Goal: Task Accomplishment & Management: Manage account settings

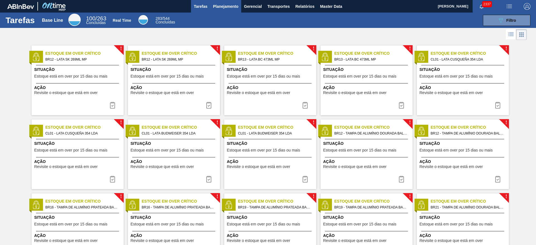
click at [221, 4] on span "Planejamento" at bounding box center [225, 6] width 25 height 7
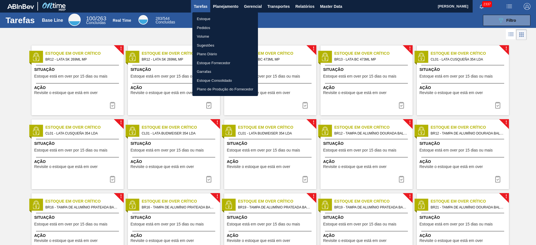
click at [210, 17] on li "Estoque" at bounding box center [225, 19] width 66 height 9
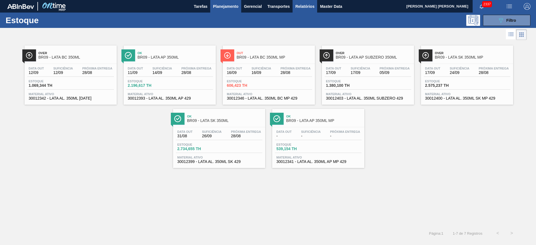
click at [300, 9] on span "Relatórios" at bounding box center [304, 6] width 19 height 7
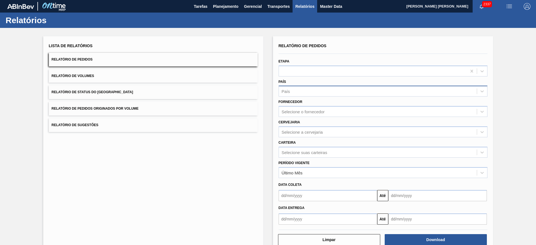
click at [314, 89] on div "País" at bounding box center [378, 91] width 198 height 8
click at [303, 102] on div "BR - Brasil" at bounding box center [382, 105] width 209 height 10
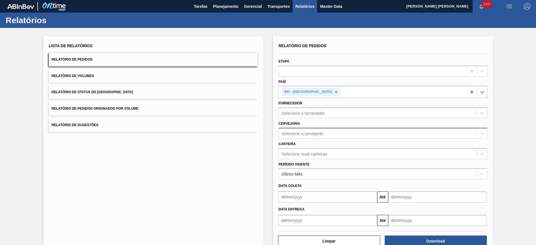
click at [311, 136] on div "Selecione a cervejaria" at bounding box center [378, 133] width 198 height 8
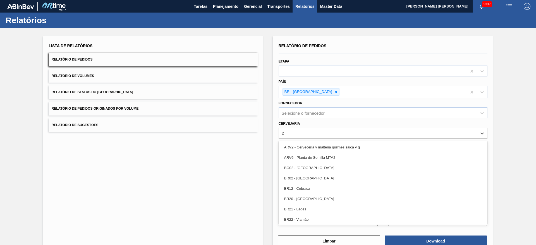
type input "21"
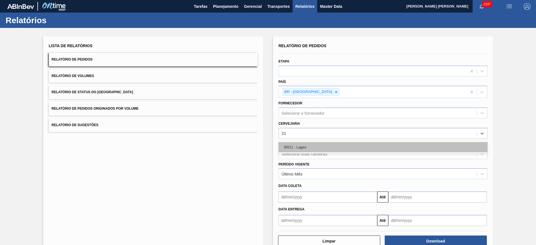
click at [307, 144] on div "BR21 - Lages" at bounding box center [382, 147] width 209 height 10
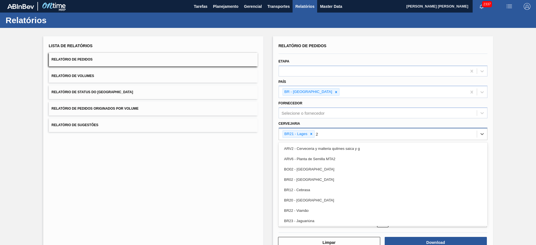
type input "22"
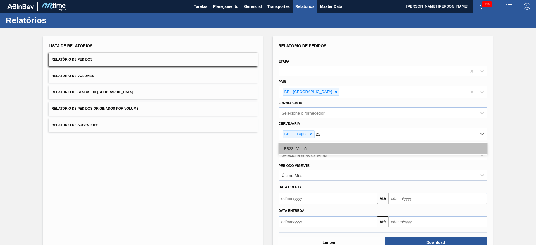
click at [315, 148] on div "BR22 - Viamão" at bounding box center [382, 148] width 209 height 10
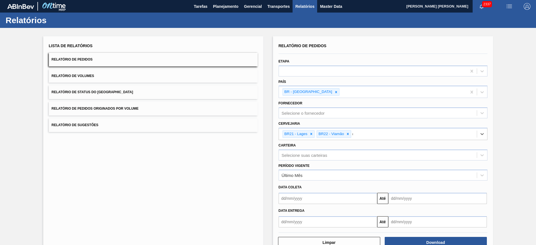
type input "09"
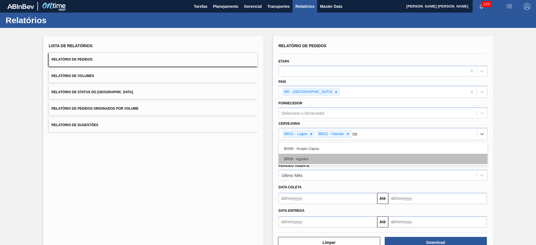
click at [315, 156] on div "BR09 - Agudos" at bounding box center [382, 159] width 209 height 10
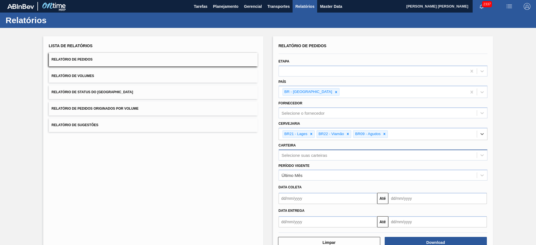
click at [297, 151] on div "Selecione suas carteiras" at bounding box center [378, 155] width 198 height 8
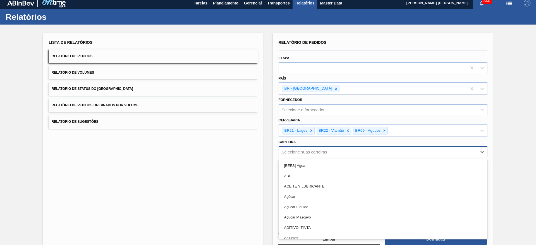
scroll to position [4, 0]
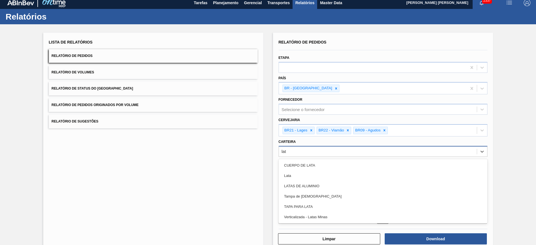
type input "lata"
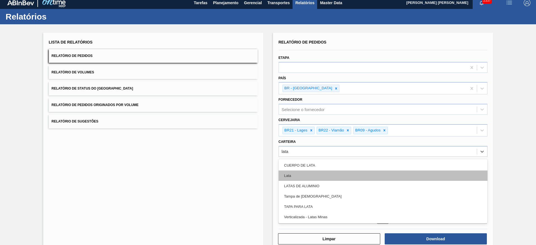
click at [301, 172] on div "Lata" at bounding box center [382, 175] width 209 height 10
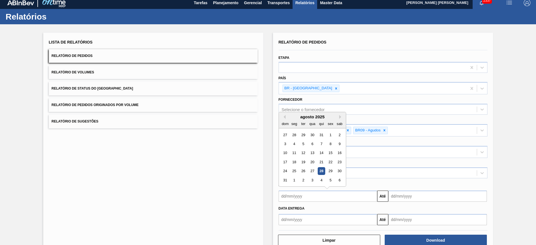
click at [302, 197] on input "text" at bounding box center [327, 196] width 98 height 11
click at [294, 172] on div "25" at bounding box center [294, 171] width 8 height 8
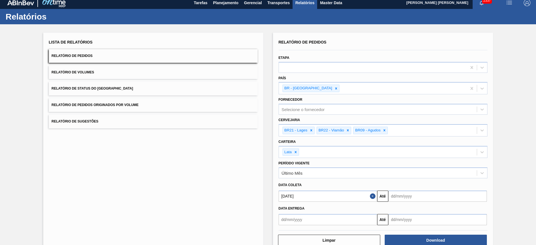
type input "[DATE]"
click at [393, 195] on input "text" at bounding box center [437, 196] width 98 height 11
click at [397, 117] on div "agosto 2025" at bounding box center [421, 116] width 67 height 5
click at [449, 116] on button "Next Month" at bounding box center [451, 117] width 4 height 4
click at [406, 195] on input "text" at bounding box center [437, 196] width 98 height 11
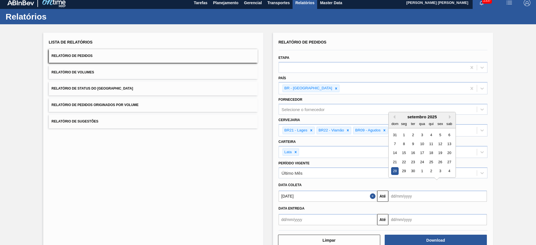
click at [399, 114] on div "setembro 2025 dom seg ter qua qui sex sab" at bounding box center [421, 120] width 67 height 16
click at [392, 150] on div "14" at bounding box center [395, 153] width 8 height 8
type input "14/09/2025"
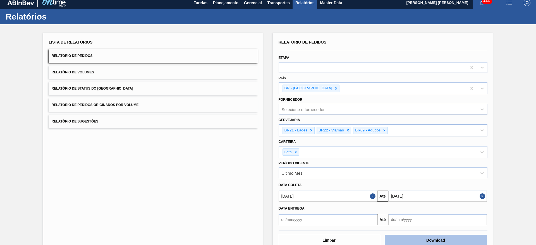
click at [432, 235] on button "Download" at bounding box center [435, 240] width 102 height 11
click at [160, 73] on button "Relatório de Volumes" at bounding box center [153, 73] width 209 height 14
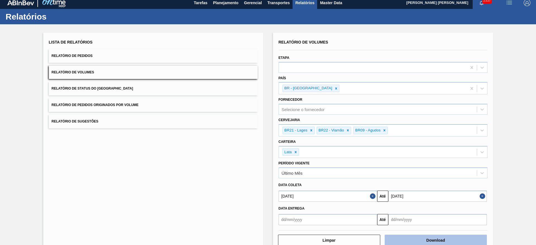
click at [427, 240] on button "Download" at bounding box center [435, 240] width 102 height 11
click at [109, 122] on button "Relatório de Sugestões" at bounding box center [153, 122] width 209 height 14
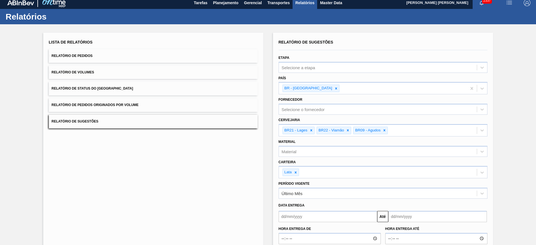
drag, startPoint x: 328, startPoint y: 218, endPoint x: 329, endPoint y: 211, distance: 7.0
click at [328, 218] on input "text" at bounding box center [327, 216] width 98 height 11
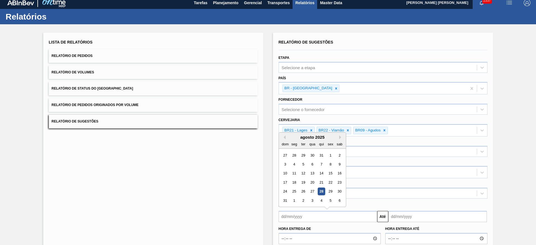
click at [289, 135] on div "agosto 2025" at bounding box center [312, 137] width 67 height 5
click at [319, 193] on div "28" at bounding box center [321, 192] width 8 height 8
type input "[DATE]"
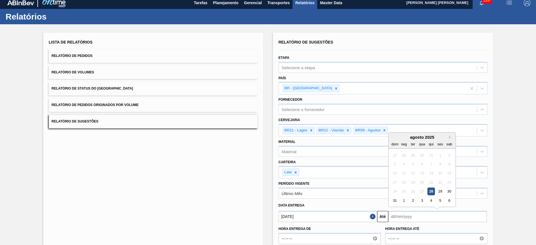
click at [403, 219] on input "text" at bounding box center [437, 216] width 98 height 11
drag, startPoint x: 401, startPoint y: 138, endPoint x: 406, endPoint y: 140, distance: 5.8
click at [401, 138] on div "agosto 2025" at bounding box center [421, 137] width 67 height 5
click at [449, 138] on button "Next Month" at bounding box center [451, 137] width 4 height 4
click at [413, 193] on div "30" at bounding box center [413, 192] width 8 height 8
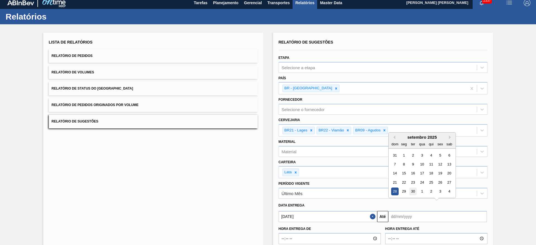
type input "30/09/2025"
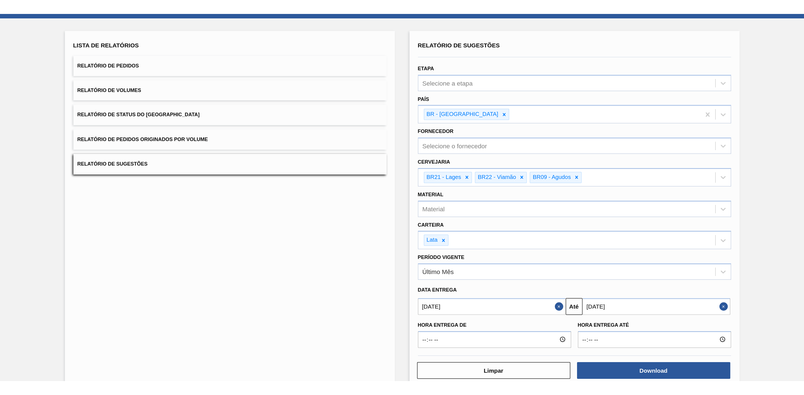
scroll to position [37, 0]
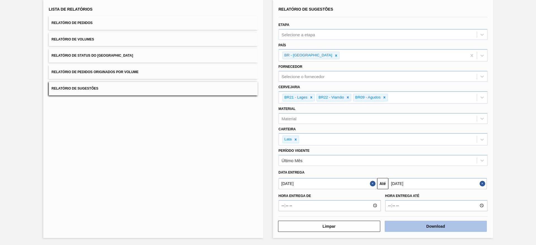
click at [417, 224] on button "Download" at bounding box center [435, 226] width 102 height 11
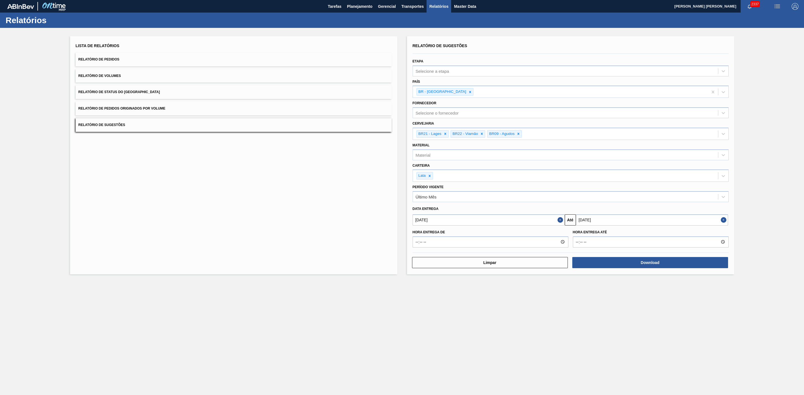
scroll to position [0, 0]
click at [279, 71] on button "Relatório de Volumes" at bounding box center [234, 76] width 316 height 14
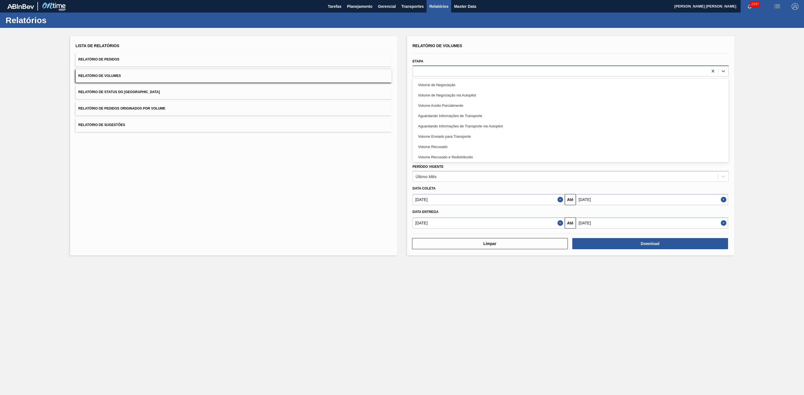
click at [460, 70] on div at bounding box center [560, 71] width 295 height 8
click at [535, 107] on div "Lista de Relatórios Relatório de Pedidos Relatório de Volumes Relatório de Stat…" at bounding box center [402, 145] width 804 height 235
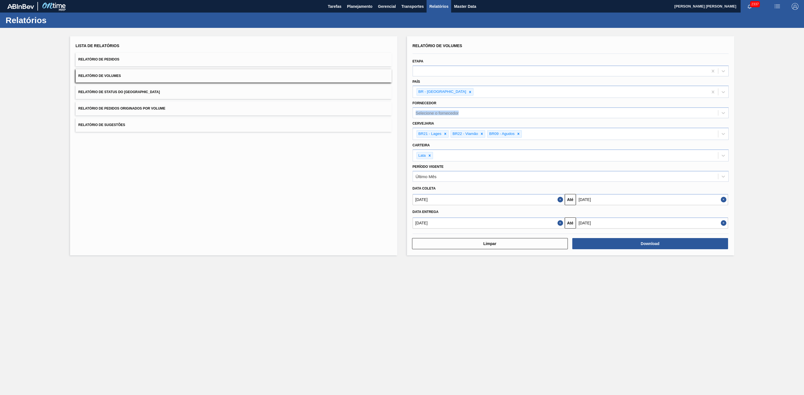
click at [277, 60] on button "Relatório de Pedidos" at bounding box center [234, 60] width 316 height 14
click at [535, 223] on button "Close" at bounding box center [560, 223] width 7 height 11
click at [535, 224] on button "Close" at bounding box center [723, 223] width 7 height 11
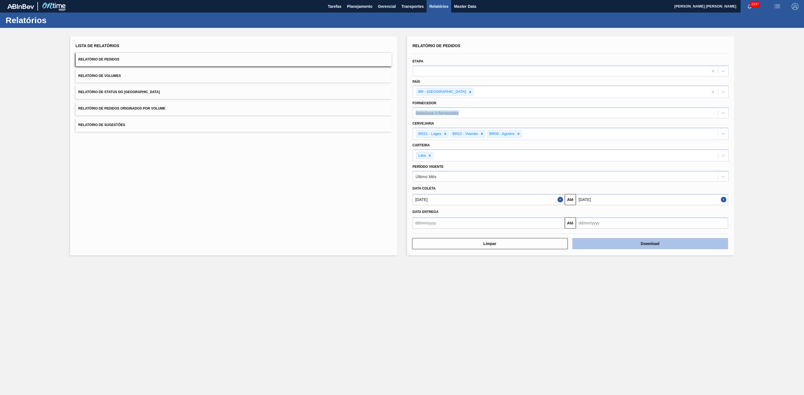
click at [535, 241] on button "Download" at bounding box center [650, 243] width 156 height 11
click at [116, 74] on span "Relatório de Volumes" at bounding box center [99, 76] width 42 height 4
click at [535, 245] on button "Download" at bounding box center [650, 243] width 156 height 11
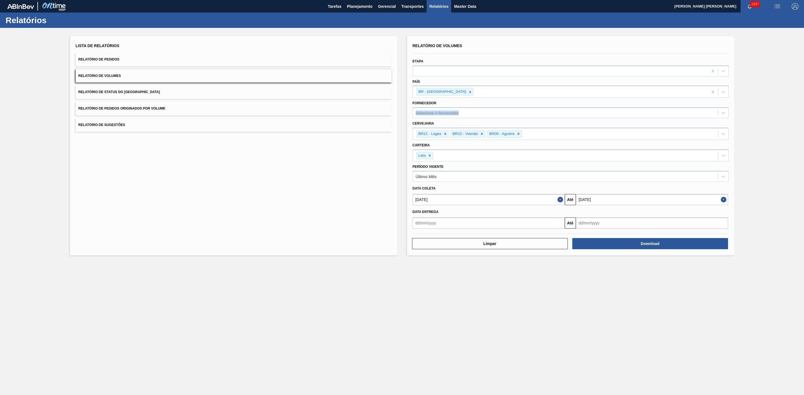
click at [153, 124] on button "Relatório de Sugestões" at bounding box center [234, 125] width 316 height 14
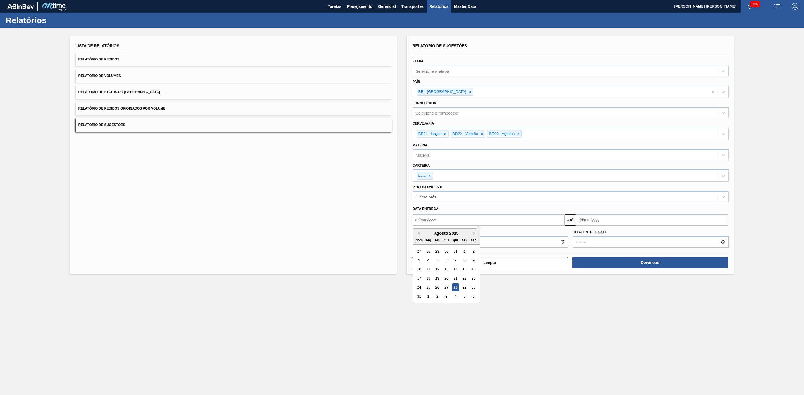
drag, startPoint x: 470, startPoint y: 219, endPoint x: 471, endPoint y: 227, distance: 7.7
click at [470, 219] on input "text" at bounding box center [488, 220] width 152 height 11
click at [451, 245] on div "28" at bounding box center [455, 288] width 8 height 8
type input "[DATE]"
drag, startPoint x: 591, startPoint y: 219, endPoint x: 599, endPoint y: 220, distance: 8.4
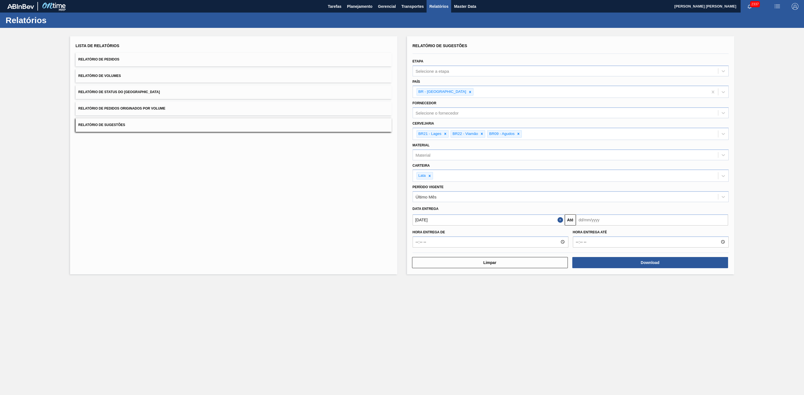
click at [535, 219] on input "text" at bounding box center [652, 220] width 152 height 11
drag, startPoint x: 637, startPoint y: 234, endPoint x: 631, endPoint y: 235, distance: 5.8
click at [535, 234] on button "Next Month" at bounding box center [638, 234] width 4 height 4
click at [535, 245] on div "30" at bounding box center [600, 288] width 8 height 8
type input "30/09/2025"
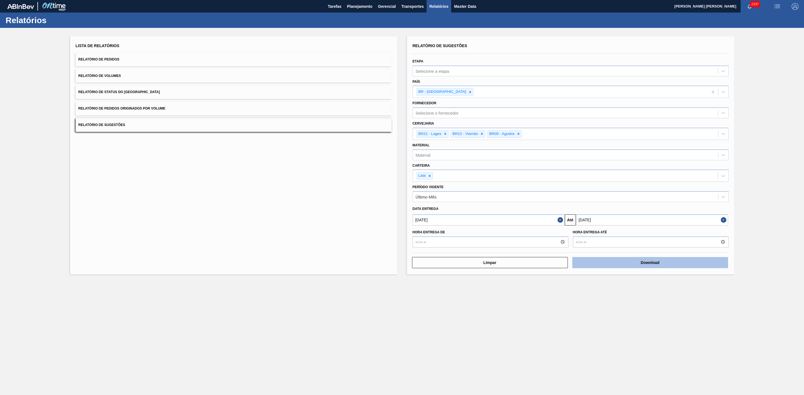
click at [535, 245] on button "Download" at bounding box center [650, 262] width 156 height 11
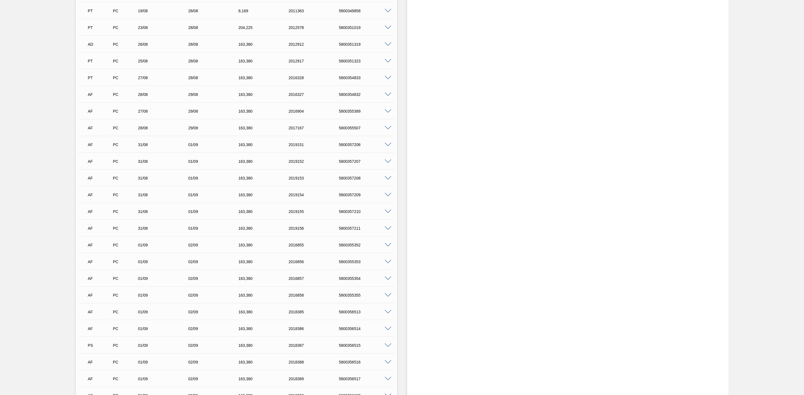
scroll to position [712, 0]
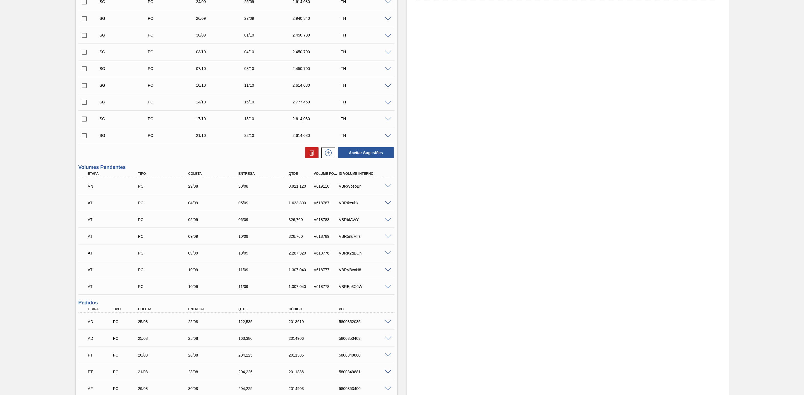
scroll to position [167, 0]
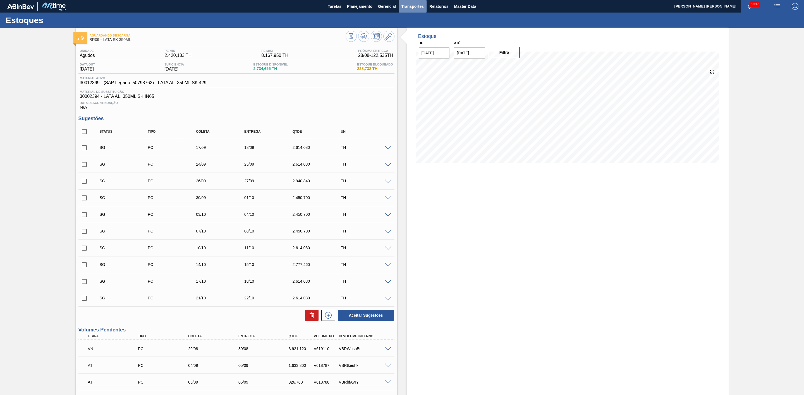
click at [419, 8] on span "Transportes" at bounding box center [412, 6] width 22 height 7
click at [405, 26] on li "Otimização de Carga" at bounding box center [412, 27] width 46 height 9
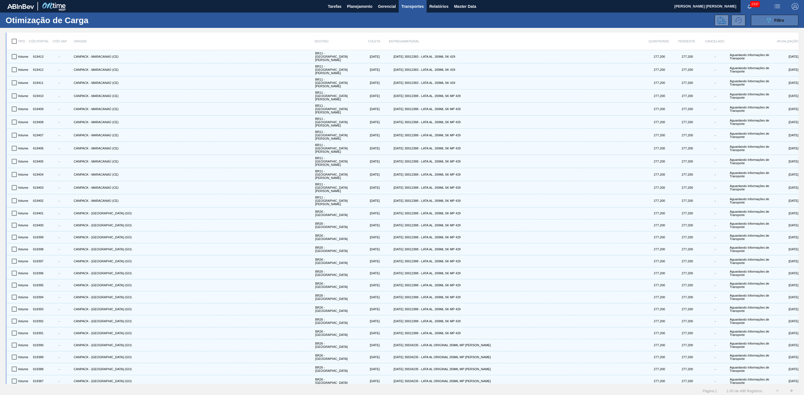
click at [769, 21] on icon "089F7B8B-B2A5-4AFE-B5C0-19BA573D28AC" at bounding box center [768, 20] width 7 height 7
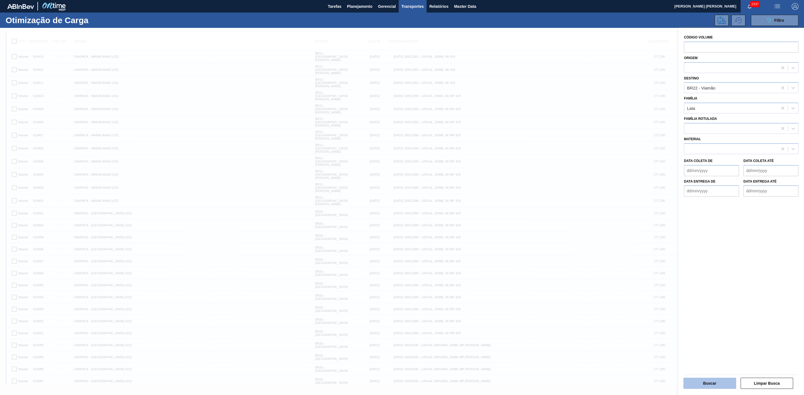
click at [711, 383] on button "Buscar" at bounding box center [709, 383] width 53 height 11
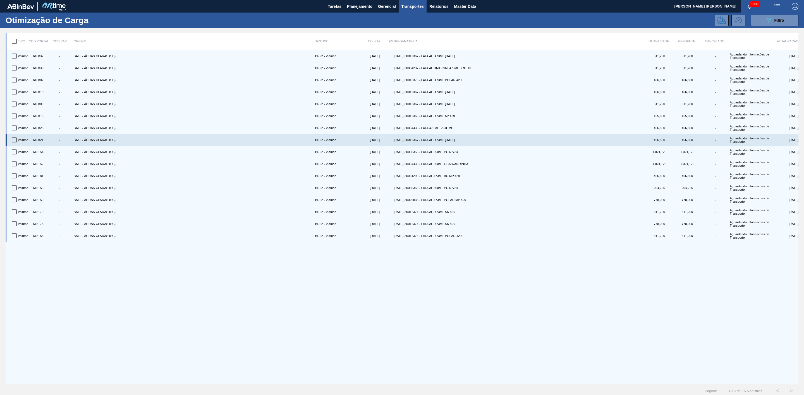
click at [13, 141] on input "checkbox" at bounding box center [14, 140] width 12 height 12
checkbox input "true"
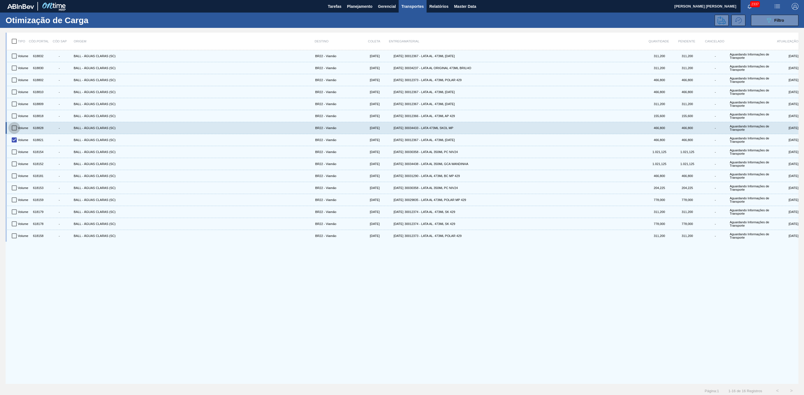
click at [12, 128] on input "checkbox" at bounding box center [14, 128] width 12 height 12
checkbox input "true"
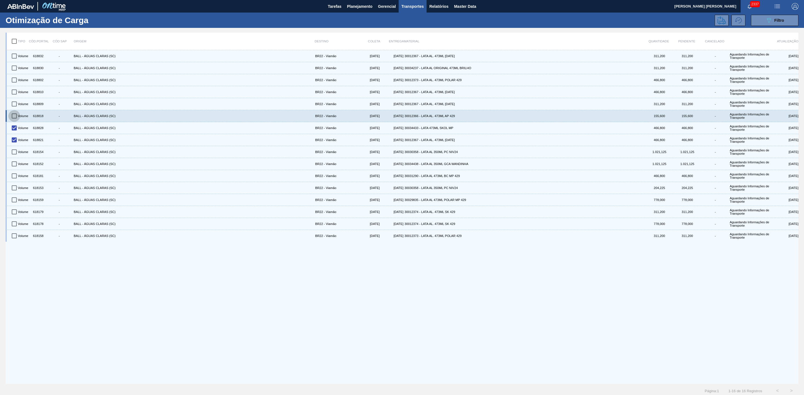
click at [15, 118] on input "checkbox" at bounding box center [14, 116] width 12 height 12
checkbox input "true"
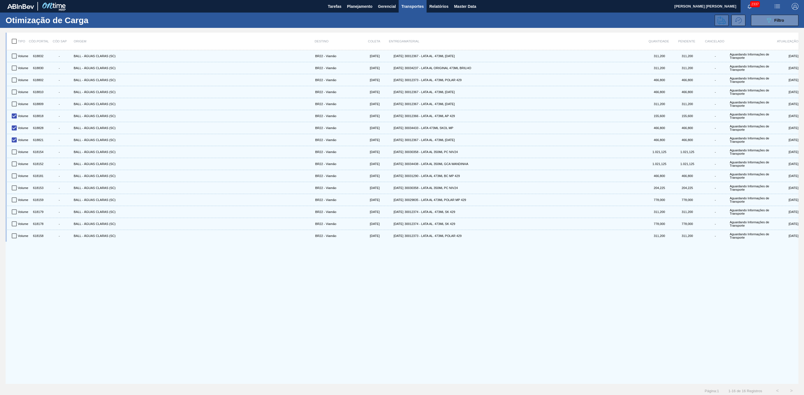
click at [717, 23] on icon at bounding box center [721, 20] width 8 height 8
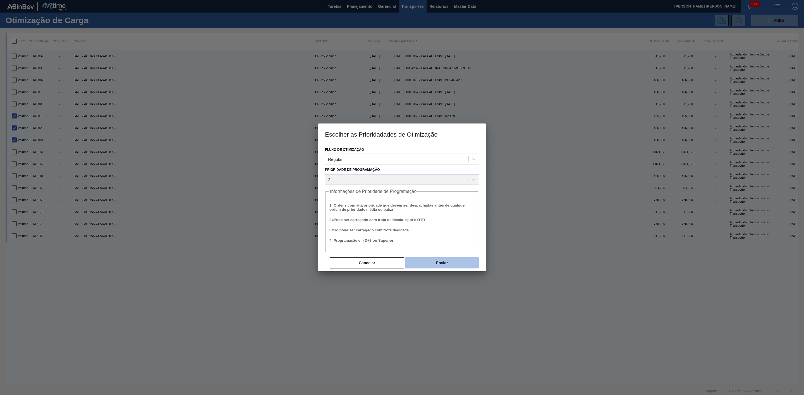
click at [438, 262] on button "Enviar" at bounding box center [442, 263] width 74 height 11
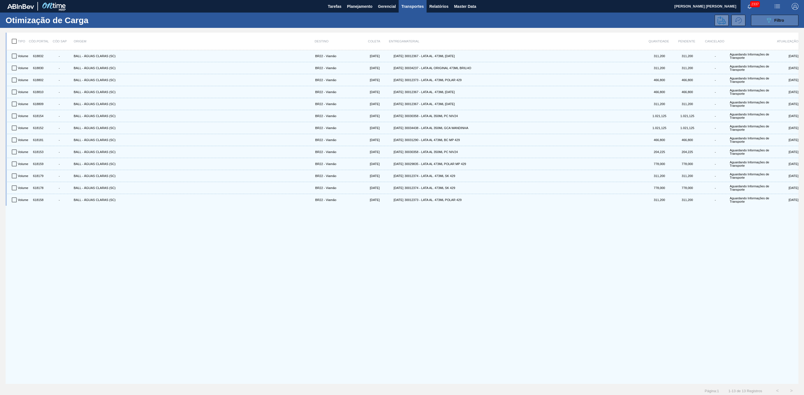
click at [763, 20] on button "089F7B8B-B2A5-4AFE-B5C0-19BA573D28AC Filtro" at bounding box center [774, 20] width 47 height 11
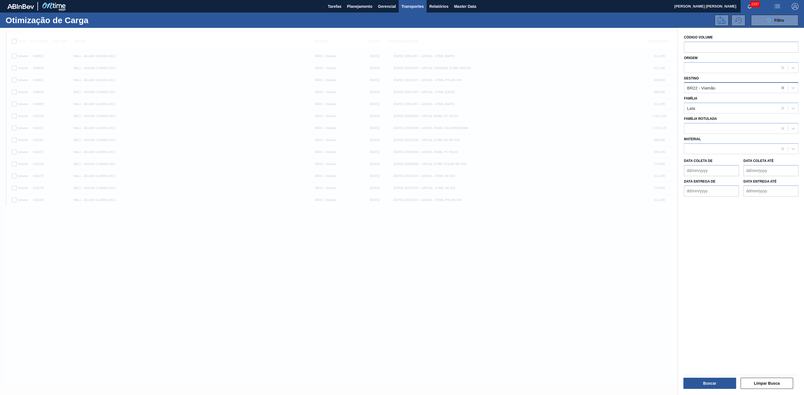
click at [783, 89] on icon at bounding box center [783, 88] width 6 height 6
type input "21"
click at [731, 99] on div "BR21 - Lages" at bounding box center [741, 102] width 114 height 10
click at [719, 384] on button "Buscar" at bounding box center [709, 383] width 53 height 11
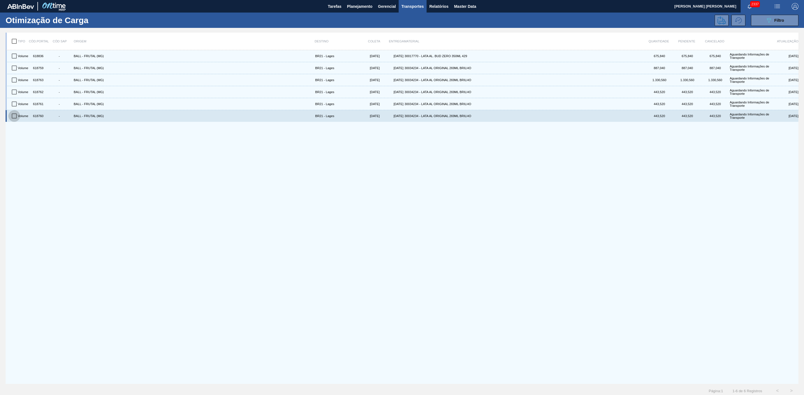
click at [15, 115] on input "checkbox" at bounding box center [14, 116] width 12 height 12
checkbox input "true"
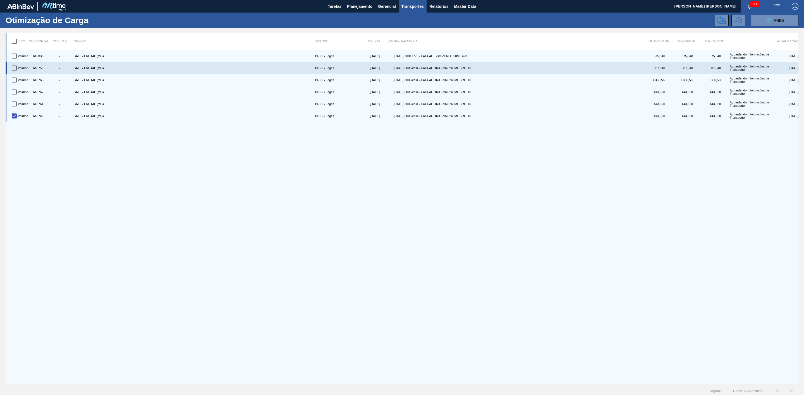
click at [16, 69] on input "checkbox" at bounding box center [14, 68] width 12 height 12
checkbox input "true"
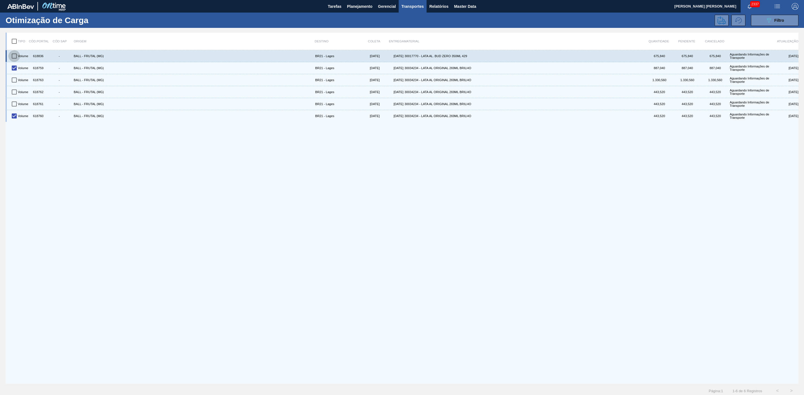
click at [12, 55] on input "checkbox" at bounding box center [14, 56] width 12 height 12
checkbox input "true"
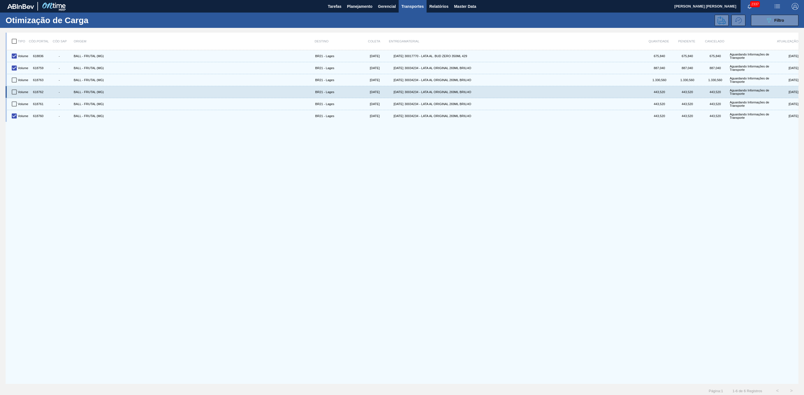
click at [12, 93] on input "checkbox" at bounding box center [14, 92] width 12 height 12
checkbox input "true"
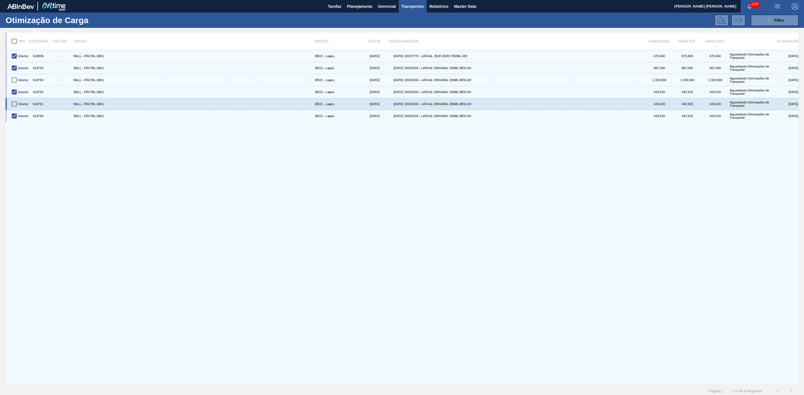
click at [15, 104] on input "checkbox" at bounding box center [14, 104] width 12 height 12
checkbox input "true"
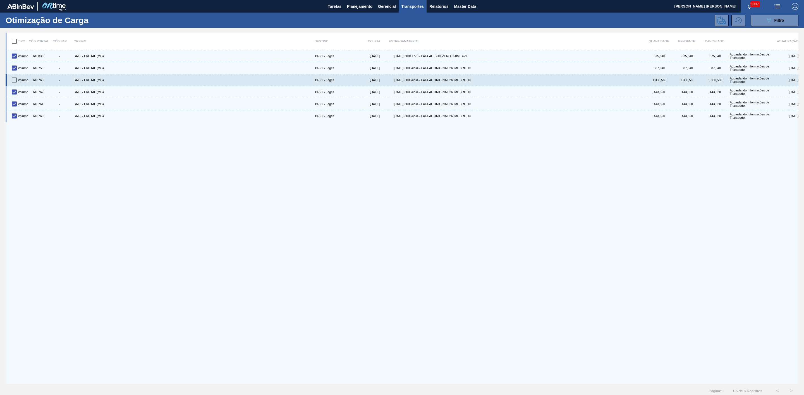
click at [14, 80] on input "checkbox" at bounding box center [14, 80] width 12 height 12
checkbox input "true"
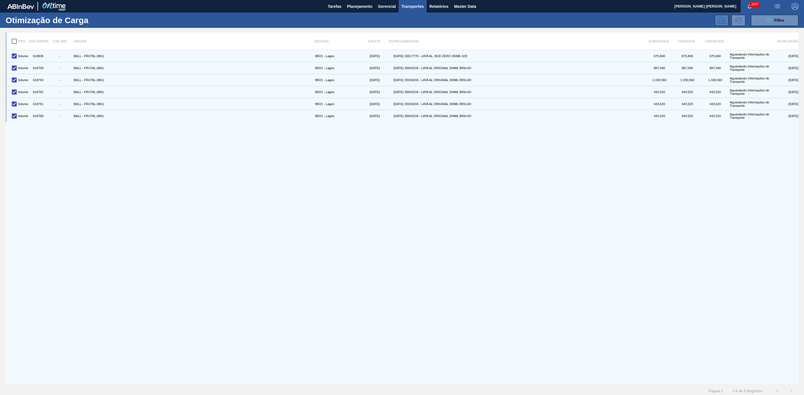
click at [721, 22] on icon at bounding box center [721, 20] width 8 height 8
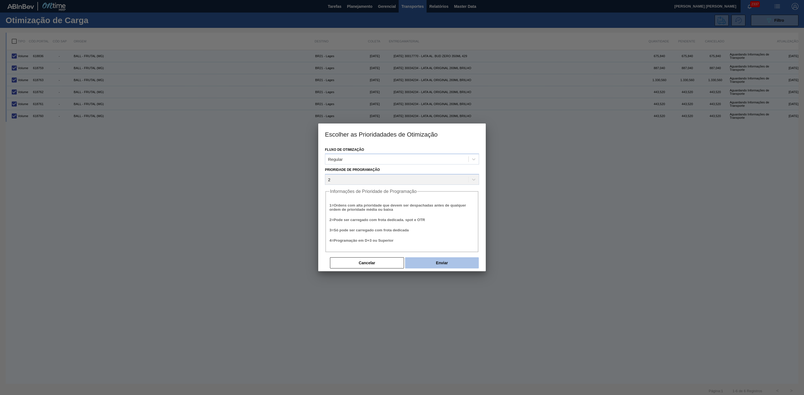
click at [439, 261] on button "Enviar" at bounding box center [442, 263] width 74 height 11
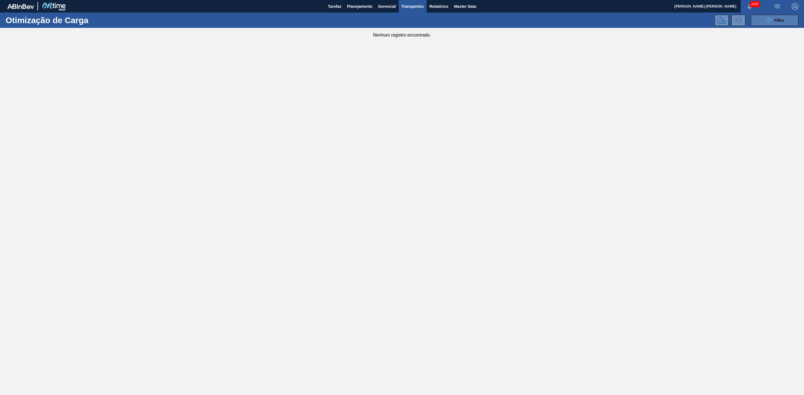
click at [766, 22] on icon "089F7B8B-B2A5-4AFE-B5C0-19BA573D28AC" at bounding box center [768, 20] width 7 height 7
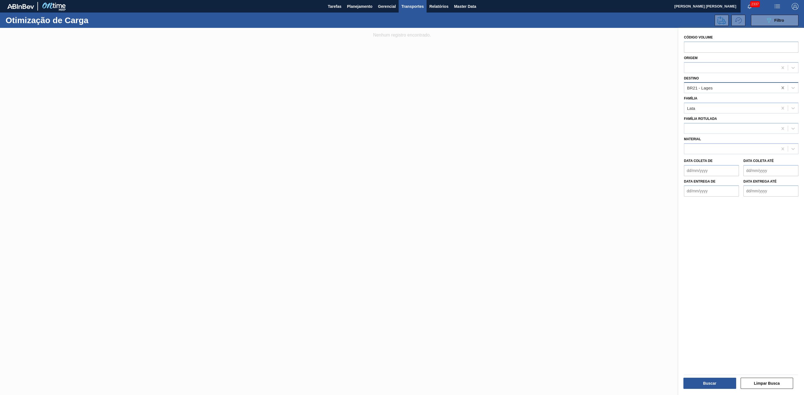
click at [781, 86] on icon at bounding box center [782, 87] width 3 height 3
type input "09"
click at [719, 104] on div "BR09 - Agudos" at bounding box center [741, 102] width 114 height 10
click at [717, 383] on button "Buscar" at bounding box center [709, 383] width 53 height 11
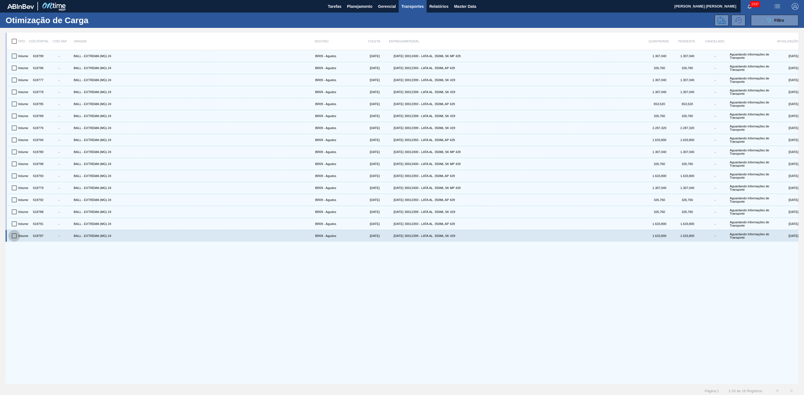
click at [14, 237] on input "checkbox" at bounding box center [14, 236] width 12 height 12
checkbox input "true"
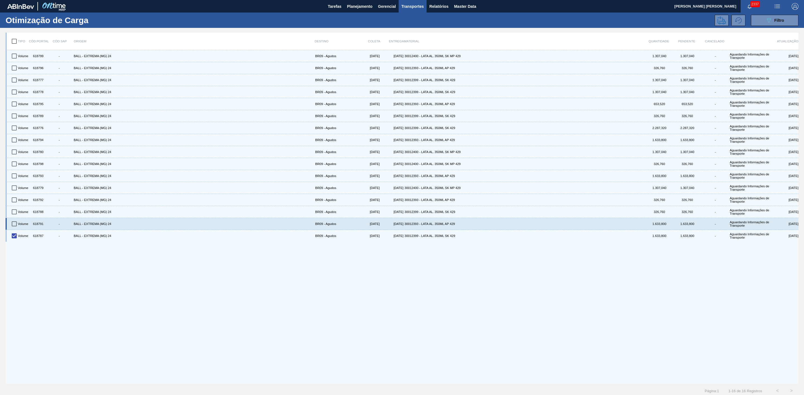
click at [14, 226] on input "checkbox" at bounding box center [14, 224] width 12 height 12
checkbox input "true"
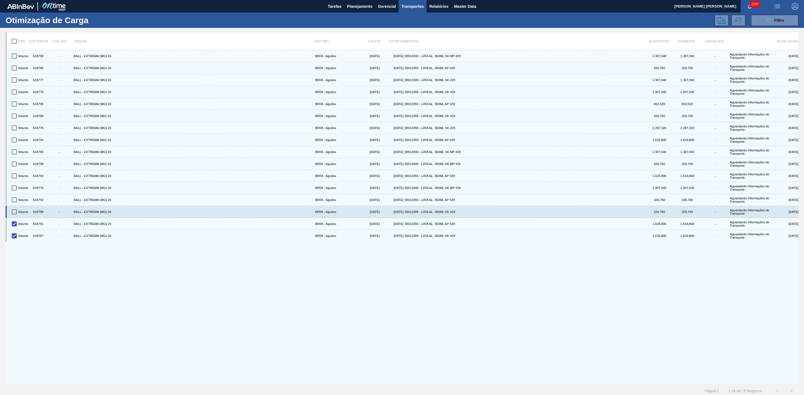
click at [14, 213] on input "checkbox" at bounding box center [14, 212] width 12 height 12
checkbox input "true"
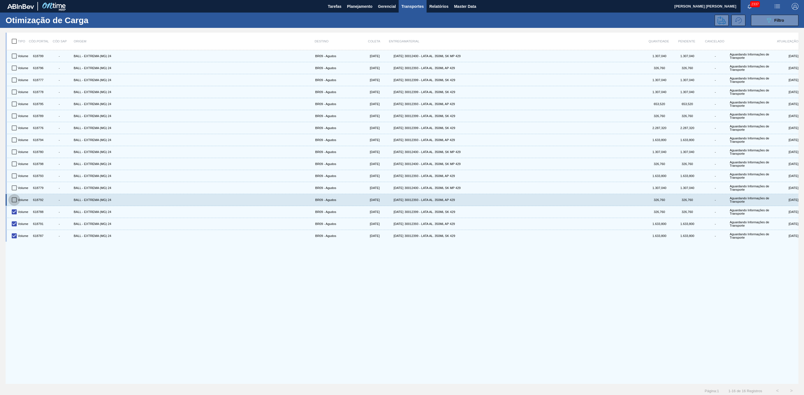
click at [13, 201] on input "checkbox" at bounding box center [14, 200] width 12 height 12
checkbox input "true"
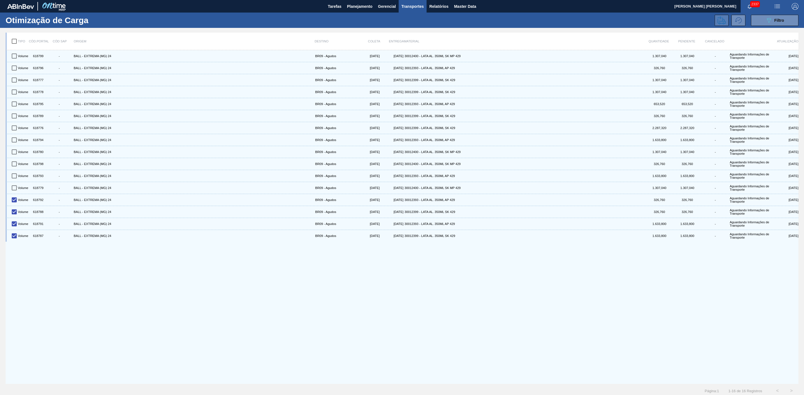
click at [718, 20] on icon at bounding box center [721, 20] width 8 height 8
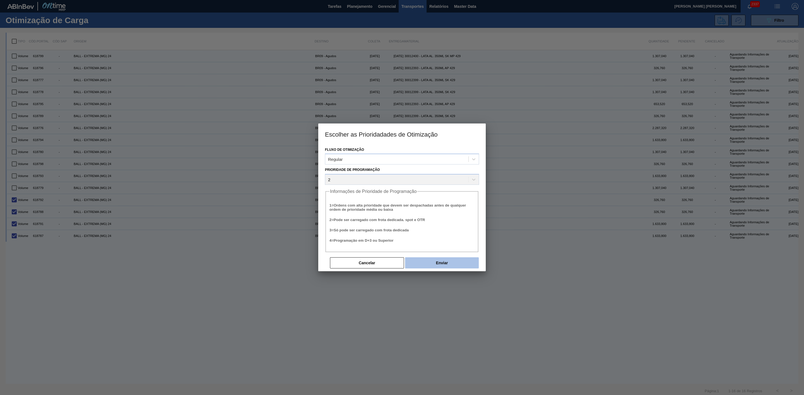
click at [444, 262] on button "Enviar" at bounding box center [442, 263] width 74 height 11
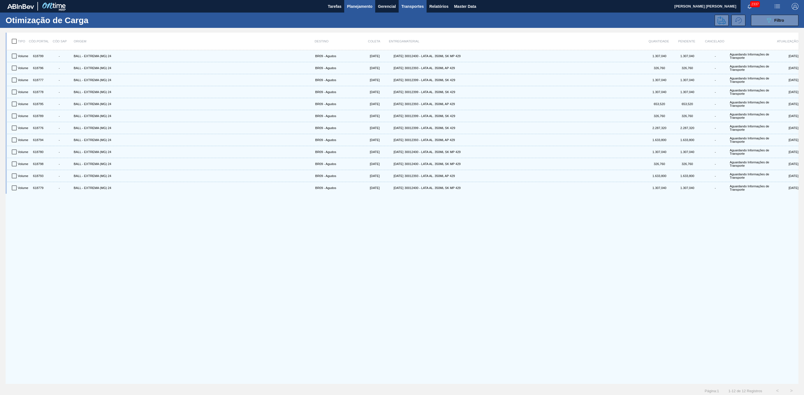
click at [345, 2] on button "Planejamento" at bounding box center [359, 6] width 31 height 13
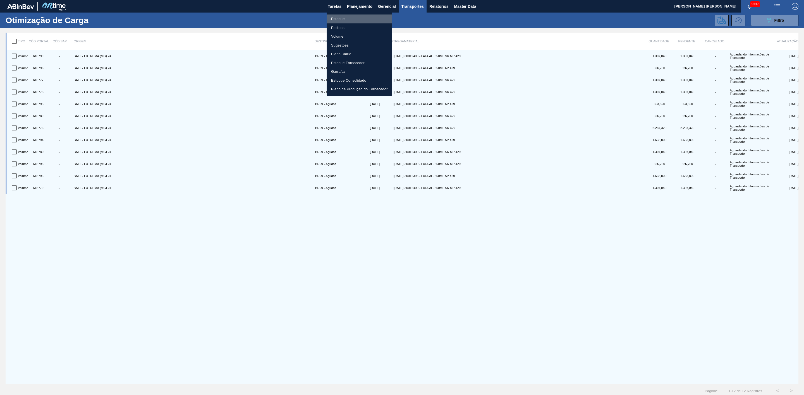
click at [340, 17] on li "Estoque" at bounding box center [359, 19] width 66 height 9
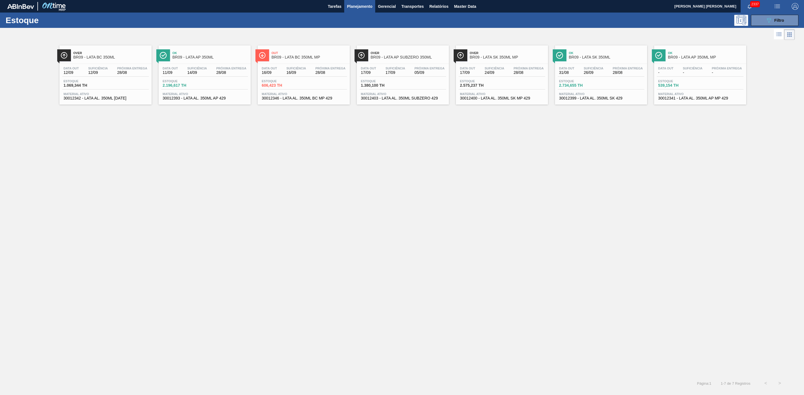
click at [608, 56] on span "BR09 - LATA SK 350ML" at bounding box center [606, 57] width 75 height 4
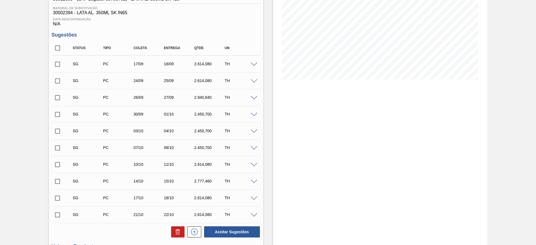
scroll to position [251, 0]
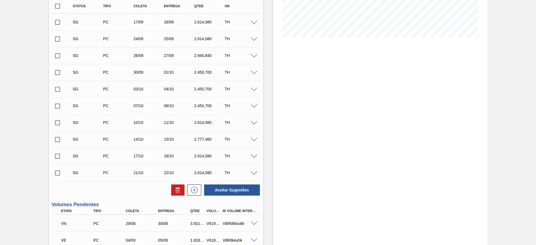
scroll to position [251, 0]
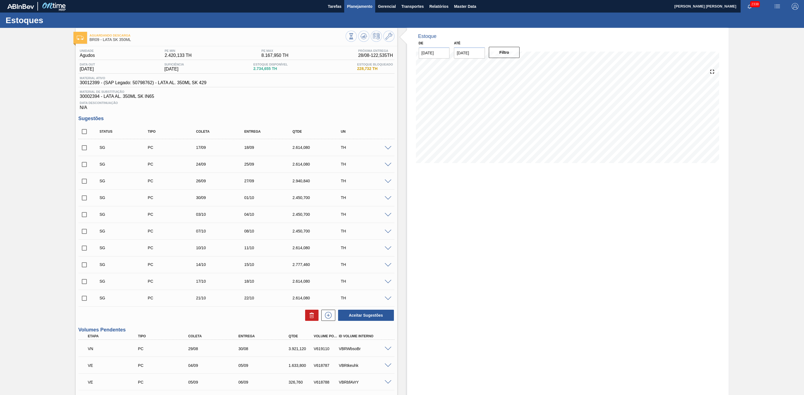
click at [358, 5] on span "Planejamento" at bounding box center [359, 6] width 25 height 7
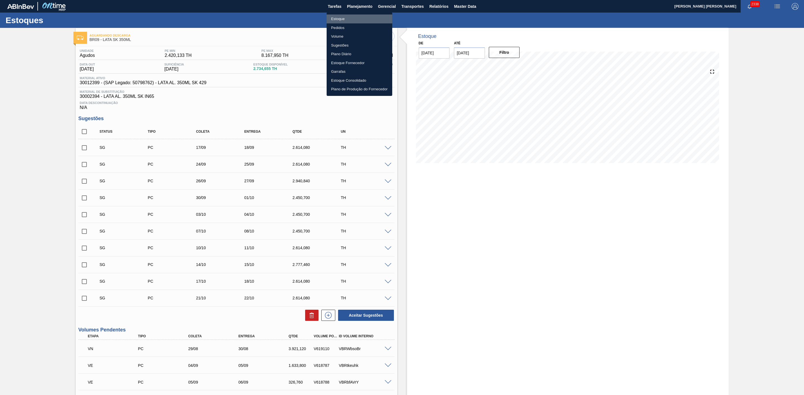
click at [340, 21] on li "Estoque" at bounding box center [359, 19] width 66 height 9
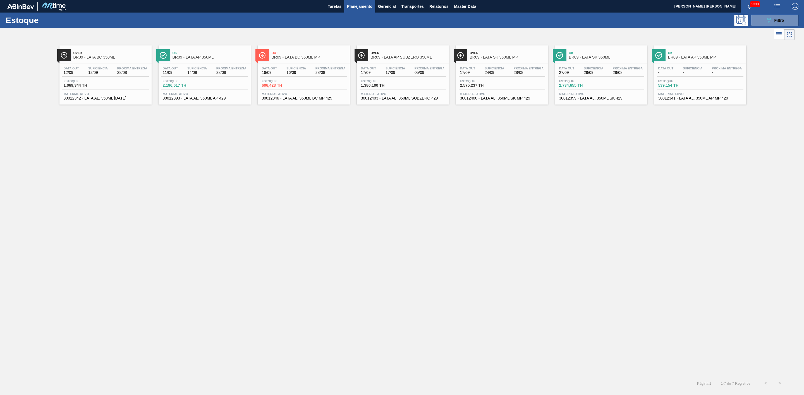
drag, startPoint x: 214, startPoint y: 58, endPoint x: 207, endPoint y: 58, distance: 6.7
click at [357, 6] on span "Planejamento" at bounding box center [359, 6] width 25 height 7
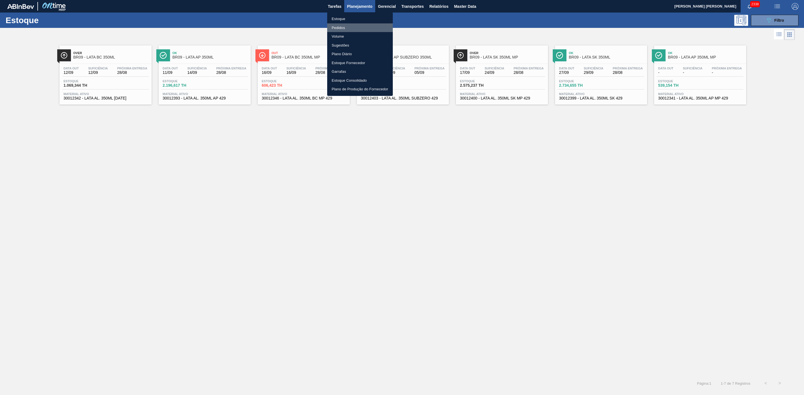
click at [341, 28] on li "Pedidos" at bounding box center [360, 27] width 66 height 9
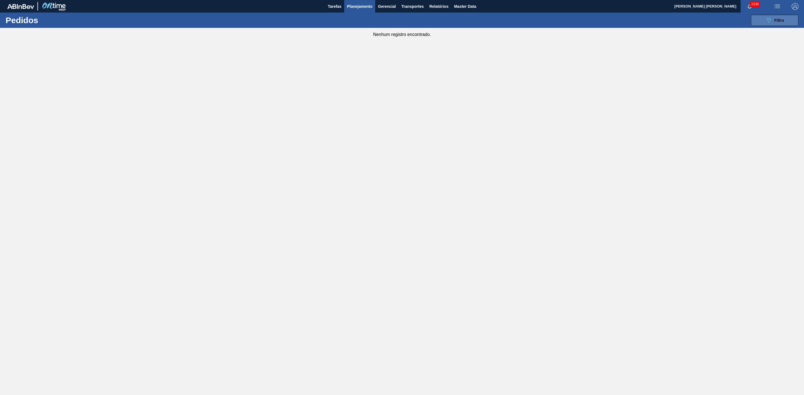
click at [779, 17] on div "089F7B8B-B2A5-4AFE-B5C0-19BA573D28AC Filtro" at bounding box center [774, 20] width 19 height 7
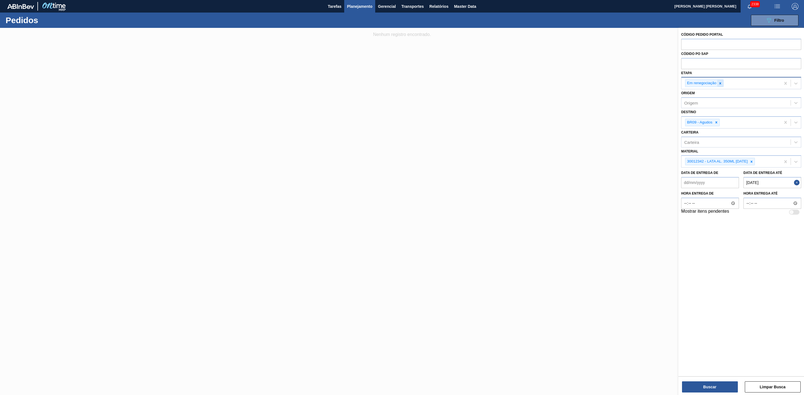
click at [720, 84] on icon at bounding box center [720, 83] width 2 height 2
click at [753, 162] on icon at bounding box center [751, 160] width 4 height 4
click at [798, 182] on button "Close" at bounding box center [797, 179] width 7 height 11
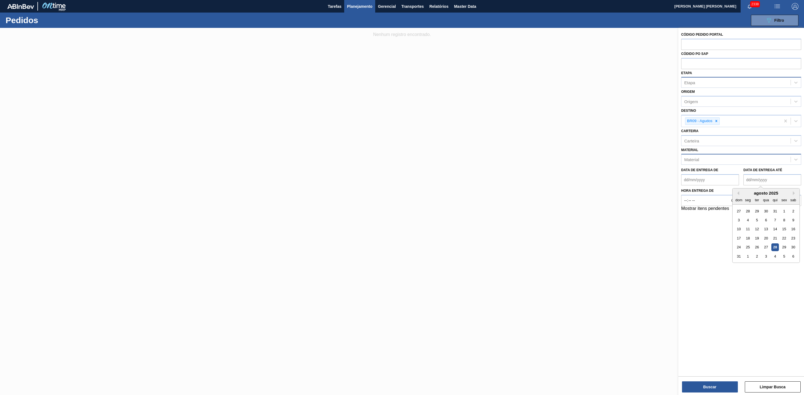
click at [767, 182] on até "Data de Entrega até" at bounding box center [772, 179] width 58 height 11
click at [732, 211] on div "agosto 2025 dom seg ter qua qui sex sab 27 28 29 30 31 1 2 3 4 5 6 7 8 9 10 11 …" at bounding box center [765, 226] width 67 height 74
click at [795, 247] on div "30" at bounding box center [793, 248] width 8 height 8
type até "[DATE]"
click at [704, 390] on button "Buscar" at bounding box center [710, 387] width 56 height 11
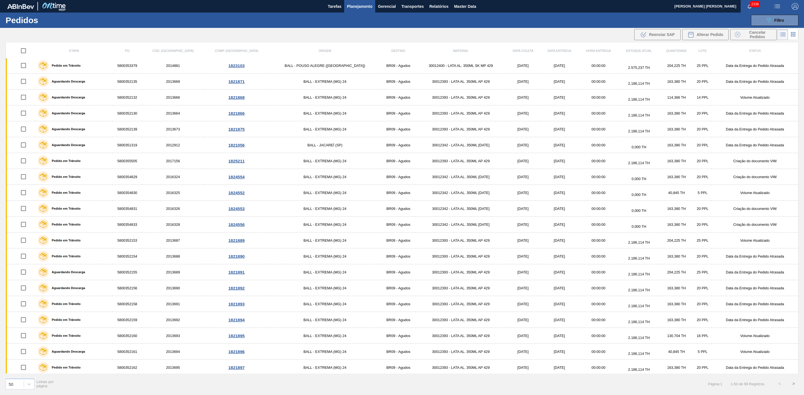
scroll to position [487, 0]
click at [794, 384] on button ">" at bounding box center [793, 384] width 14 height 14
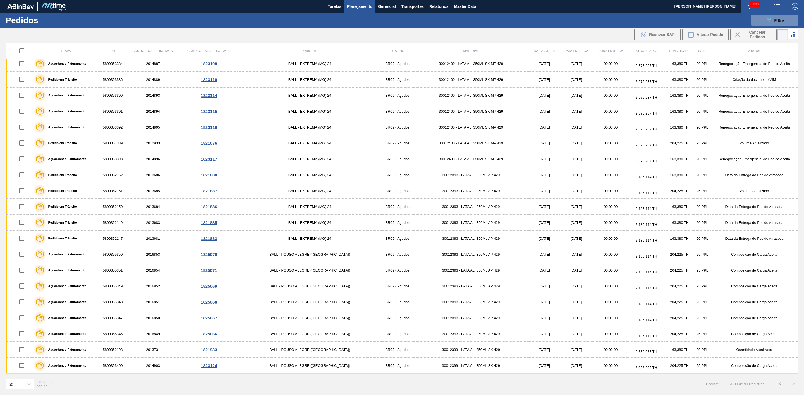
scroll to position [471, 0]
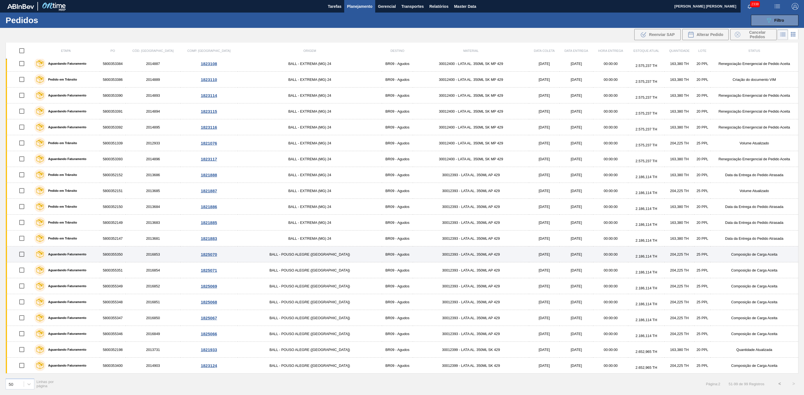
click at [24, 256] on input "checkbox" at bounding box center [22, 255] width 12 height 12
checkbox input "true"
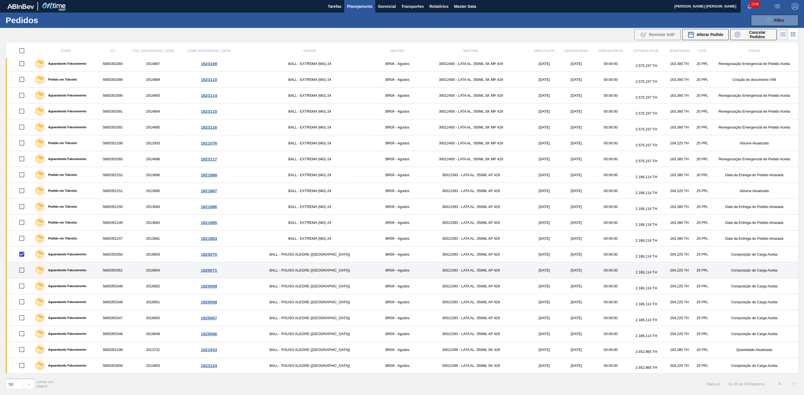
click at [24, 271] on input "checkbox" at bounding box center [22, 271] width 12 height 12
checkbox input "true"
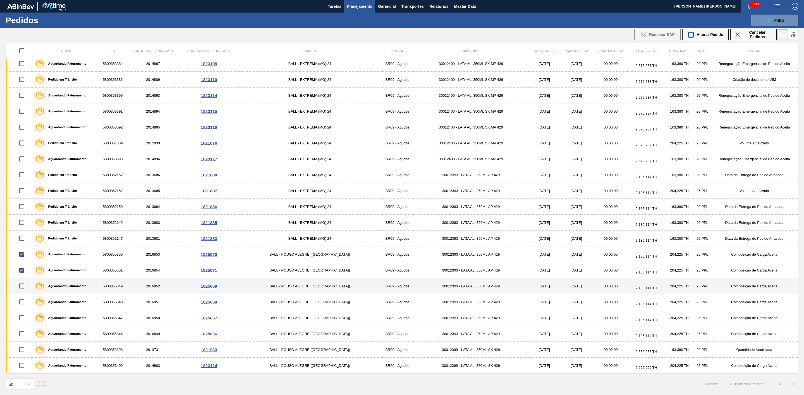
click at [24, 286] on input "checkbox" at bounding box center [22, 286] width 12 height 12
checkbox input "true"
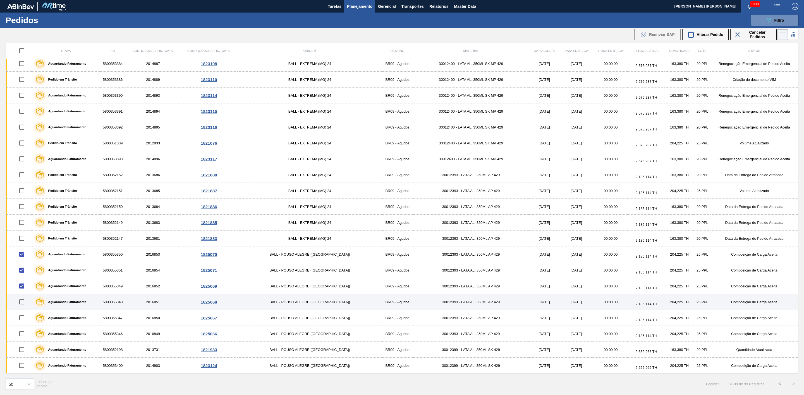
click at [23, 302] on input "checkbox" at bounding box center [22, 302] width 12 height 12
checkbox input "true"
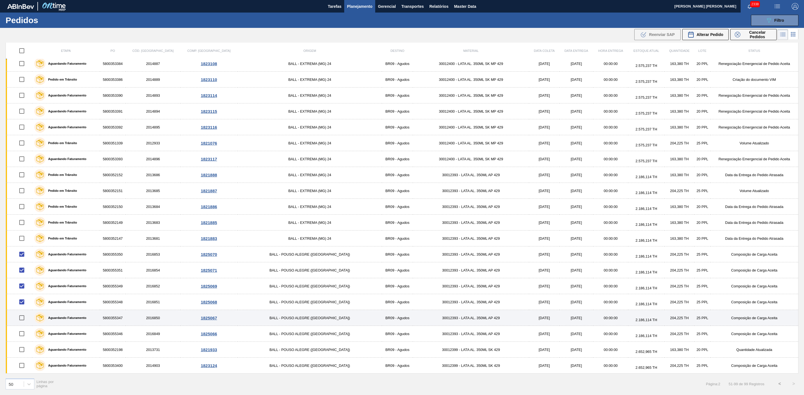
click at [23, 321] on input "checkbox" at bounding box center [22, 318] width 12 height 12
checkbox input "true"
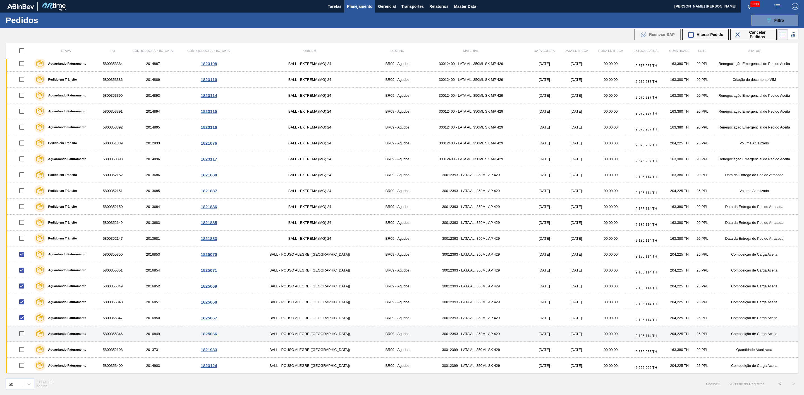
drag, startPoint x: 23, startPoint y: 334, endPoint x: 30, endPoint y: 342, distance: 10.3
click at [24, 334] on input "checkbox" at bounding box center [22, 334] width 12 height 12
checkbox input "true"
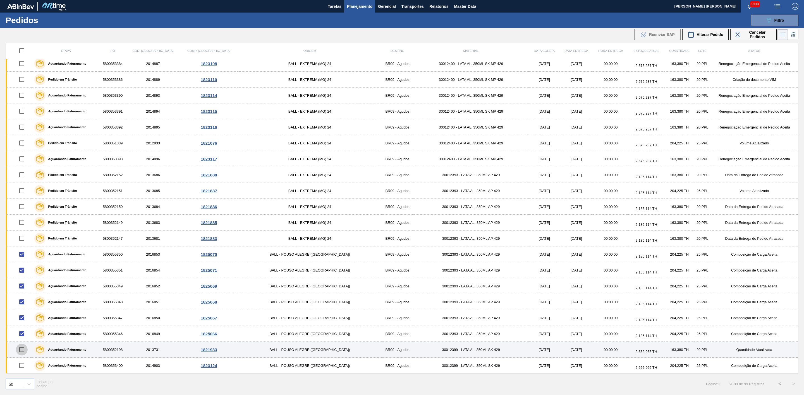
click at [26, 353] on input "checkbox" at bounding box center [22, 350] width 12 height 12
checkbox input "true"
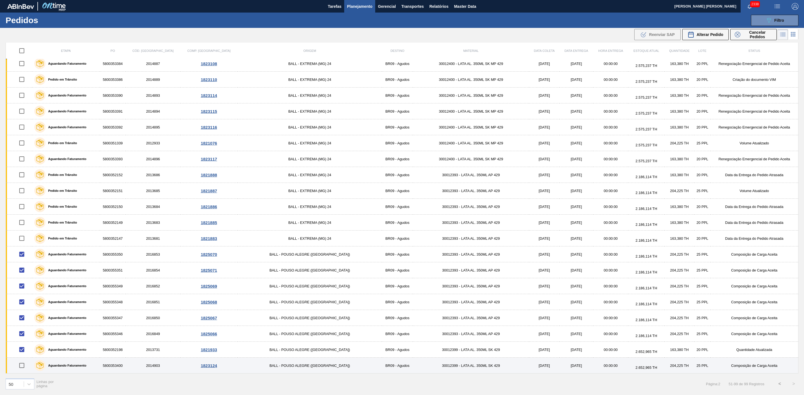
click at [24, 365] on input "checkbox" at bounding box center [22, 366] width 12 height 12
checkbox input "true"
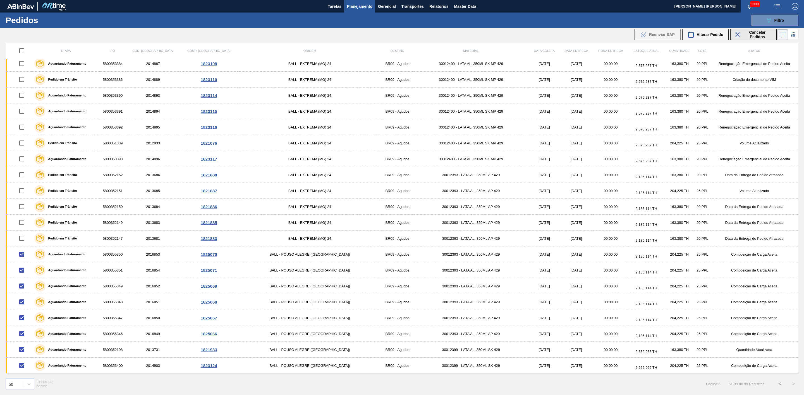
click at [753, 34] on span "Cancelar Pedidos" at bounding box center [757, 34] width 30 height 9
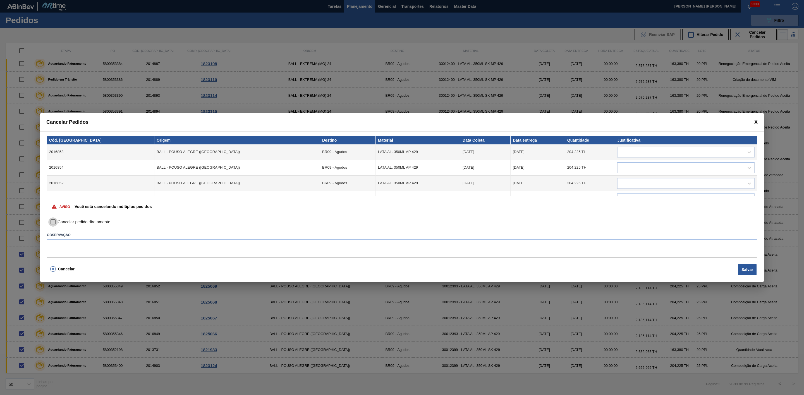
click at [55, 223] on input "Cancelar pedido diretamente" at bounding box center [52, 222] width 9 height 9
checkbox input "true"
click at [751, 272] on button "Salvar" at bounding box center [747, 269] width 18 height 11
click at [141, 250] on textarea at bounding box center [402, 248] width 710 height 18
type textarea "Virada de planta ball"
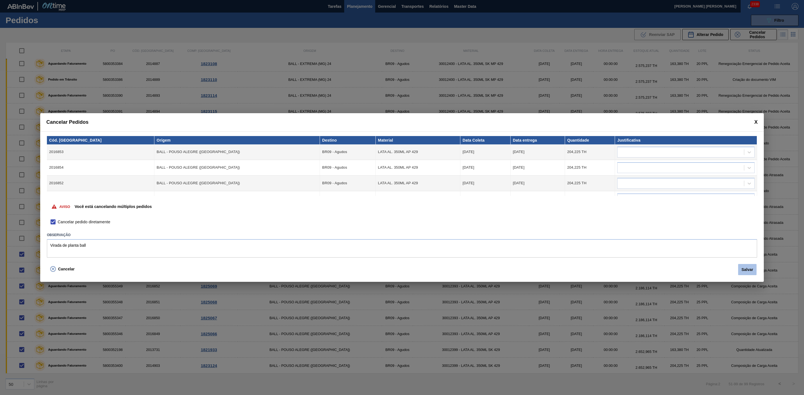
click at [745, 270] on button "Salvar" at bounding box center [747, 269] width 18 height 11
click at [111, 244] on textarea "Virada de planta ball" at bounding box center [402, 248] width 710 height 18
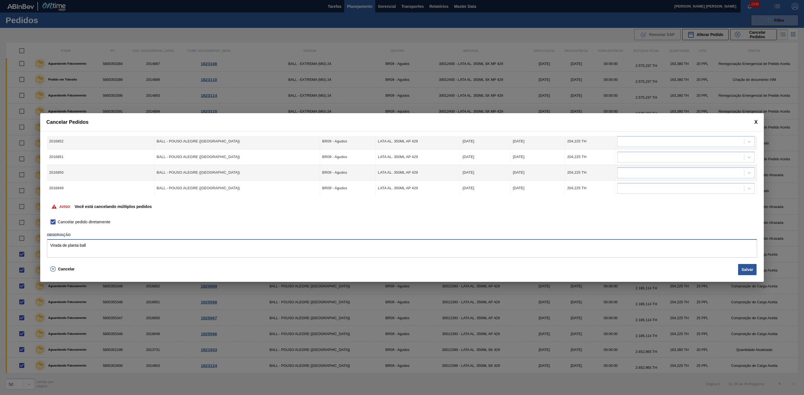
scroll to position [74, 0]
click at [123, 250] on textarea "Virada de planta ball" at bounding box center [402, 248] width 710 height 18
click at [752, 268] on button "Salvar" at bounding box center [747, 269] width 18 height 11
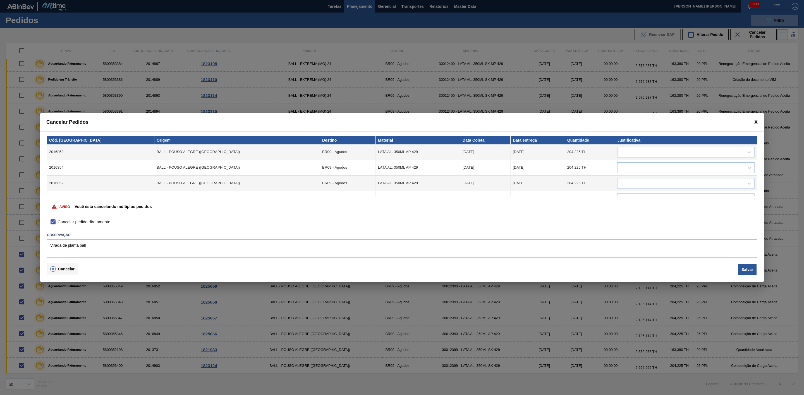
click at [54, 271] on icon at bounding box center [53, 269] width 6 height 6
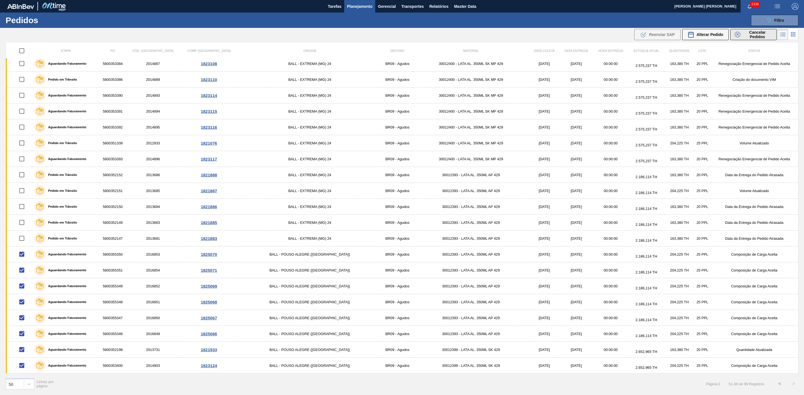
click at [749, 35] on span "Cancelar Pedidos" at bounding box center [757, 34] width 30 height 9
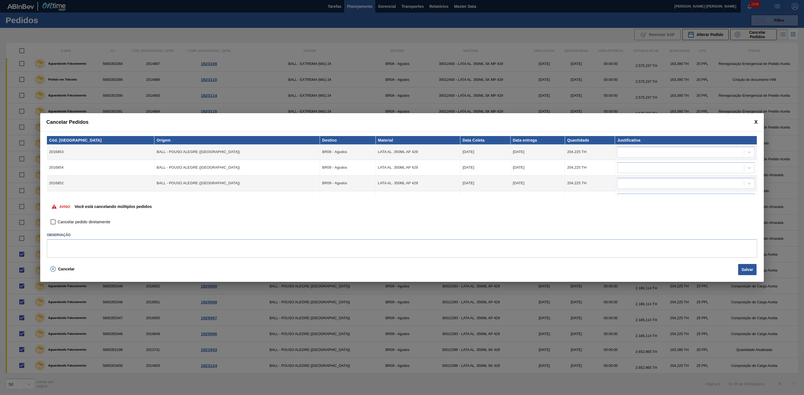
click at [73, 222] on span "Cancelar pedido diretamente" at bounding box center [84, 222] width 52 height 6
click at [58, 222] on input "Cancelar pedido diretamente" at bounding box center [52, 222] width 9 height 9
checkbox input "true"
click at [753, 270] on button "Salvar" at bounding box center [747, 269] width 18 height 11
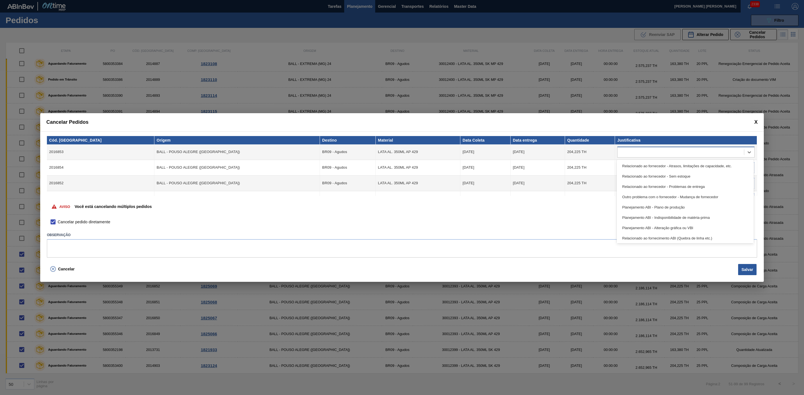
click at [691, 152] on div at bounding box center [680, 152] width 126 height 8
click at [663, 225] on div "Problema de qualidade" at bounding box center [684, 227] width 137 height 10
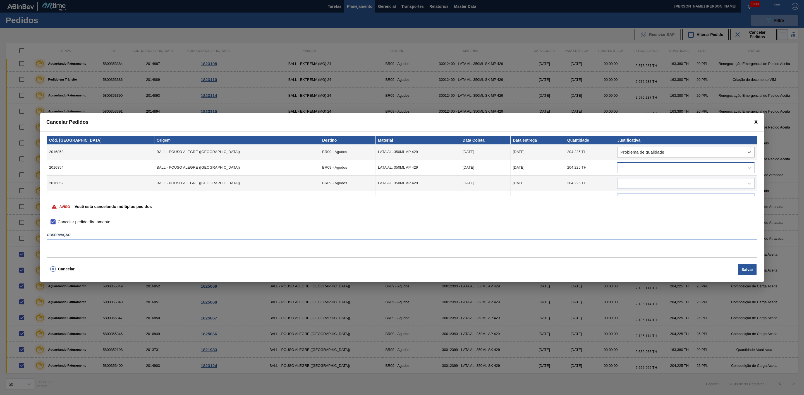
click at [674, 168] on div at bounding box center [680, 168] width 126 height 8
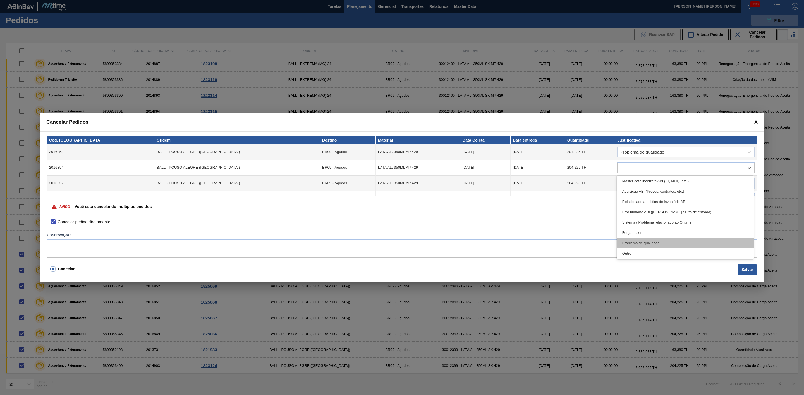
click at [648, 241] on div "Problema de qualidade" at bounding box center [684, 243] width 137 height 10
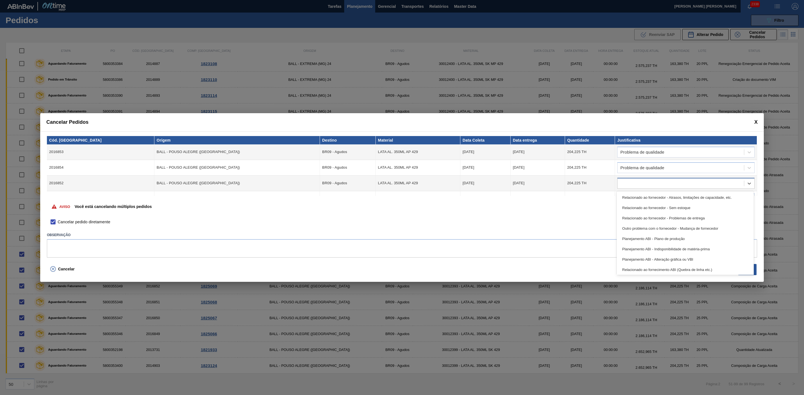
click at [660, 186] on div at bounding box center [680, 183] width 126 height 8
drag, startPoint x: 646, startPoint y: 254, endPoint x: 646, endPoint y: 245, distance: 9.2
click at [646, 256] on div "Problema de qualidade" at bounding box center [684, 259] width 137 height 10
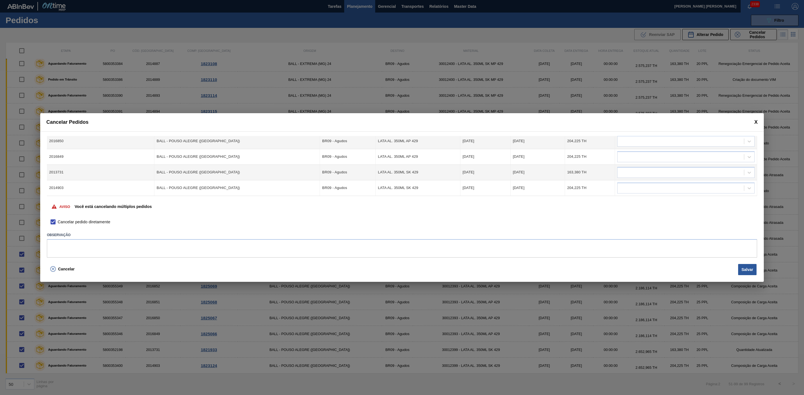
scroll to position [33, 0]
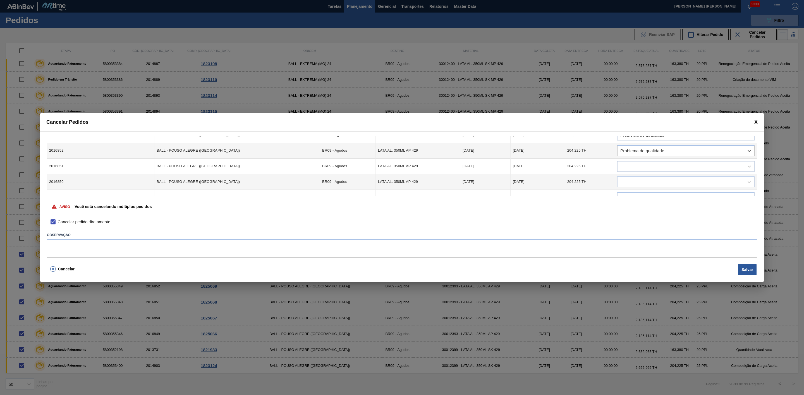
click at [642, 170] on div at bounding box center [680, 166] width 126 height 8
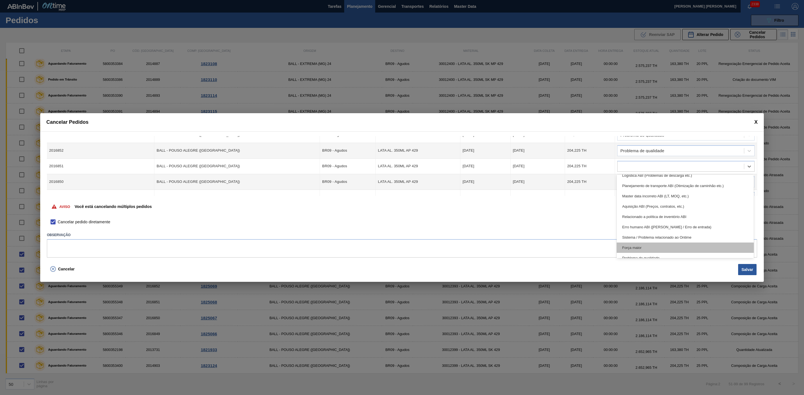
scroll to position [104, 0]
click at [650, 244] on div "Problema de qualidade" at bounding box center [684, 242] width 137 height 10
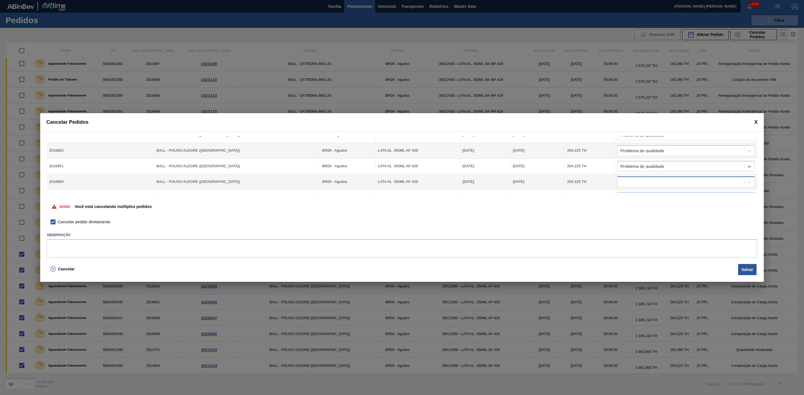
click at [643, 184] on div at bounding box center [680, 182] width 126 height 8
click at [648, 254] on div "Problema de qualidade" at bounding box center [684, 258] width 137 height 10
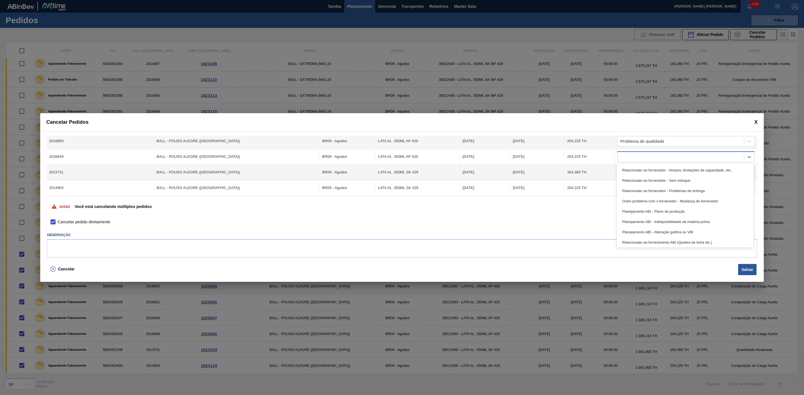
click at [646, 157] on div at bounding box center [680, 157] width 126 height 8
click at [645, 229] on div "Problema de qualidade" at bounding box center [684, 231] width 137 height 10
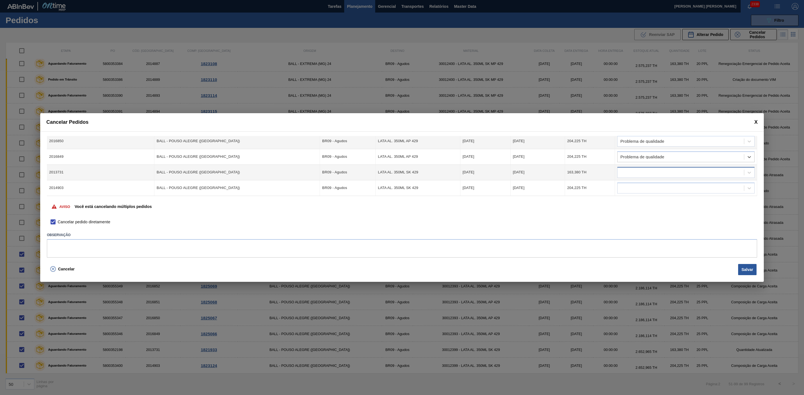
click at [646, 173] on div at bounding box center [680, 173] width 126 height 8
click at [641, 244] on div "Problema de qualidade" at bounding box center [684, 247] width 137 height 10
click at [640, 186] on div at bounding box center [680, 188] width 126 height 8
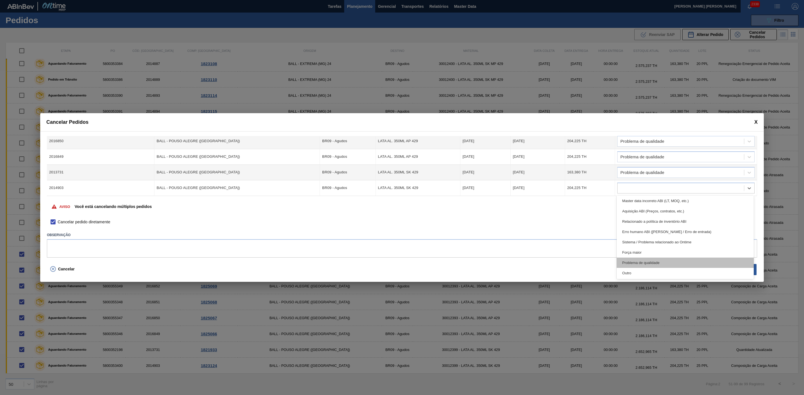
click at [645, 261] on div "Problema de qualidade" at bounding box center [684, 263] width 137 height 10
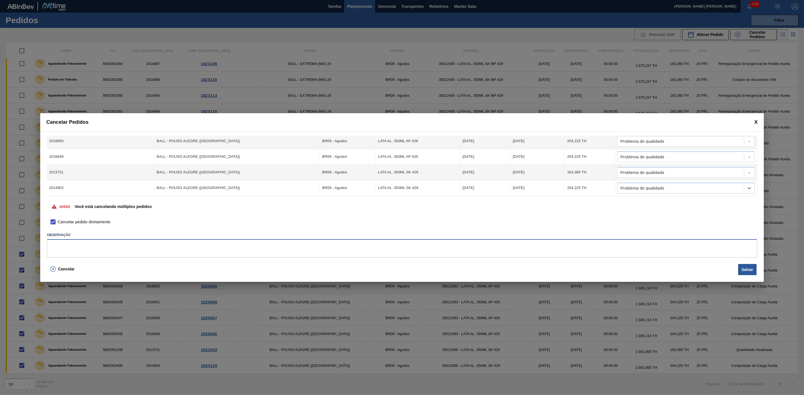
click at [511, 247] on textarea at bounding box center [402, 248] width 710 height 18
click at [749, 271] on button "Salvar" at bounding box center [747, 269] width 18 height 11
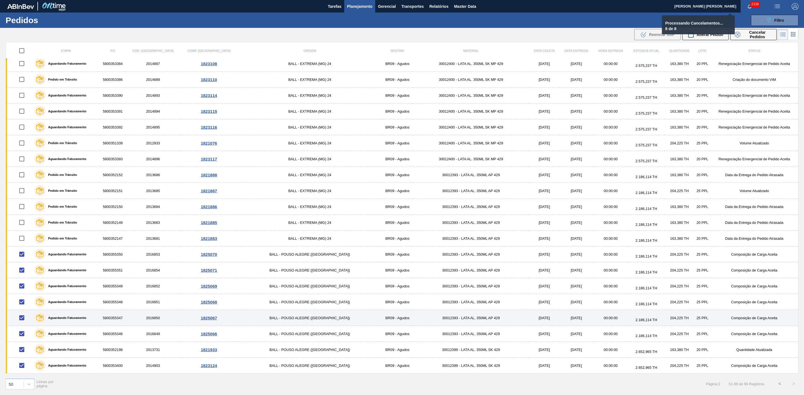
checkbox input "false"
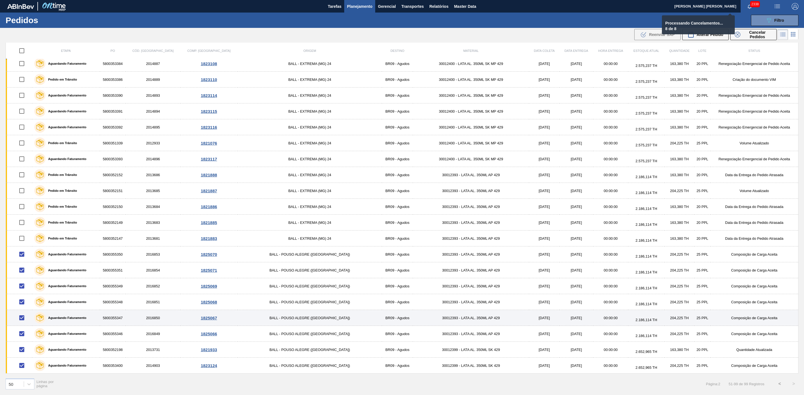
checkbox input "false"
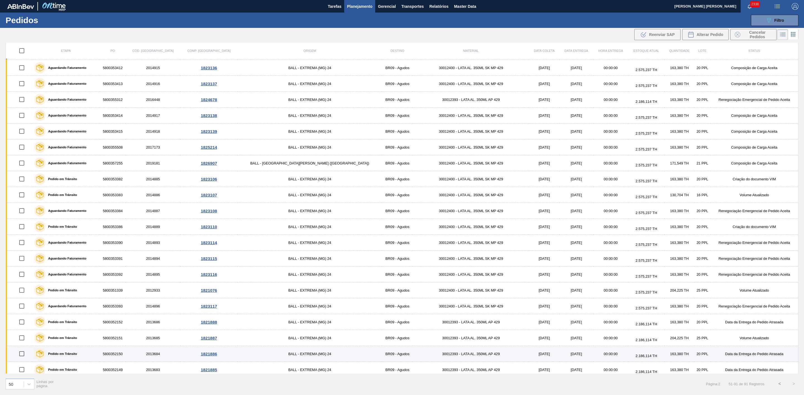
scroll to position [343, 0]
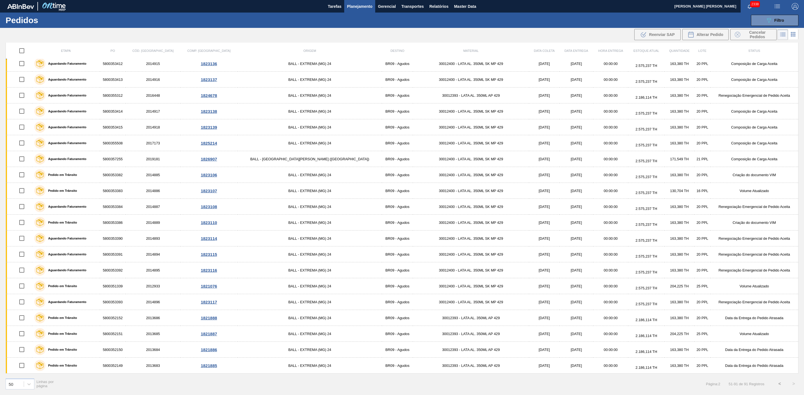
click at [778, 385] on button "<" at bounding box center [779, 384] width 14 height 14
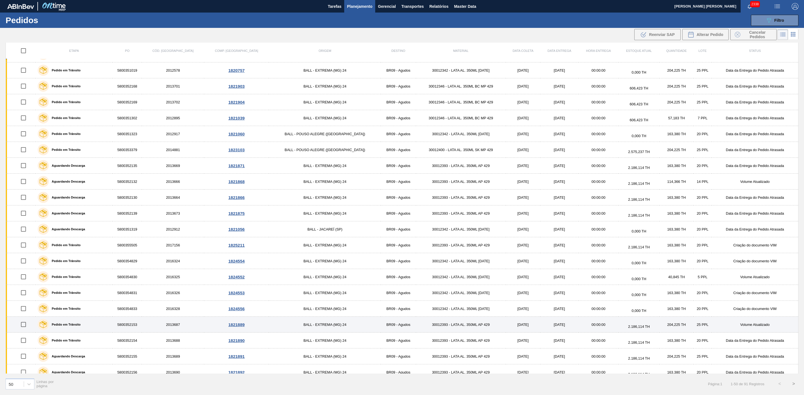
scroll to position [487, 0]
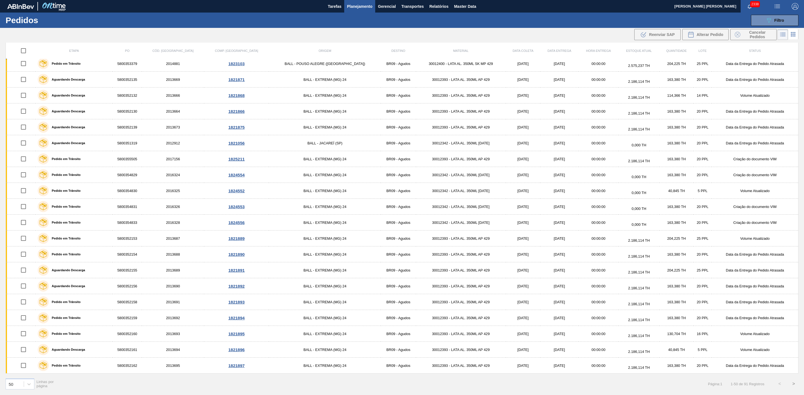
click at [792, 384] on button ">" at bounding box center [793, 384] width 14 height 14
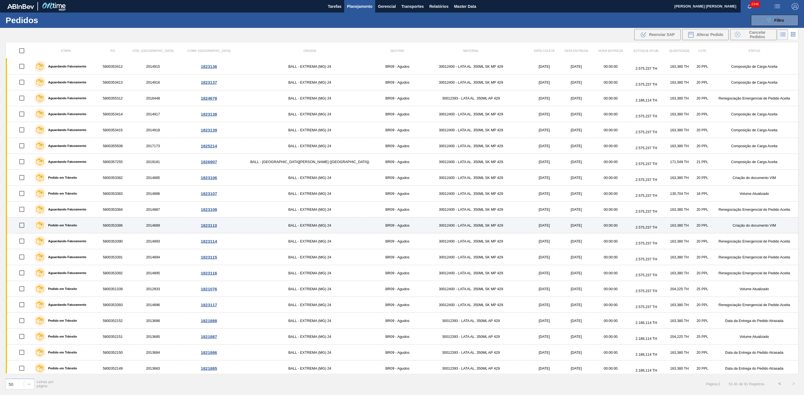
scroll to position [343, 0]
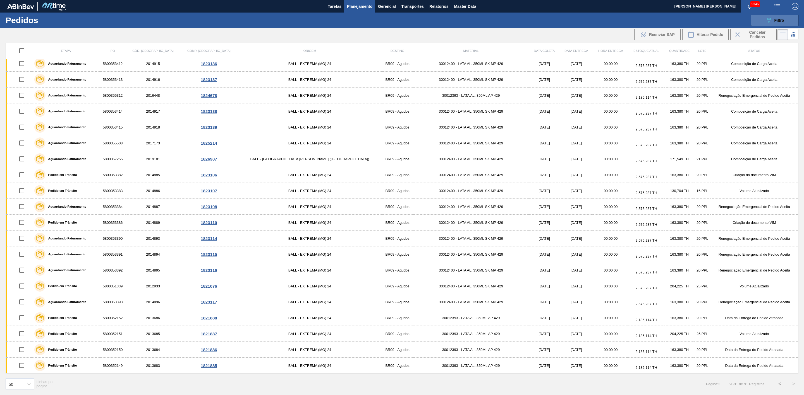
click at [772, 19] on div "089F7B8B-B2A5-4AFE-B5C0-19BA573D28AC Filtro" at bounding box center [774, 20] width 19 height 7
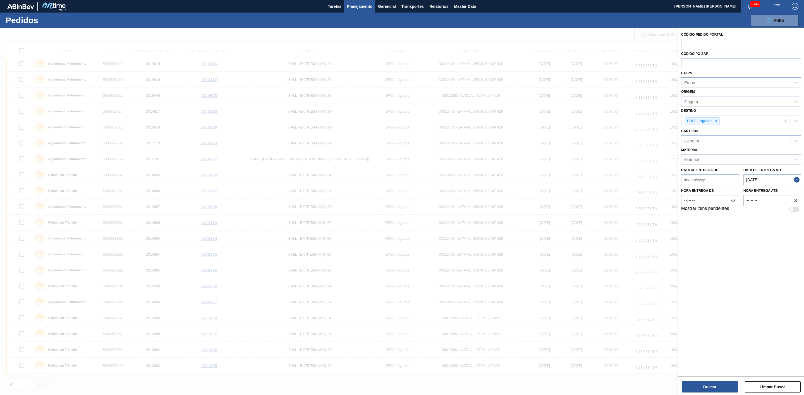
click at [797, 182] on button "Close" at bounding box center [797, 179] width 7 height 11
click at [769, 177] on até "Data de Entrega até" at bounding box center [772, 179] width 58 height 11
click at [732, 193] on div "agosto 2025" at bounding box center [765, 193] width 67 height 5
click at [749, 259] on div "1" at bounding box center [748, 257] width 8 height 8
type até "[DATE]"
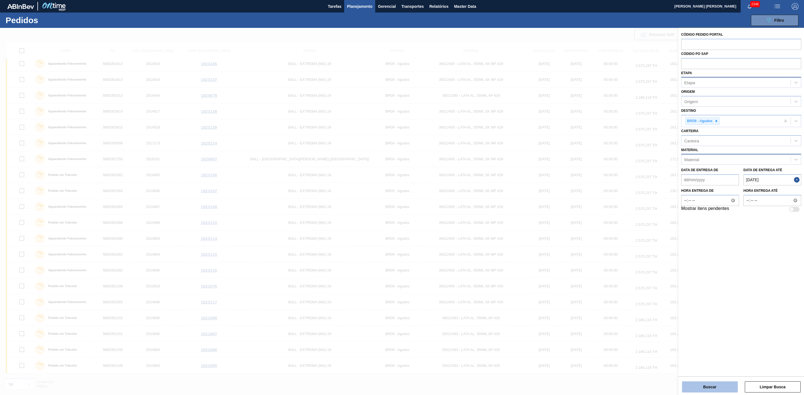
click at [712, 388] on button "Buscar" at bounding box center [710, 387] width 56 height 11
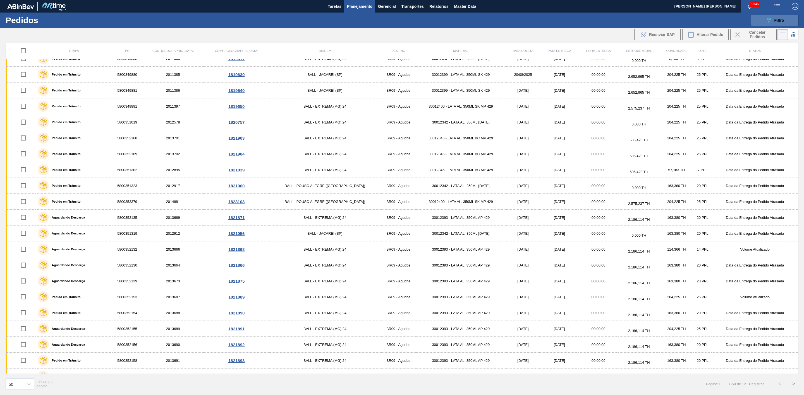
click at [771, 20] on icon "089F7B8B-B2A5-4AFE-B5C0-19BA573D28AC" at bounding box center [768, 20] width 7 height 7
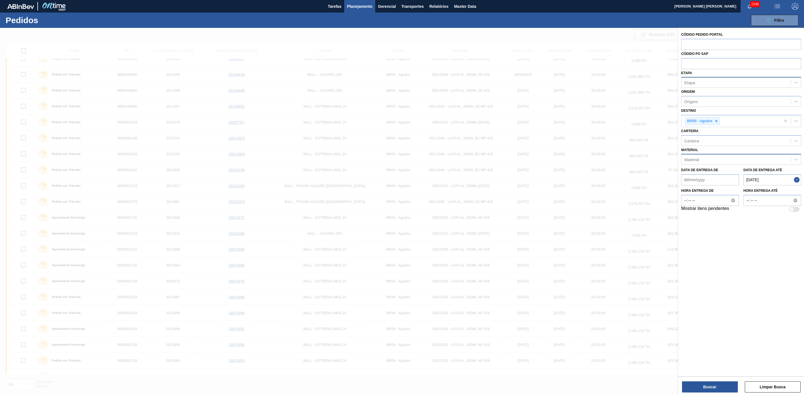
click at [693, 161] on div "Material" at bounding box center [691, 159] width 15 height 5
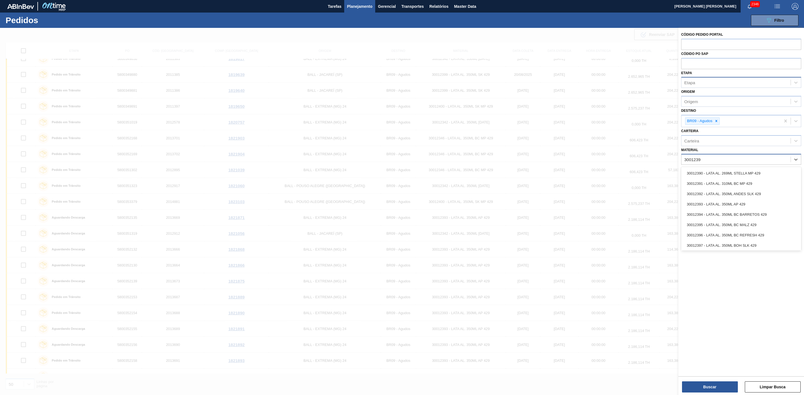
type input "30012399"
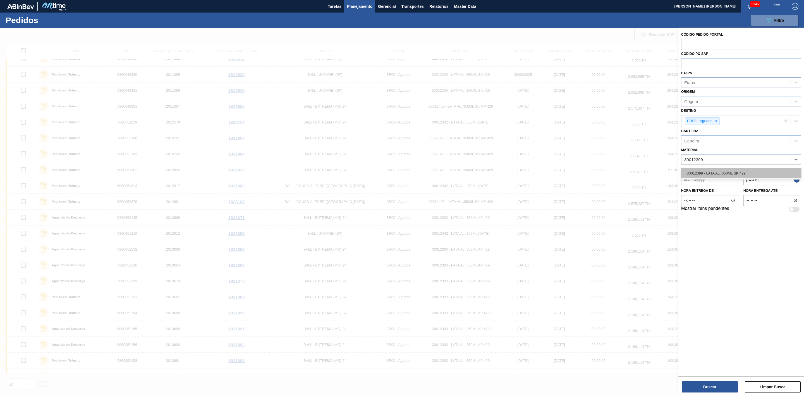
click at [702, 173] on div "30012399 - LATA AL. 350ML SK 429" at bounding box center [741, 173] width 120 height 10
click at [723, 384] on button "Buscar" at bounding box center [710, 387] width 56 height 11
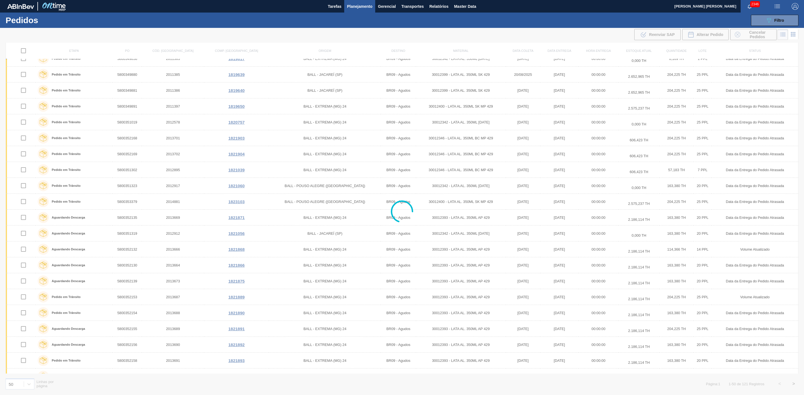
scroll to position [0, 0]
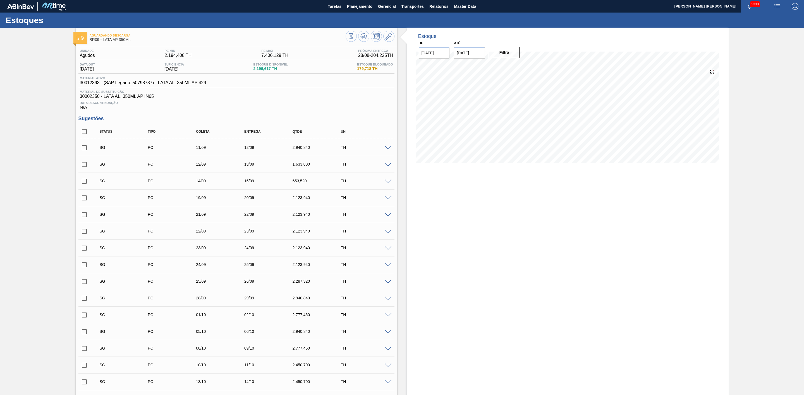
click at [774, 6] on img "button" at bounding box center [776, 6] width 7 height 7
click at [755, 21] on li "Pedido Contingência" at bounding box center [773, 20] width 51 height 10
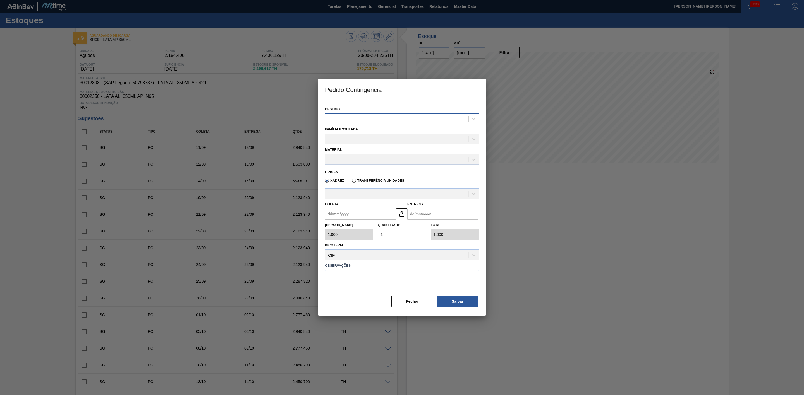
click at [392, 123] on div at bounding box center [402, 118] width 154 height 11
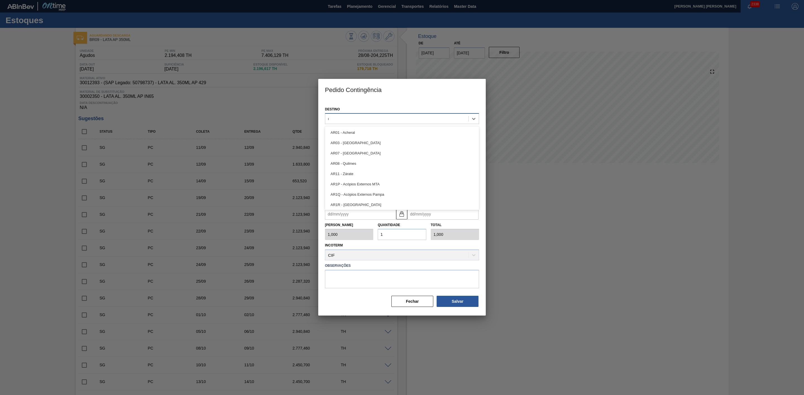
type input "09"
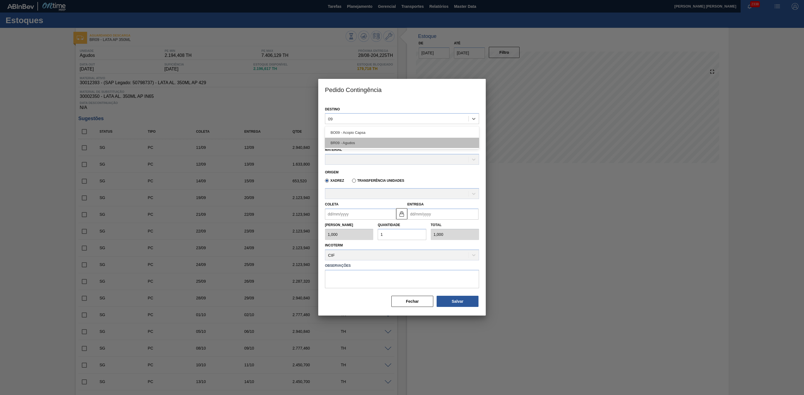
click at [359, 144] on div "BR09 - Agudos" at bounding box center [402, 143] width 154 height 10
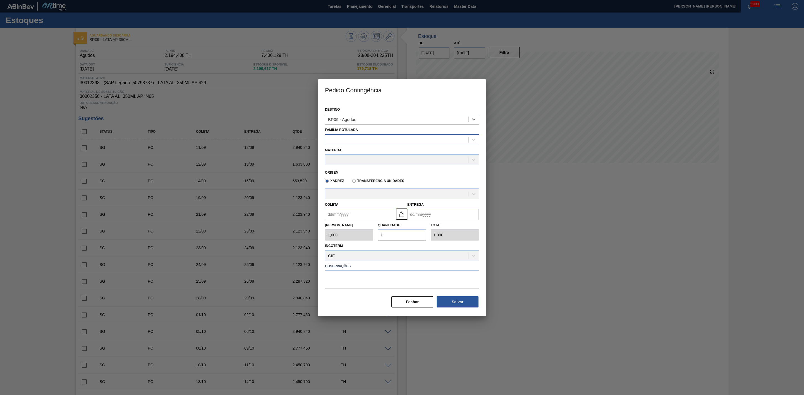
click at [350, 138] on div at bounding box center [396, 140] width 143 height 8
type Rotulada "lata ap"
click at [373, 149] on div "LATA AP 350ML" at bounding box center [402, 153] width 154 height 10
click at [361, 160] on div at bounding box center [396, 160] width 143 height 8
click at [366, 160] on div at bounding box center [396, 160] width 143 height 8
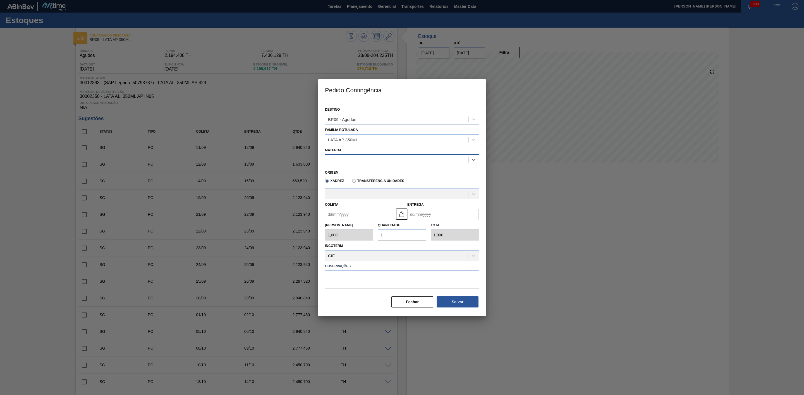
click at [358, 161] on div at bounding box center [396, 160] width 143 height 8
drag, startPoint x: 357, startPoint y: 171, endPoint x: 356, endPoint y: 189, distance: 18.5
click at [357, 171] on div "30012393 - LATA AL. 350ML AP 429" at bounding box center [402, 174] width 154 height 10
type input "8,169"
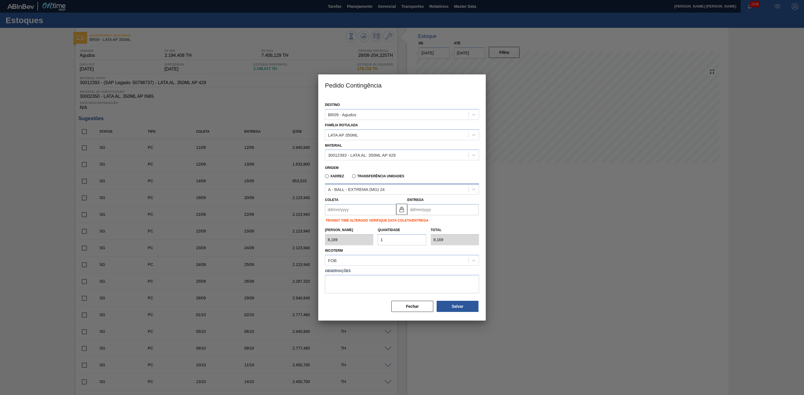
click at [344, 189] on div "A - BALL - EXTREMA (MG) 24" at bounding box center [356, 189] width 57 height 5
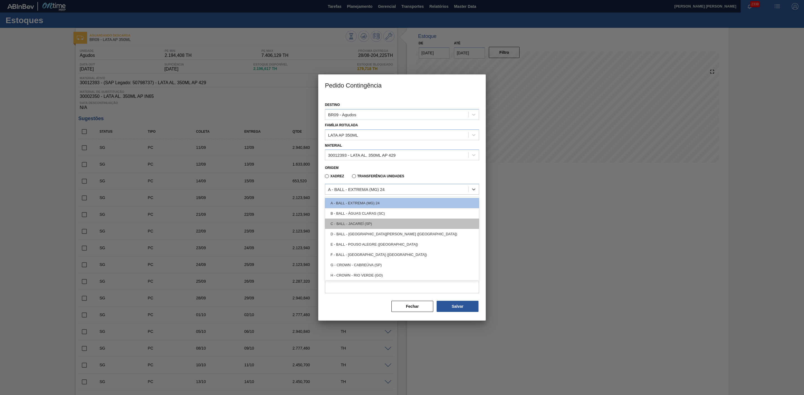
click at [365, 225] on div "C - BALL - JACAREÍ (SP)" at bounding box center [402, 224] width 154 height 10
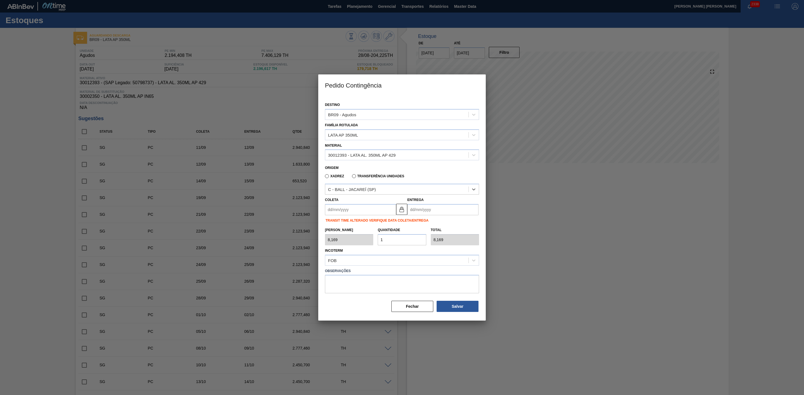
click at [429, 208] on input "Entrega" at bounding box center [442, 209] width 71 height 11
click at [418, 223] on div "agosto 2025" at bounding box center [440, 223] width 67 height 5
click at [467, 280] on div "30" at bounding box center [468, 278] width 8 height 8
type input "[DATE]"
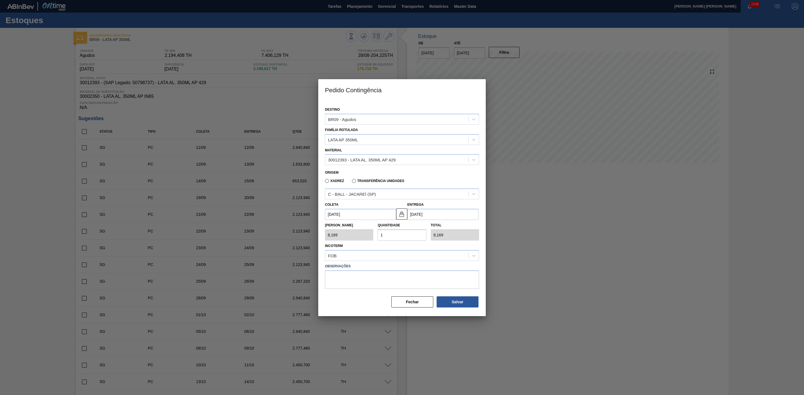
click at [373, 235] on div "Tam Lote 8,169 Quantidade 1 Total 8,169" at bounding box center [402, 230] width 158 height 21
type input "2"
type input "16,338"
type input "20"
type input "163,380"
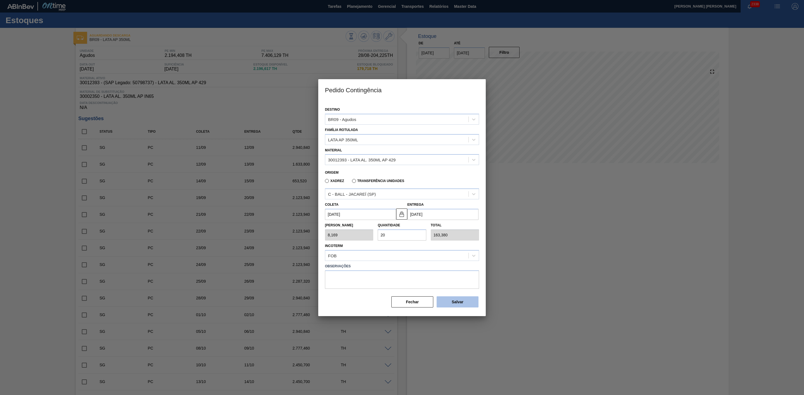
type input "20"
click at [459, 302] on button "Salvar" at bounding box center [457, 302] width 42 height 11
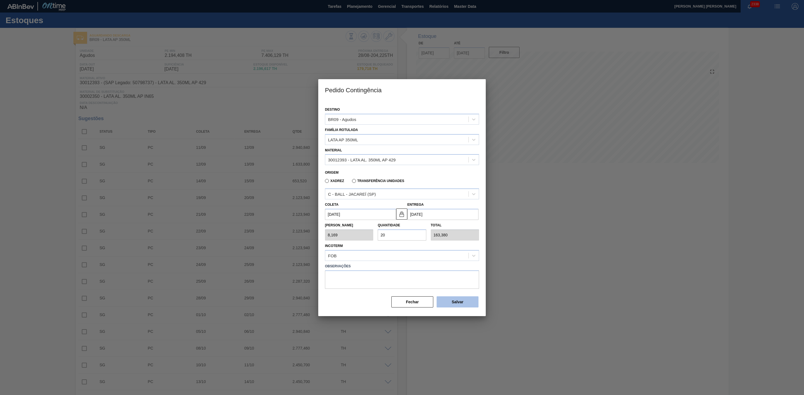
click at [459, 302] on button "Salvar" at bounding box center [457, 302] width 42 height 11
type input "1,000"
type input "1"
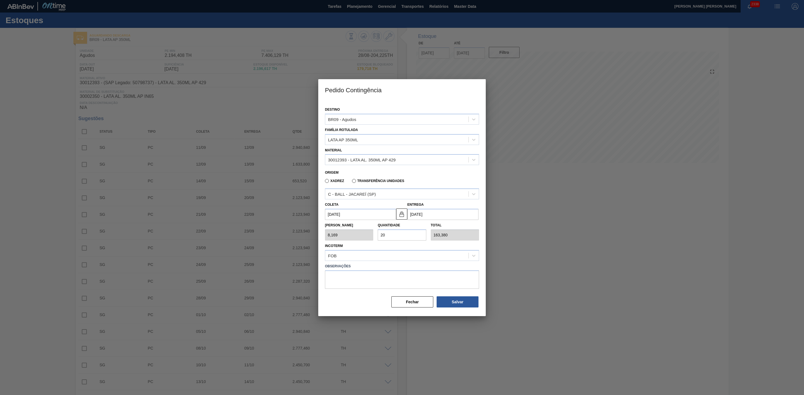
type input "1,000"
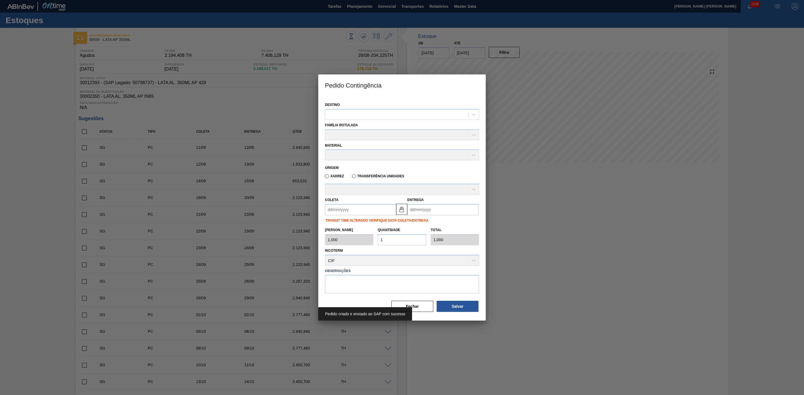
click at [554, 262] on div at bounding box center [402, 197] width 804 height 395
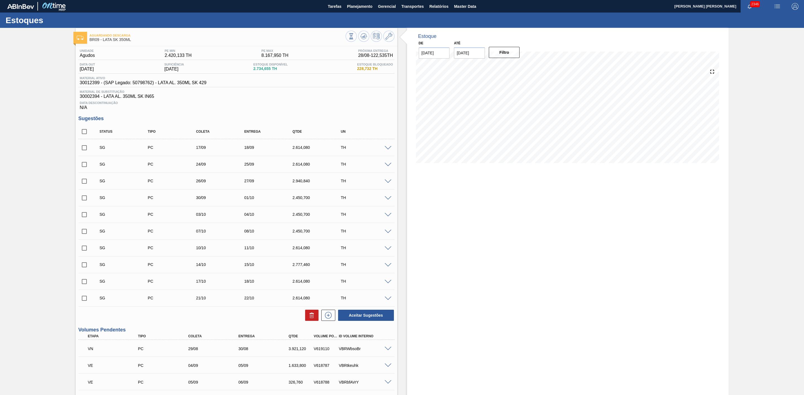
click at [778, 8] on img "button" at bounding box center [776, 6] width 7 height 7
click at [762, 20] on li "Pedido Contingência" at bounding box center [773, 20] width 51 height 10
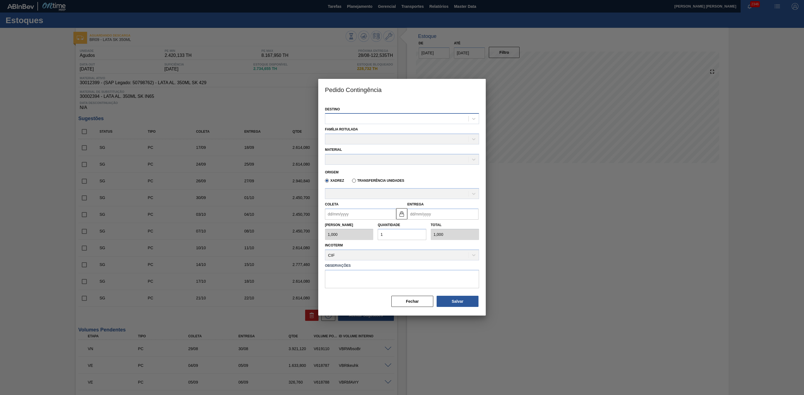
click at [432, 122] on div at bounding box center [396, 119] width 143 height 8
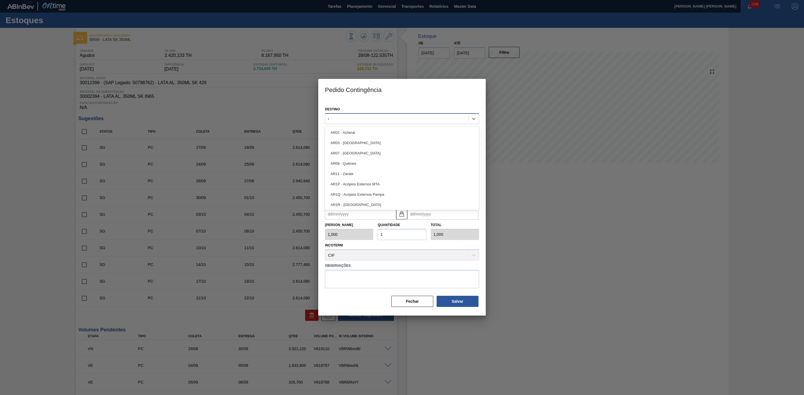
type input "09"
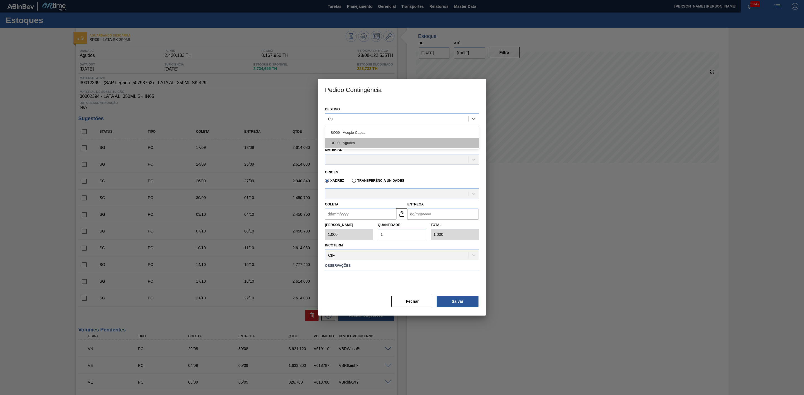
click at [376, 143] on div "BR09 - Agudos" at bounding box center [402, 143] width 154 height 10
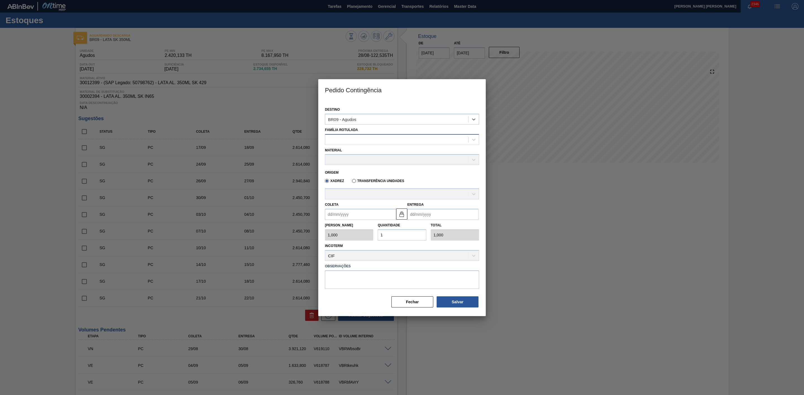
click at [362, 141] on div at bounding box center [396, 140] width 143 height 8
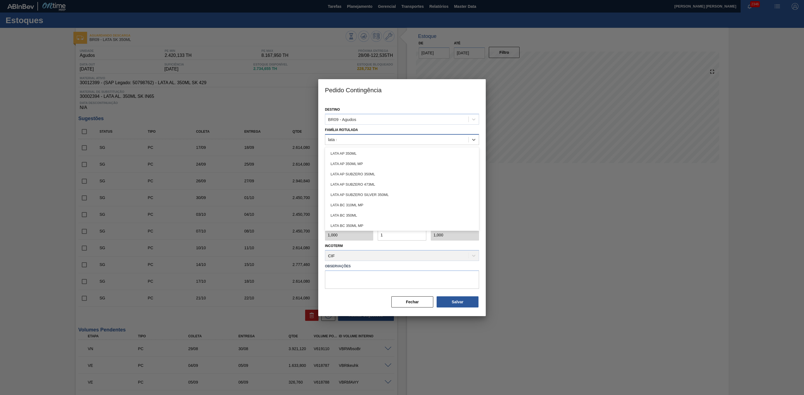
type Rotulada "lata sk"
click at [350, 165] on div "LATA SK 350ML" at bounding box center [402, 164] width 154 height 10
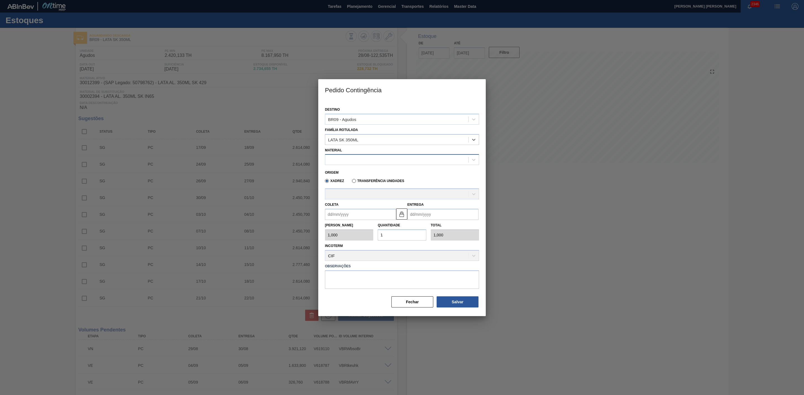
click at [362, 160] on div at bounding box center [396, 160] width 143 height 8
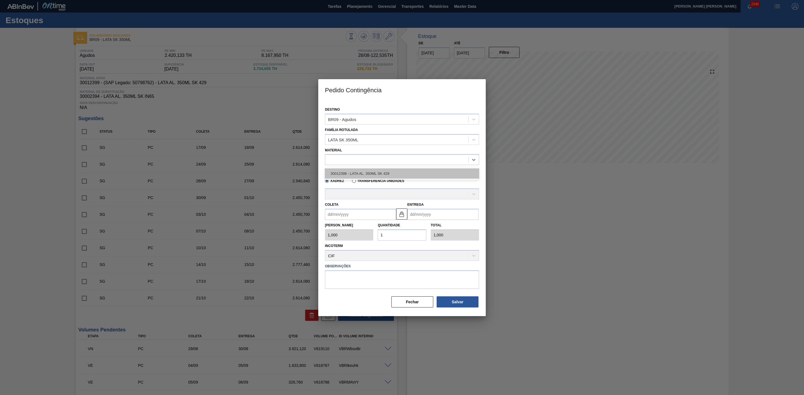
click at [379, 175] on div "30012399 - LATA AL. 350ML SK 429" at bounding box center [402, 174] width 154 height 10
type input "8,169"
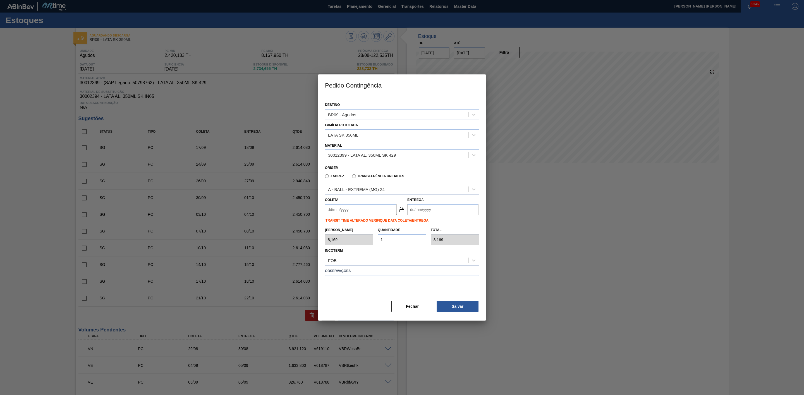
click at [344, 208] on input "Coleta" at bounding box center [360, 209] width 71 height 11
drag, startPoint x: 340, startPoint y: 221, endPoint x: 345, endPoint y: 227, distance: 7.7
click at [340, 221] on div "agosto 2025" at bounding box center [358, 223] width 67 height 5
click at [367, 277] on div "28" at bounding box center [368, 278] width 8 height 8
type input "[DATE]"
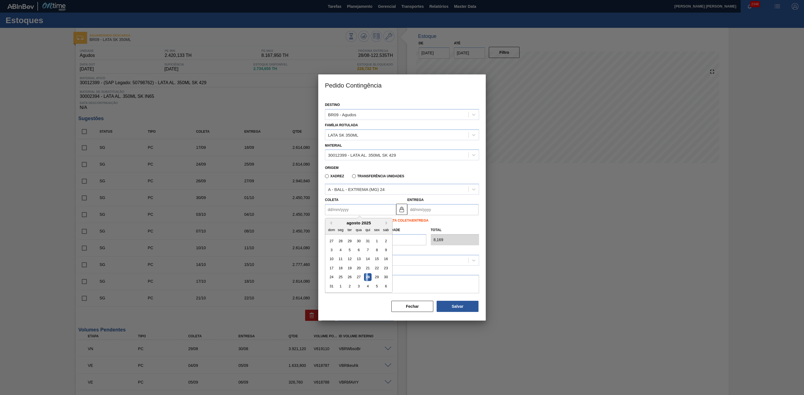
type input "[DATE]"
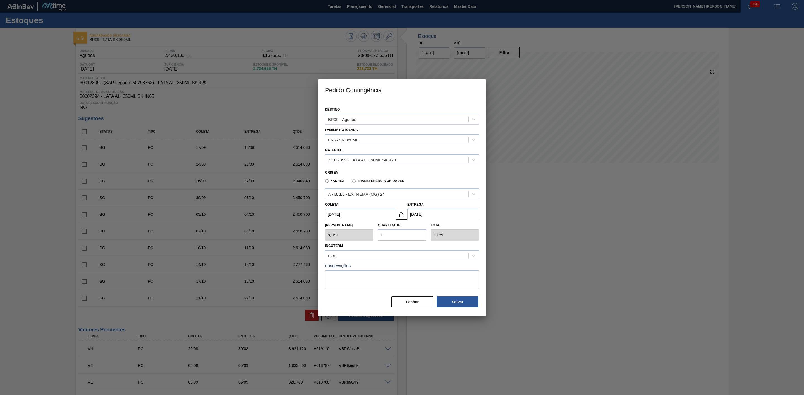
click at [349, 212] on input "[DATE]" at bounding box center [360, 214] width 71 height 11
click at [377, 282] on div "29" at bounding box center [377, 282] width 8 height 8
type input "[DATE]"
drag, startPoint x: 390, startPoint y: 236, endPoint x: 355, endPoint y: 229, distance: 35.1
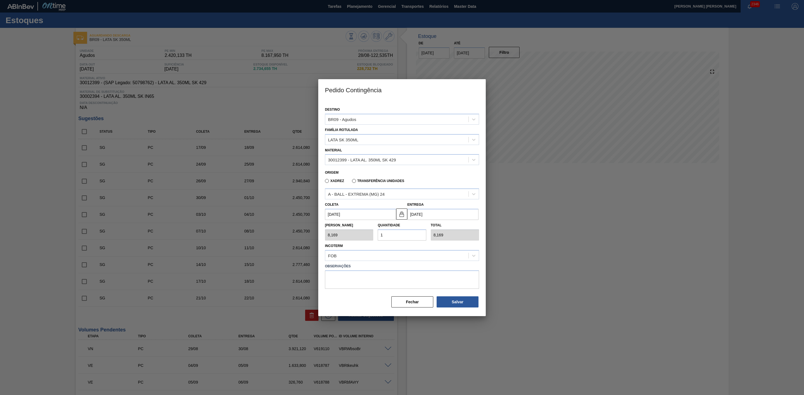
click at [355, 229] on div "Tam Lote 8,169 Quantidade 1 Total 8,169" at bounding box center [402, 230] width 158 height 21
type input "2"
type input "16,338"
type input "20"
type input "163,380"
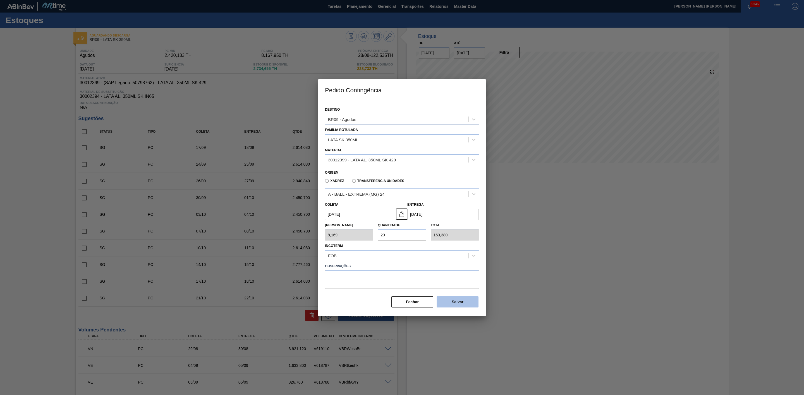
type input "20"
click at [458, 302] on button "Salvar" at bounding box center [457, 302] width 42 height 11
type input "1,000"
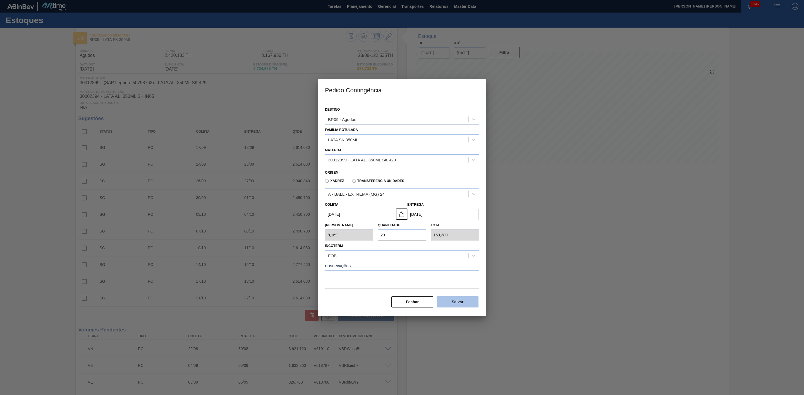
type input "1"
type input "1,000"
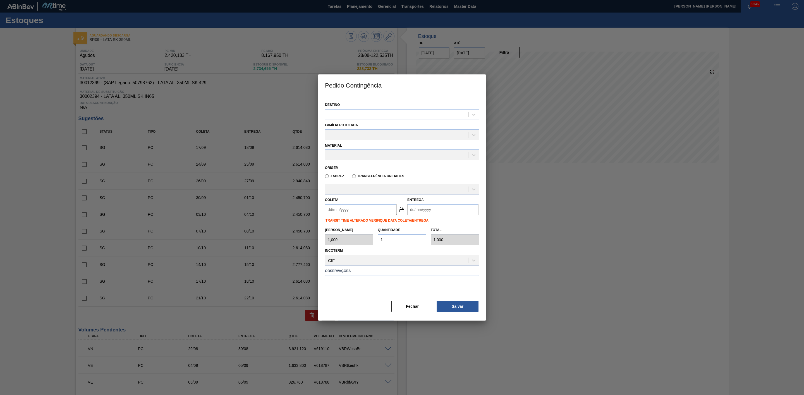
click at [534, 265] on div at bounding box center [402, 197] width 804 height 395
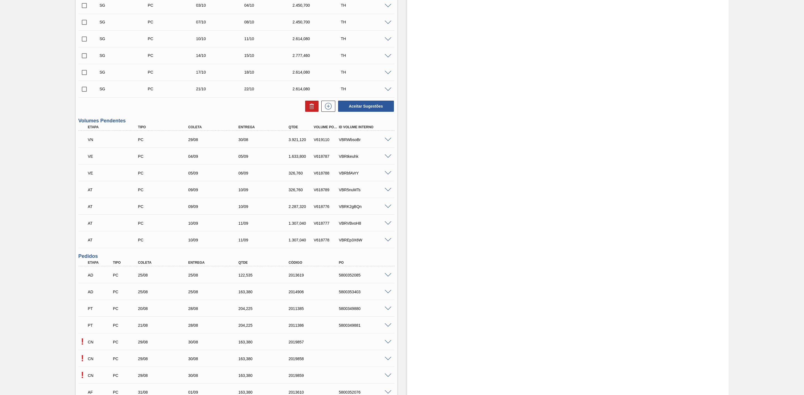
scroll to position [377, 0]
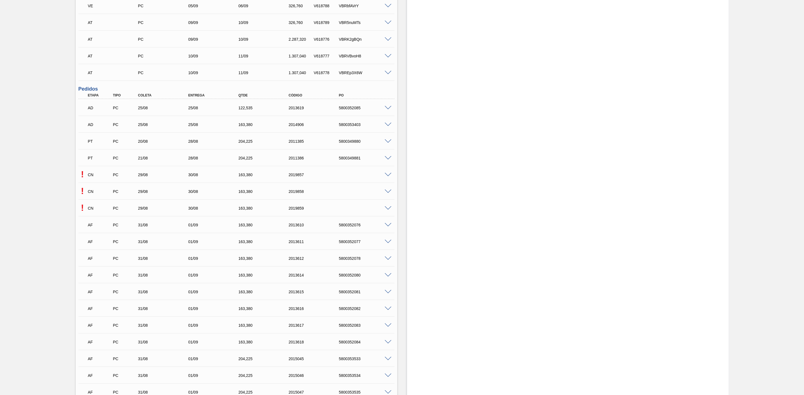
click at [390, 171] on div "! CN PC 29/08 30/08 163,[PHONE_NUMBER]" at bounding box center [236, 174] width 316 height 14
click at [387, 177] on span at bounding box center [387, 175] width 7 height 4
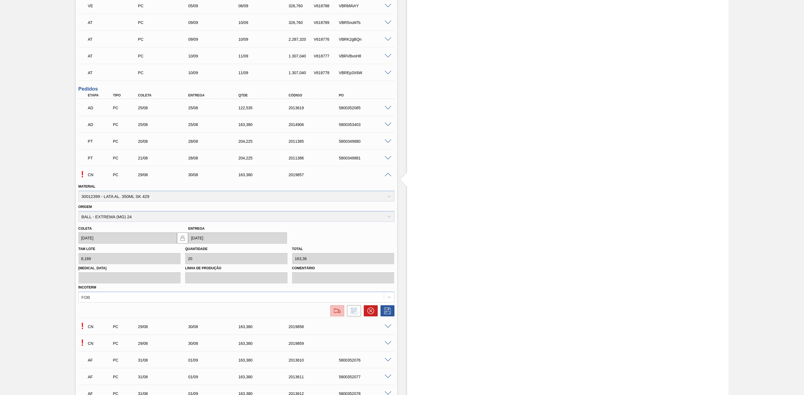
click at [338, 313] on img at bounding box center [337, 311] width 9 height 7
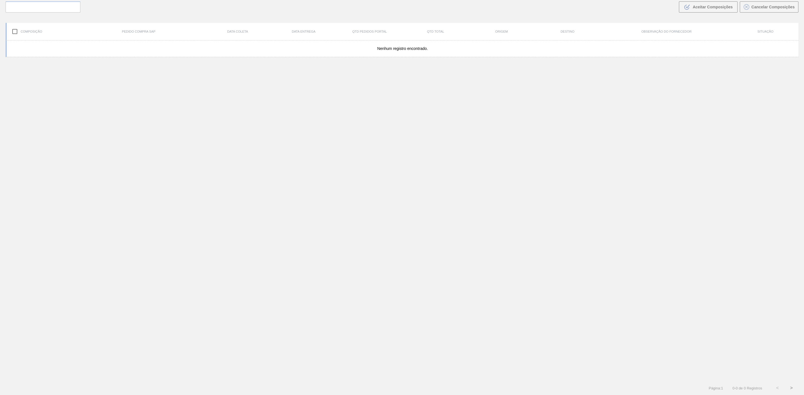
scroll to position [40, 0]
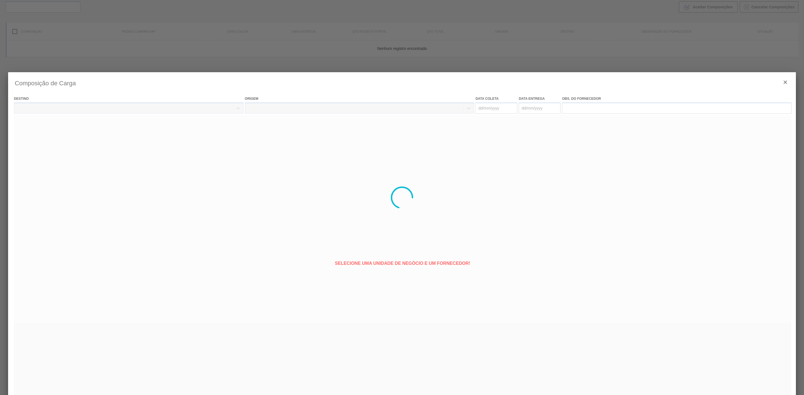
type coleta "[DATE]"
type entrega "[DATE]"
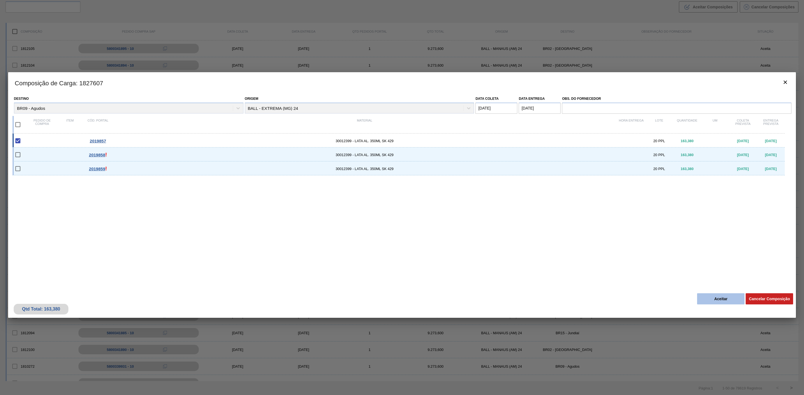
click at [704, 299] on button "Aceitar" at bounding box center [720, 299] width 47 height 11
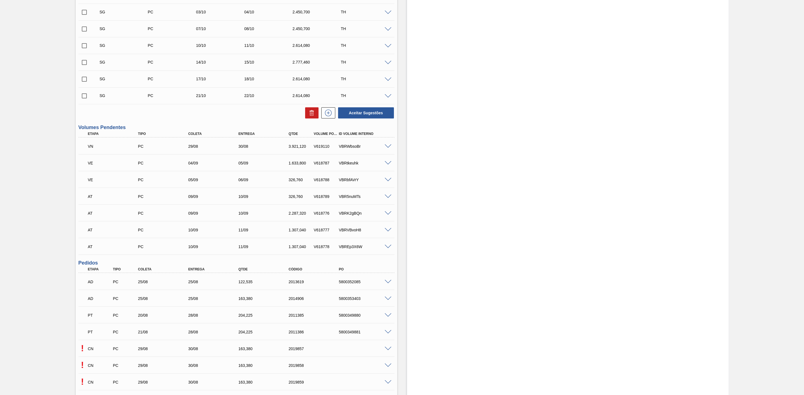
scroll to position [293, 0]
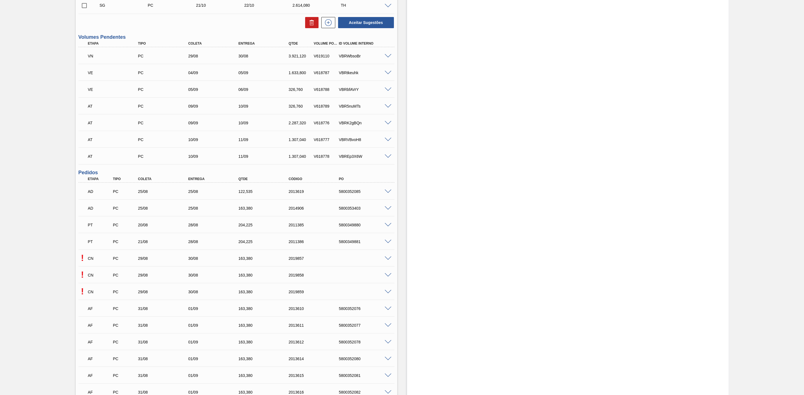
click at [390, 277] on span at bounding box center [387, 275] width 7 height 4
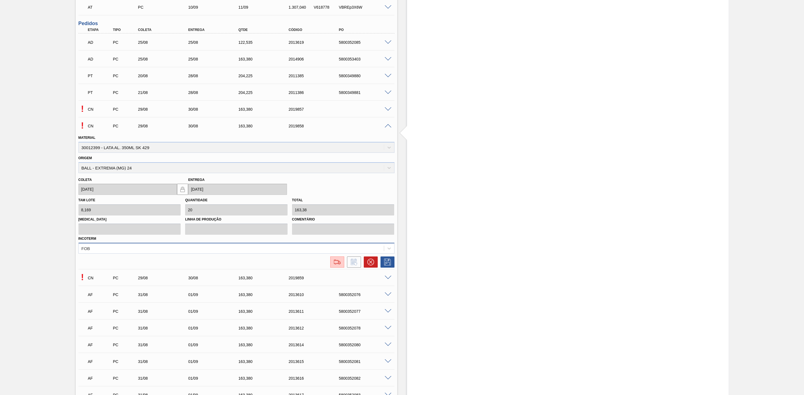
scroll to position [460, 0]
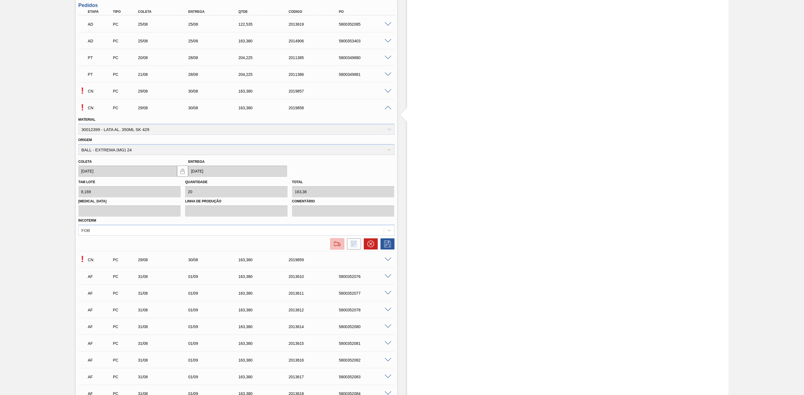
click at [338, 245] on img at bounding box center [337, 244] width 9 height 7
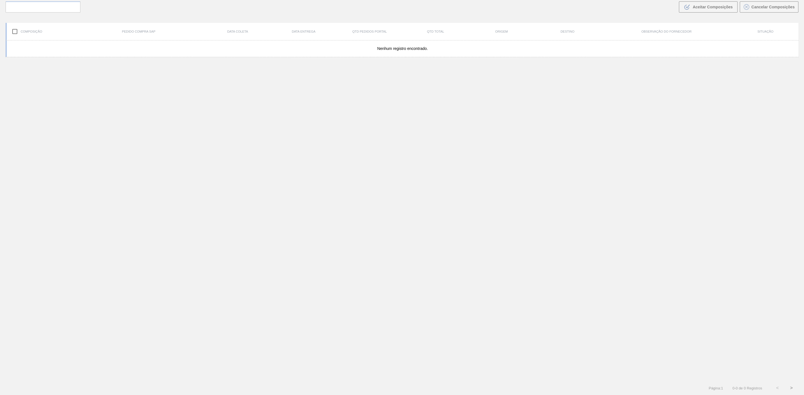
scroll to position [40, 0]
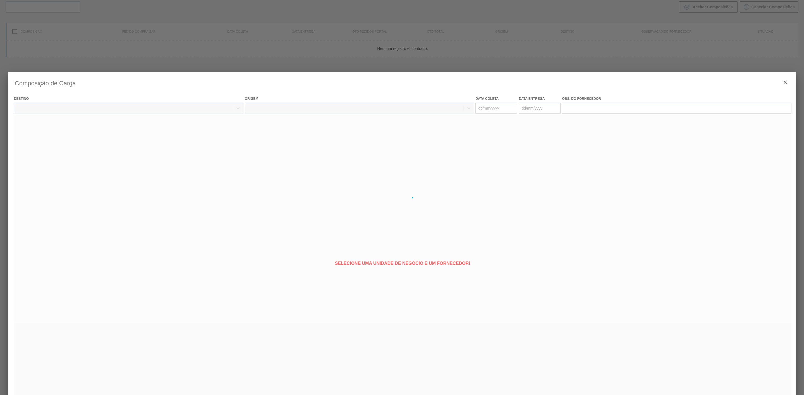
type coleta "[DATE]"
type entrega "[DATE]"
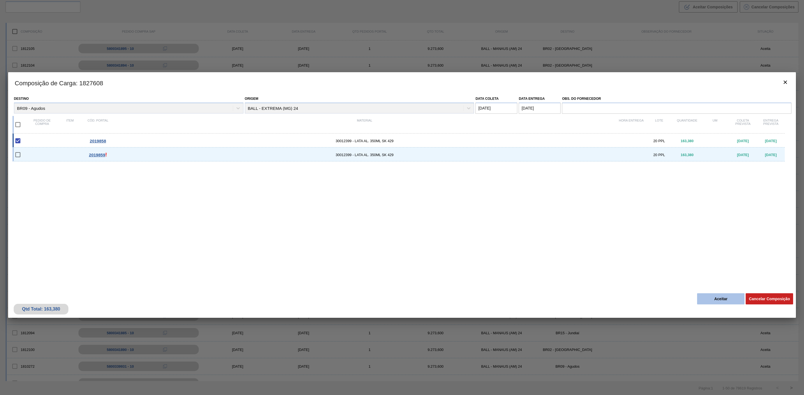
click at [704, 302] on button "Aceitar" at bounding box center [720, 299] width 47 height 11
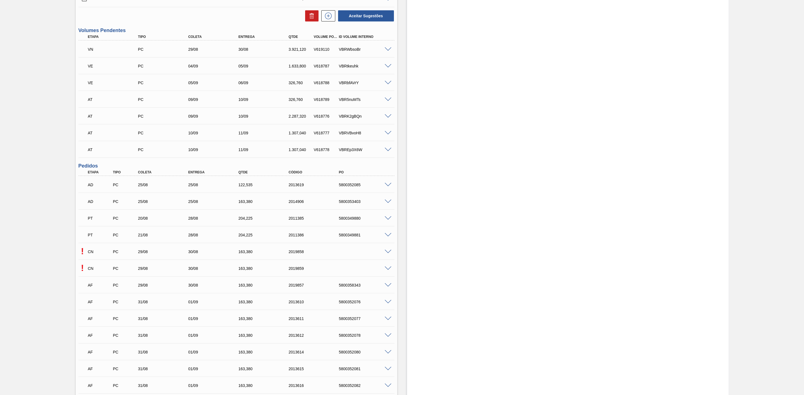
scroll to position [460, 0]
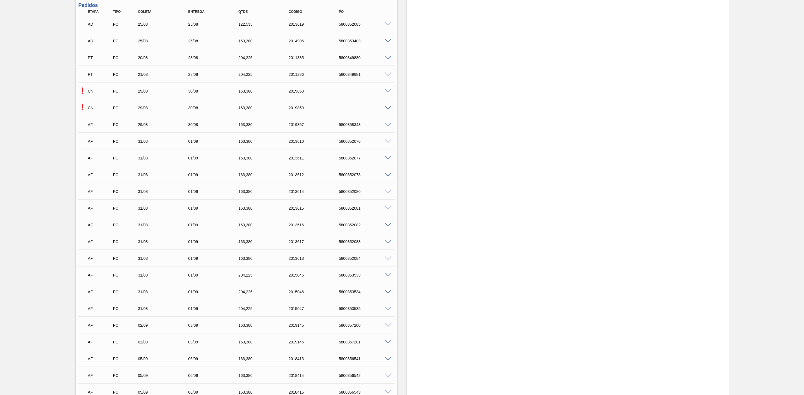
click at [388, 110] on span at bounding box center [387, 108] width 7 height 4
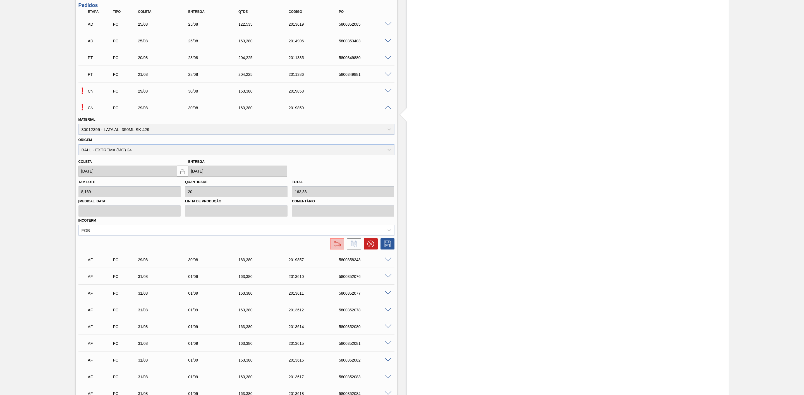
click at [334, 245] on img at bounding box center [337, 244] width 9 height 7
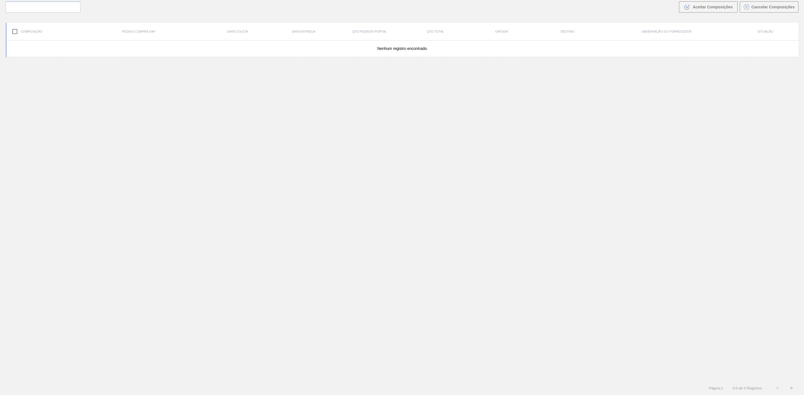
scroll to position [40, 0]
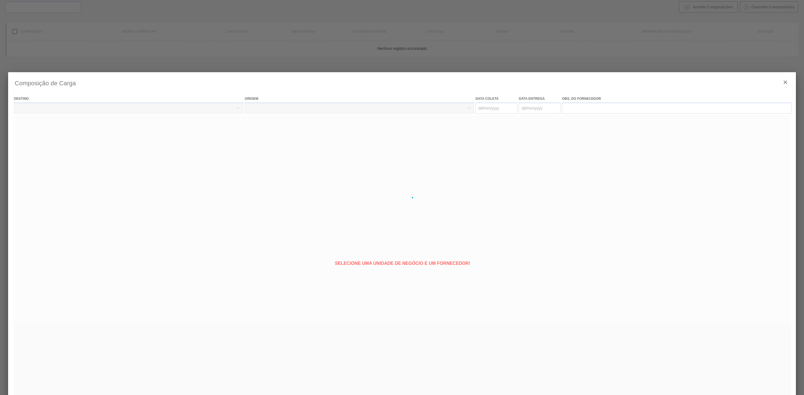
type coleta "[DATE]"
type entrega "[DATE]"
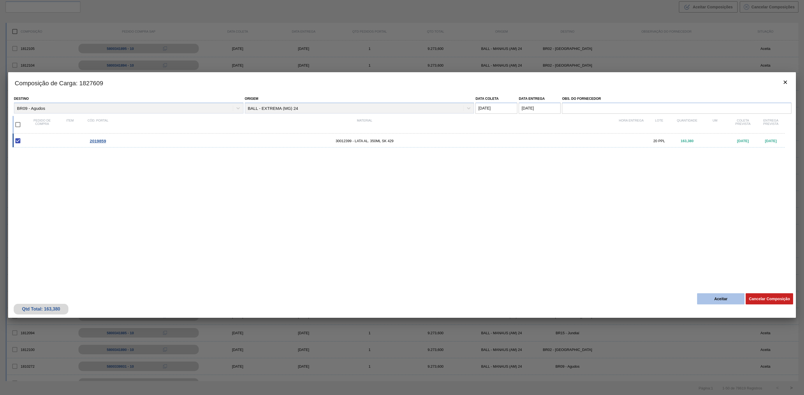
click at [709, 295] on button "Aceitar" at bounding box center [720, 299] width 47 height 11
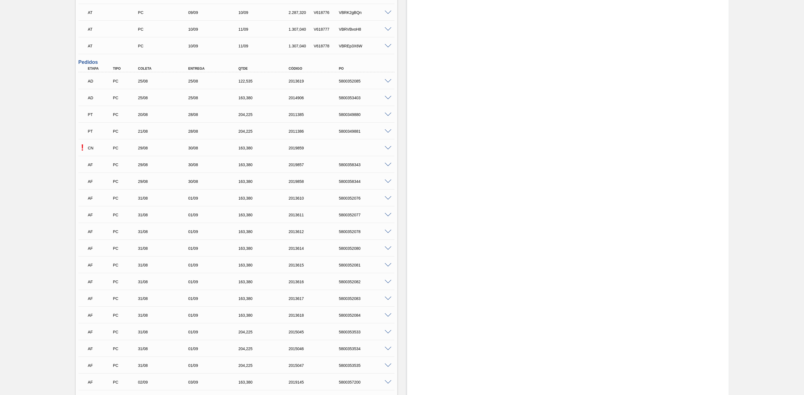
scroll to position [460, 0]
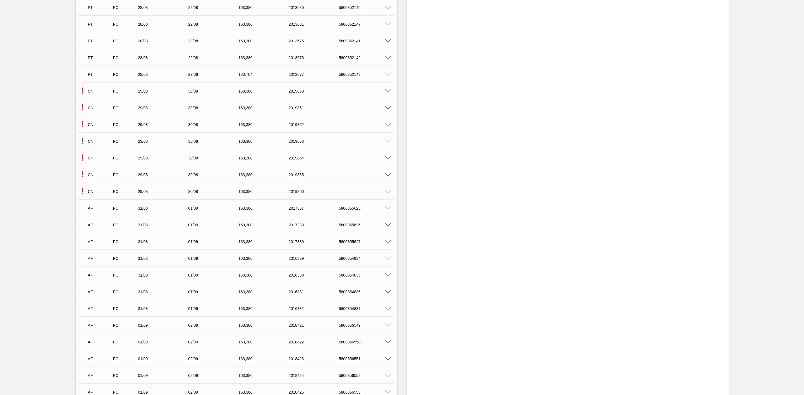
click at [388, 91] on span at bounding box center [387, 91] width 7 height 4
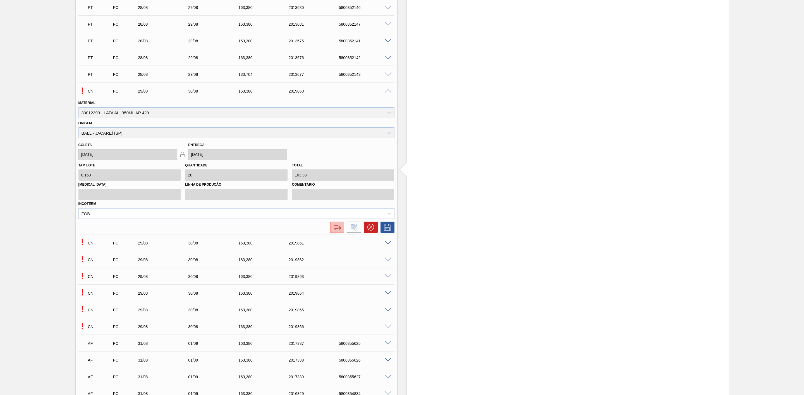
click at [334, 230] on img at bounding box center [337, 227] width 9 height 7
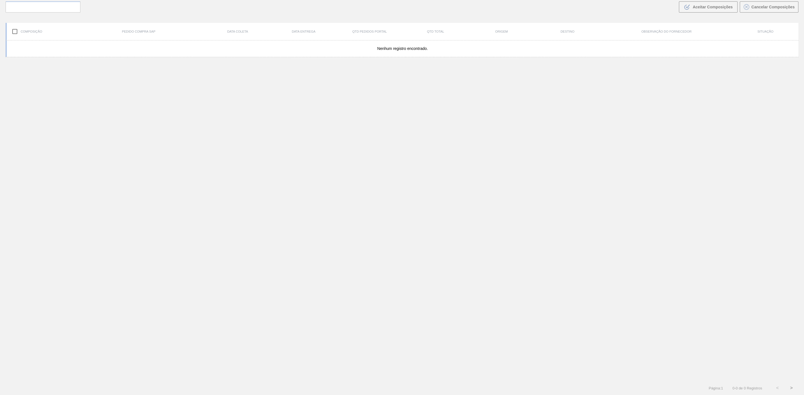
scroll to position [40, 0]
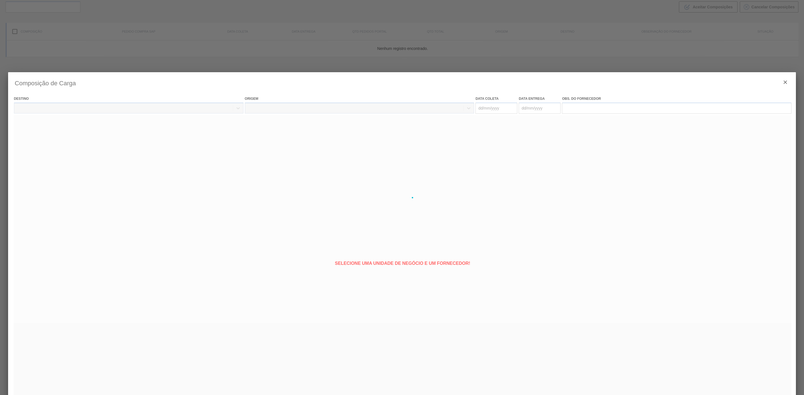
type coleta "[DATE]"
type entrega "[DATE]"
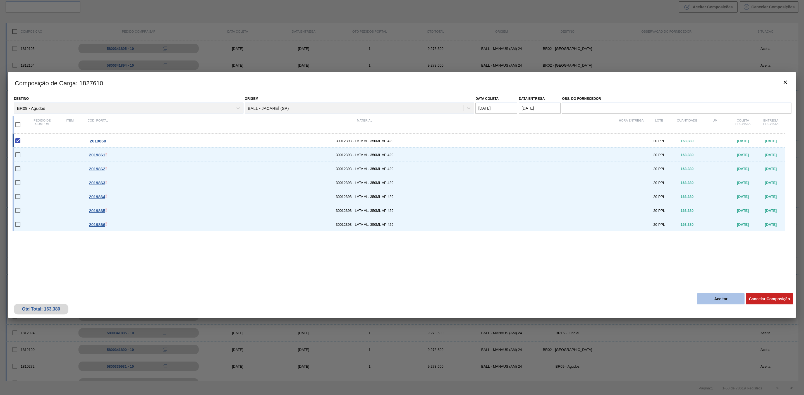
click at [705, 302] on button "Aceitar" at bounding box center [720, 299] width 47 height 11
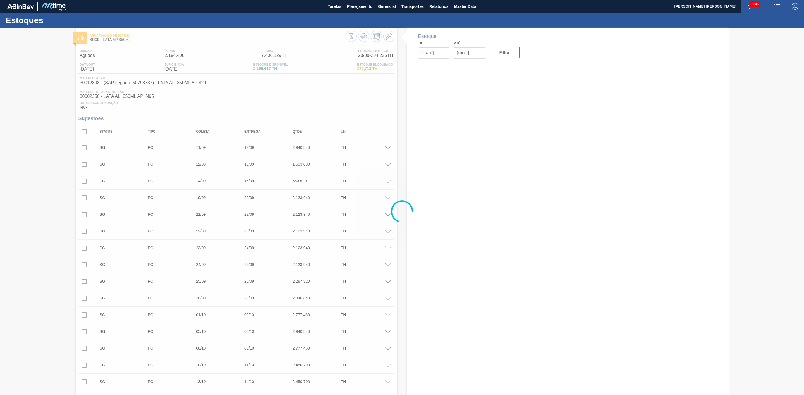
type input "[DATE]"
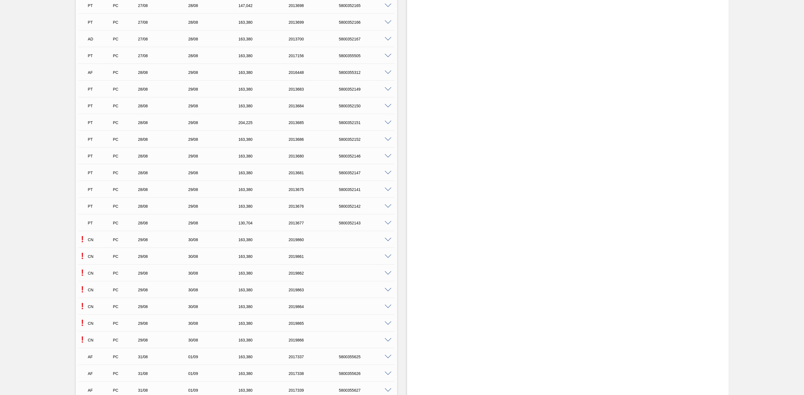
scroll to position [1046, 0]
click at [386, 193] on span at bounding box center [387, 192] width 7 height 4
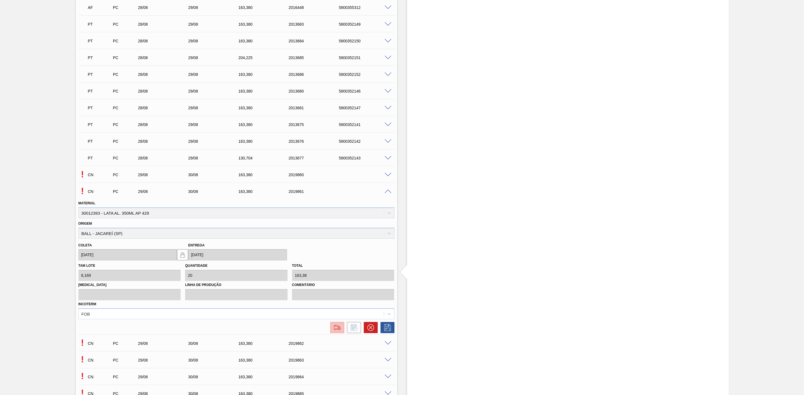
click at [331, 331] on button at bounding box center [337, 327] width 14 height 11
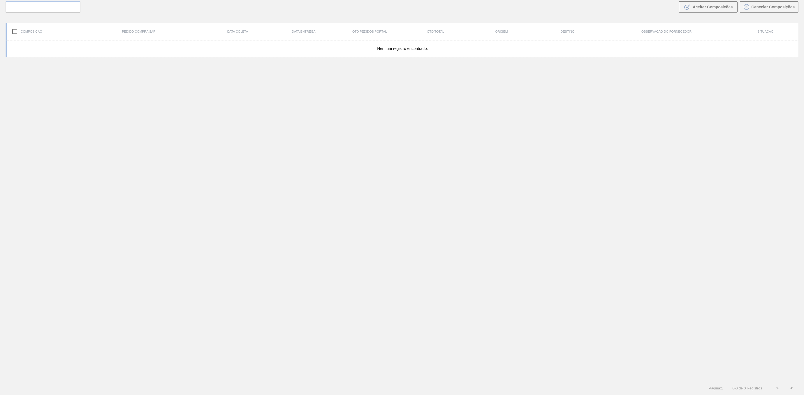
scroll to position [40, 0]
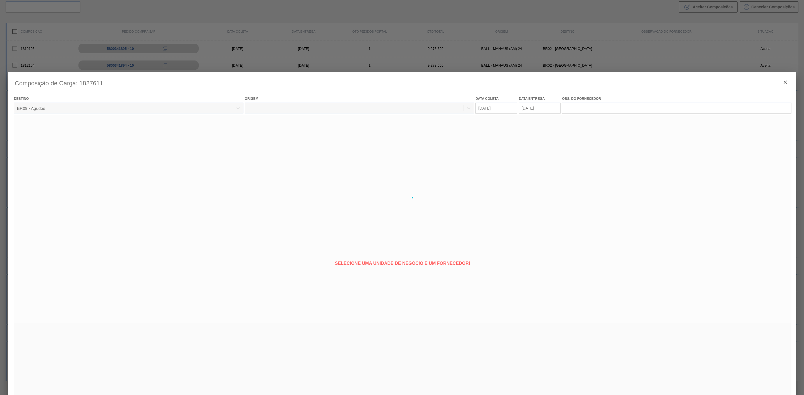
type coleta "[DATE]"
type entrega "[DATE]"
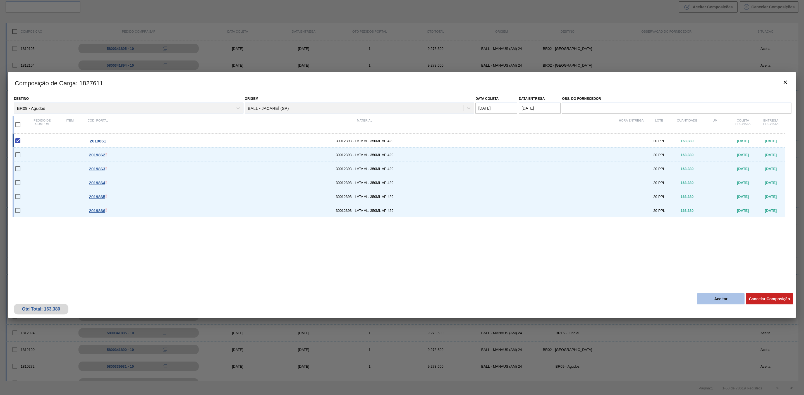
click at [719, 301] on button "Aceitar" at bounding box center [720, 299] width 47 height 11
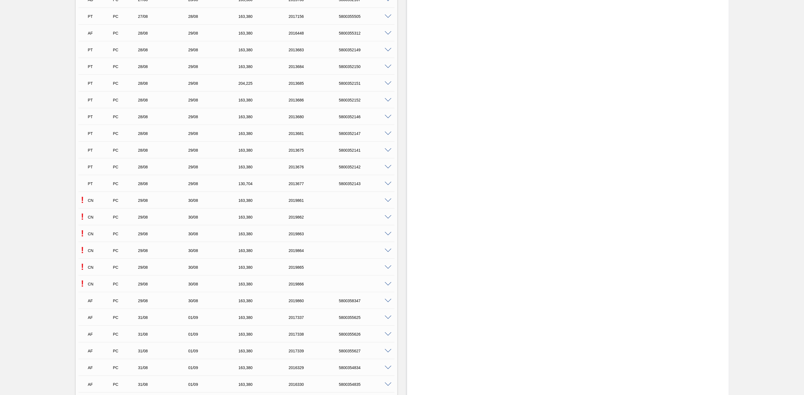
scroll to position [1088, 0]
click at [387, 151] on span at bounding box center [387, 150] width 7 height 4
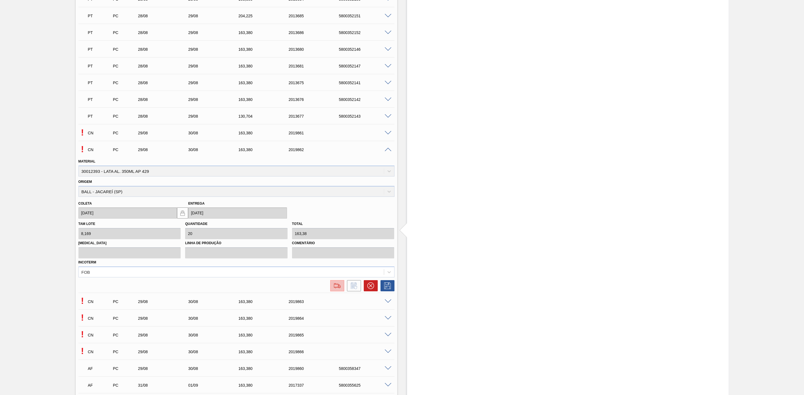
click at [337, 287] on img at bounding box center [337, 286] width 9 height 7
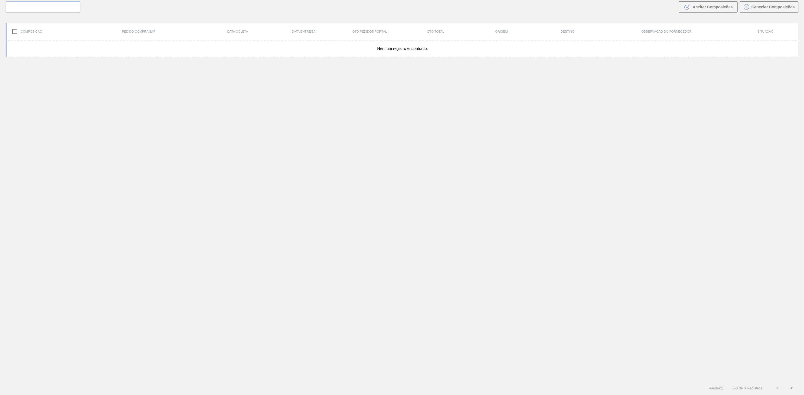
scroll to position [40, 0]
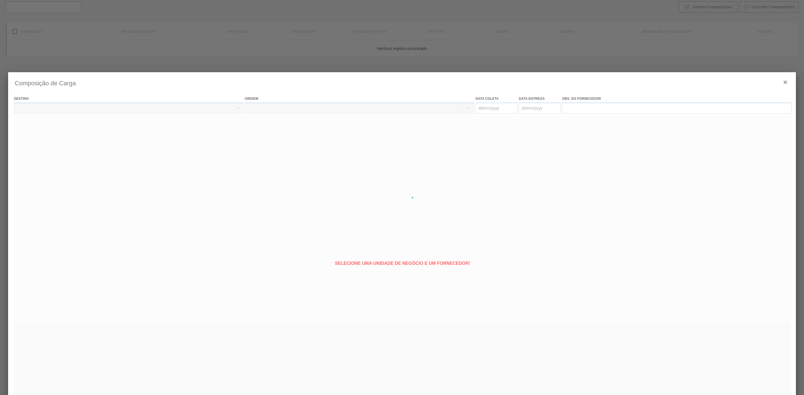
type coleta "[DATE]"
type entrega "[DATE]"
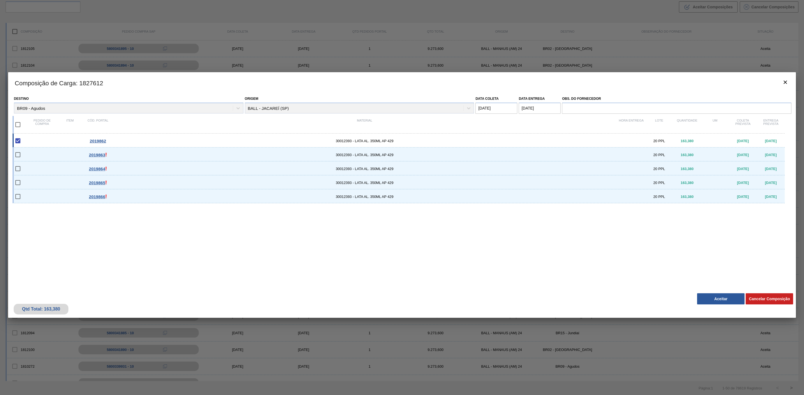
click at [710, 295] on button "Aceitar" at bounding box center [720, 299] width 47 height 11
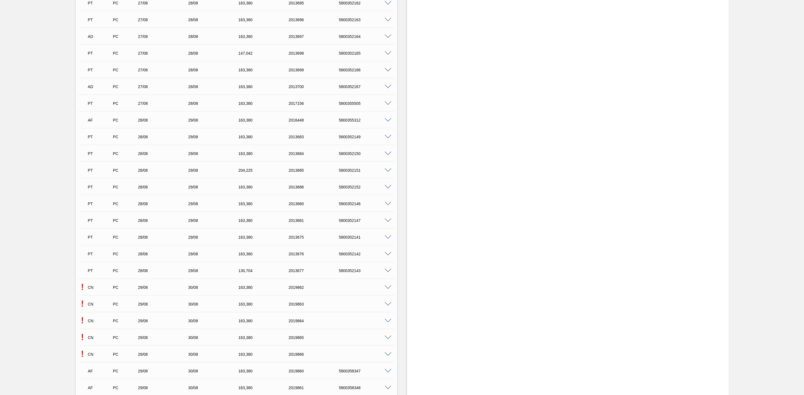
scroll to position [1046, 0]
click at [386, 193] on span at bounding box center [387, 192] width 7 height 4
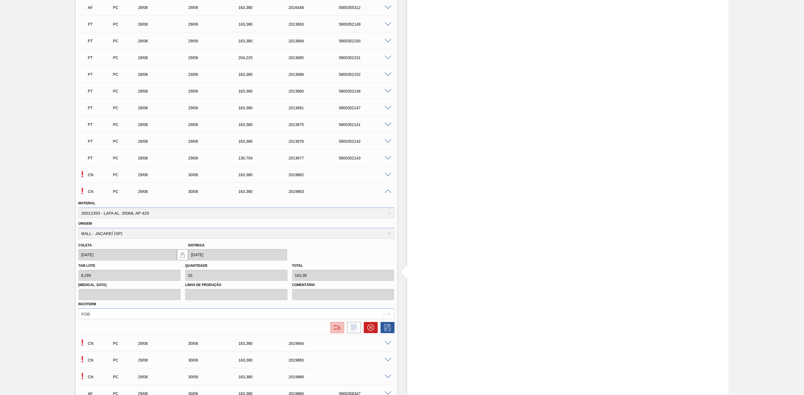
click at [337, 329] on img at bounding box center [337, 328] width 9 height 7
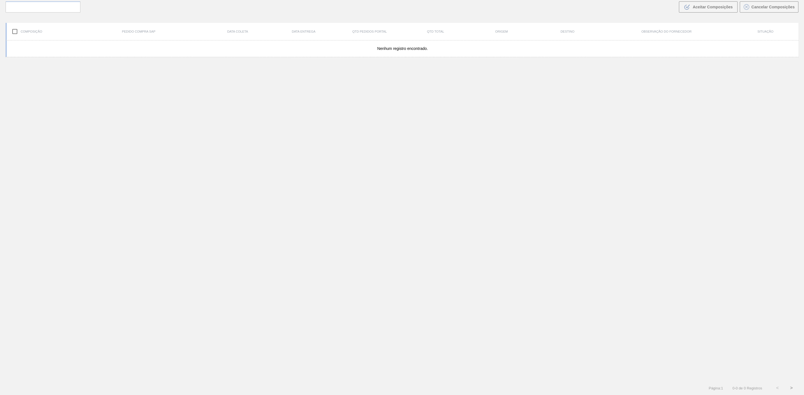
scroll to position [40, 0]
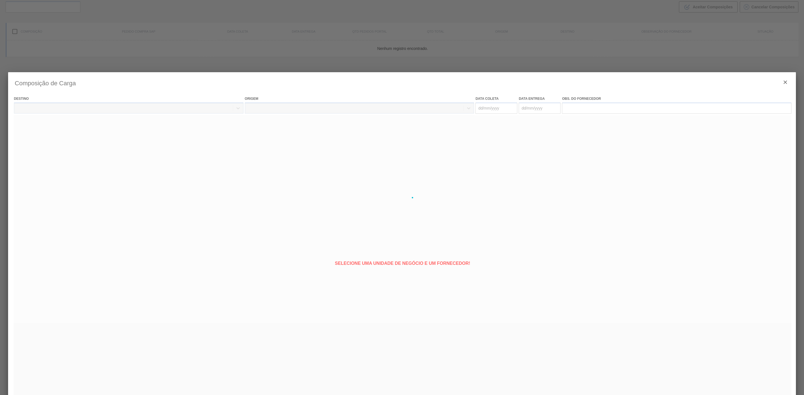
type coleta "[DATE]"
type entrega "[DATE]"
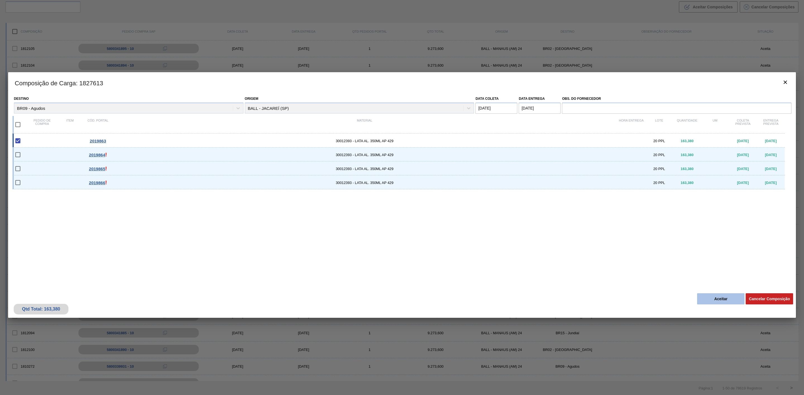
click at [713, 298] on button "Aceitar" at bounding box center [720, 299] width 47 height 11
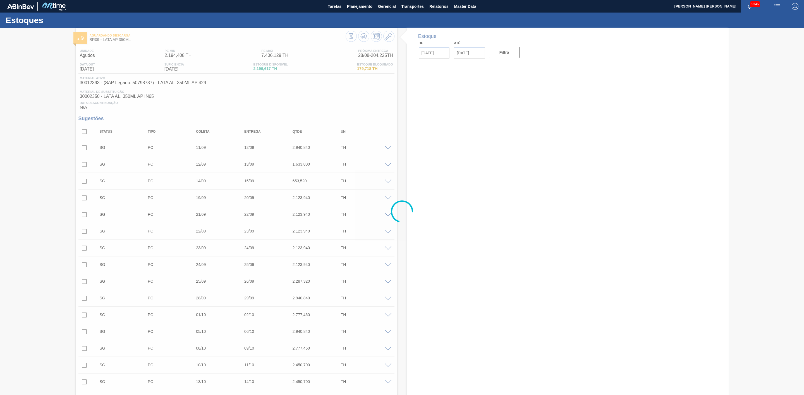
type input "[DATE]"
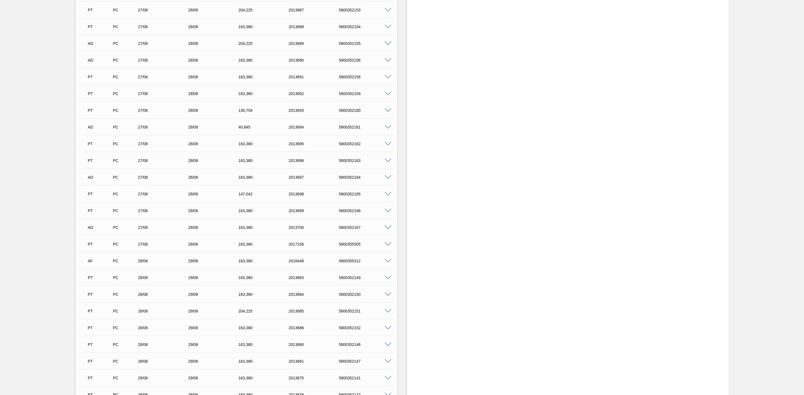
scroll to position [795, 0]
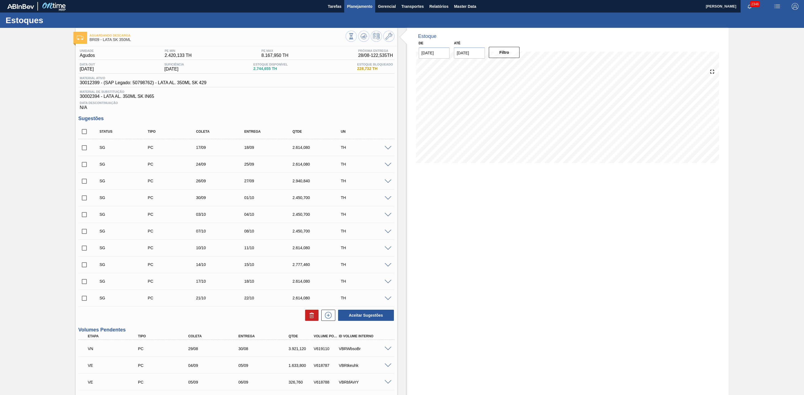
click at [362, 7] on span "Planejamento" at bounding box center [359, 6] width 25 height 7
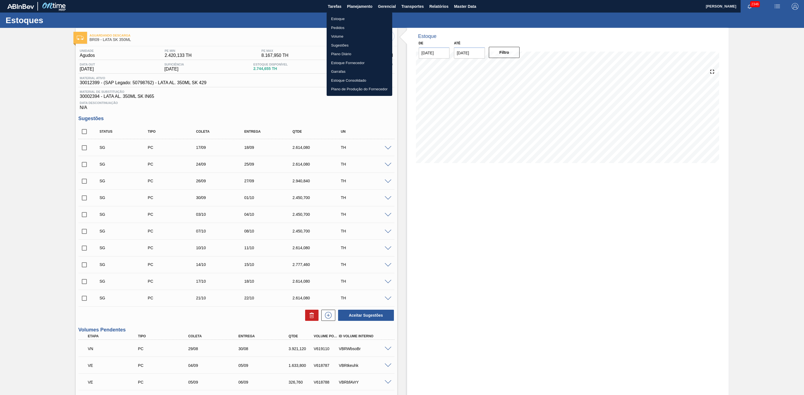
drag, startPoint x: 337, startPoint y: 18, endPoint x: 646, endPoint y: 1, distance: 309.9
click at [337, 18] on li "Estoque" at bounding box center [359, 19] width 66 height 9
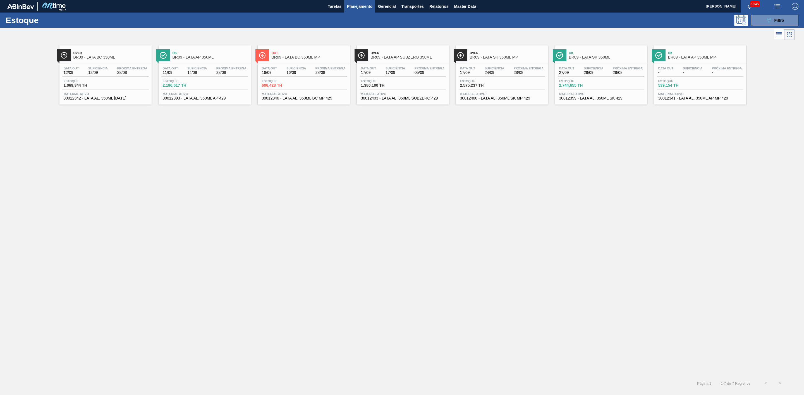
click at [217, 50] on div "Ok BR09 - LATA AP 350ML" at bounding box center [209, 55] width 75 height 13
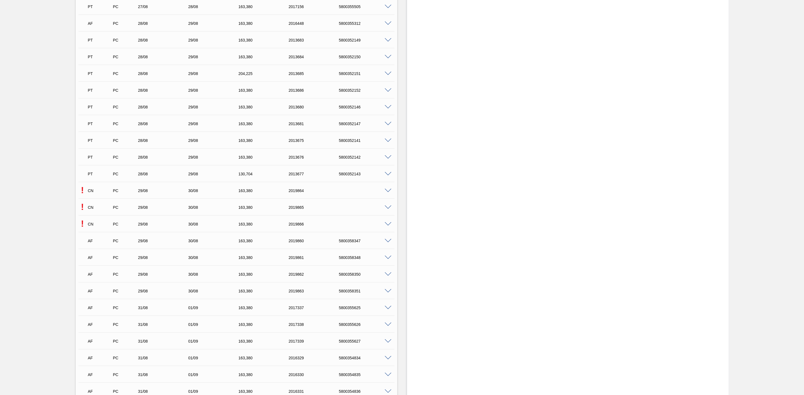
scroll to position [1088, 0]
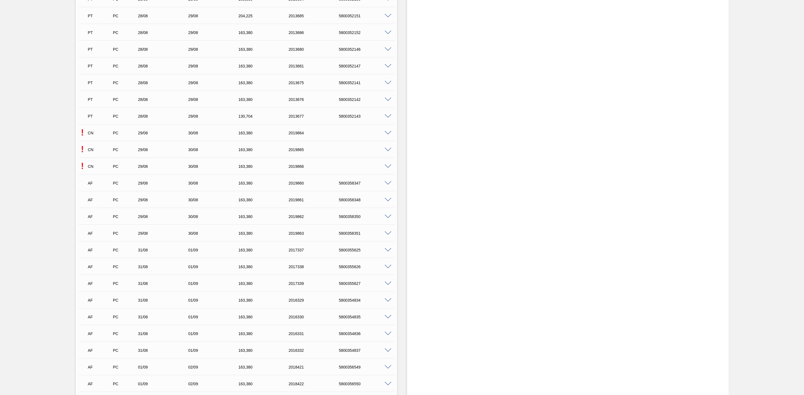
click at [385, 135] on span at bounding box center [387, 133] width 7 height 4
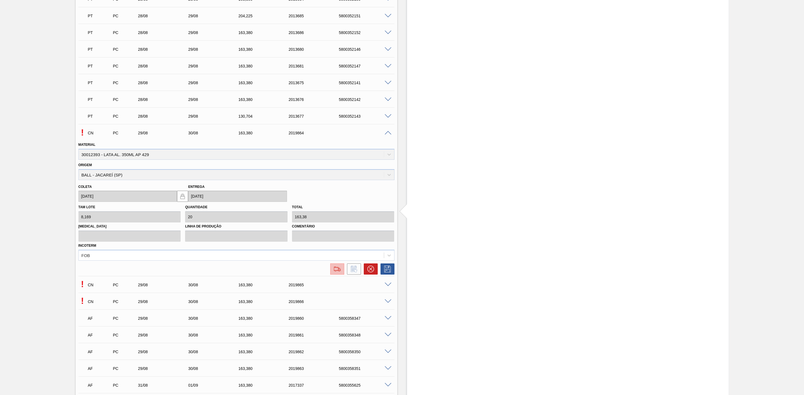
click at [338, 273] on img at bounding box center [337, 269] width 9 height 7
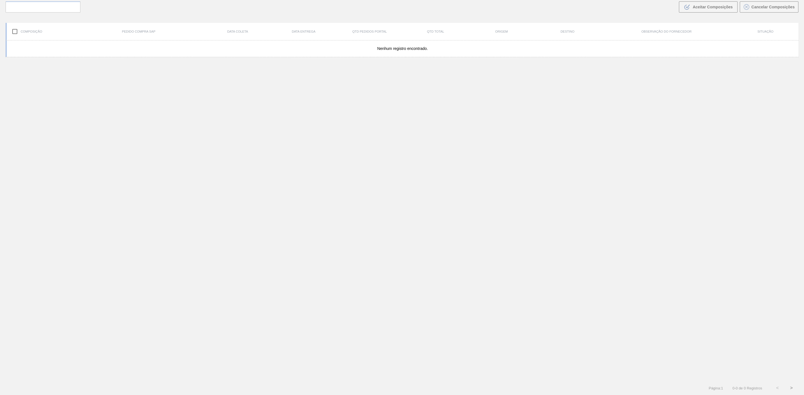
scroll to position [40, 0]
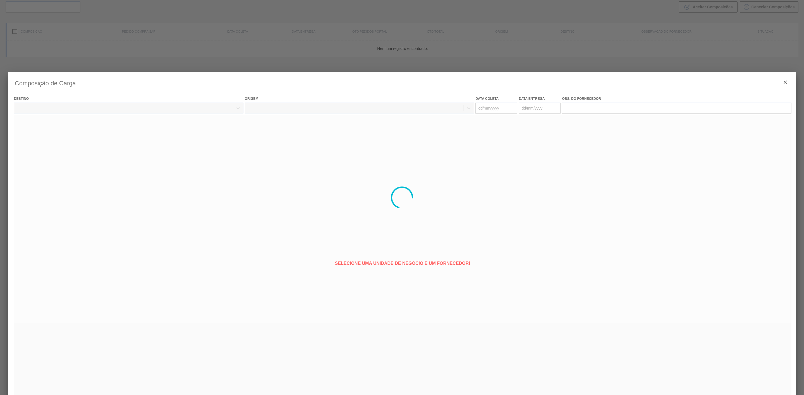
type coleta "[DATE]"
type entrega "[DATE]"
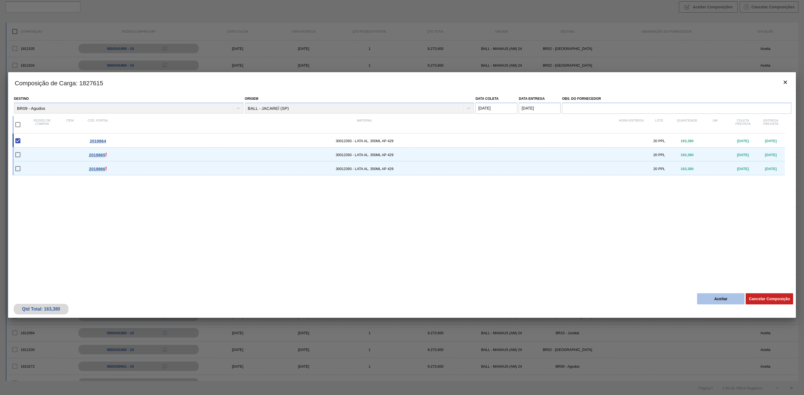
click at [718, 298] on button "Aceitar" at bounding box center [720, 299] width 47 height 11
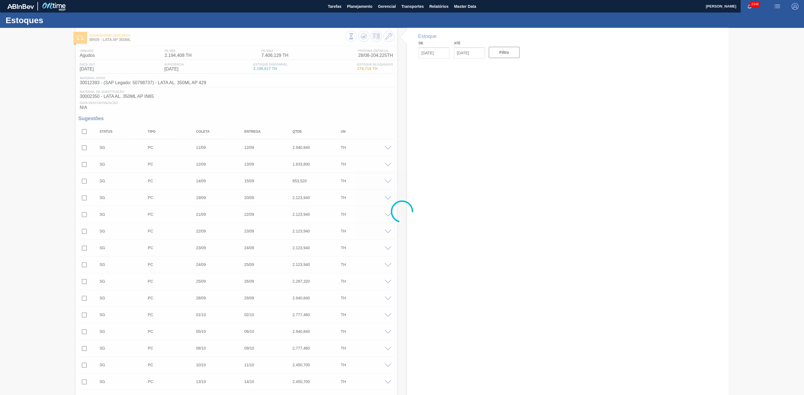
type input "[DATE]"
type input "11/09/2025"
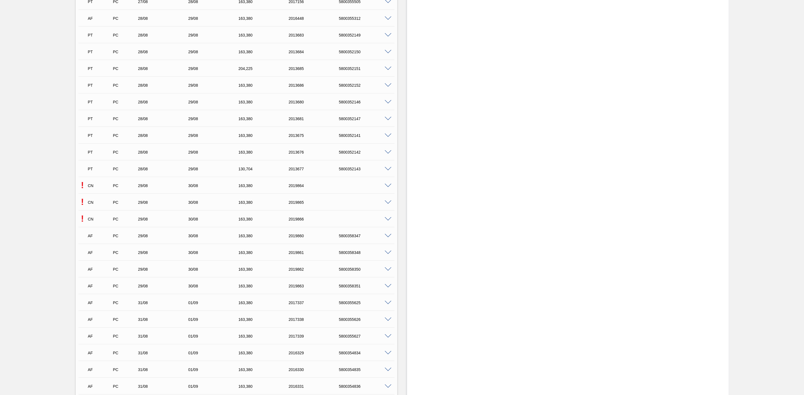
scroll to position [1046, 0]
click at [387, 194] on span at bounding box center [387, 192] width 7 height 4
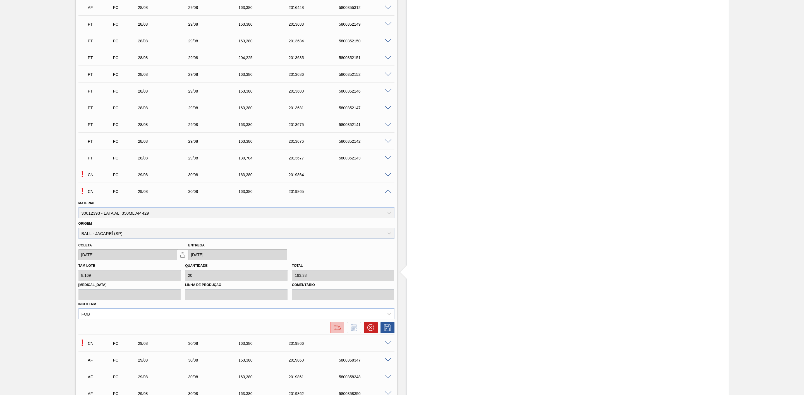
click at [339, 331] on img at bounding box center [337, 328] width 9 height 7
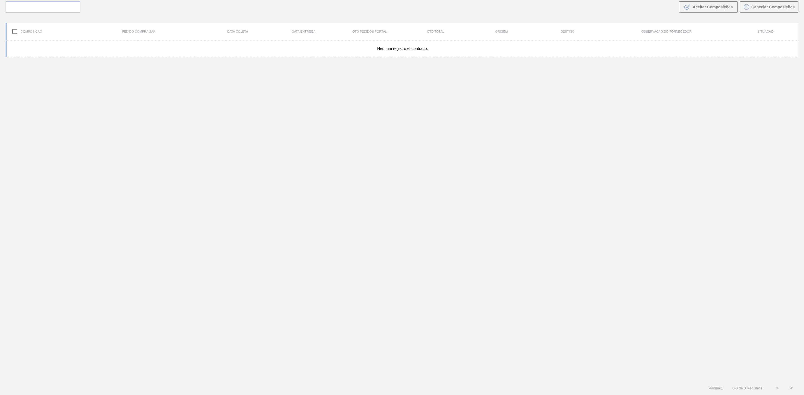
scroll to position [40, 0]
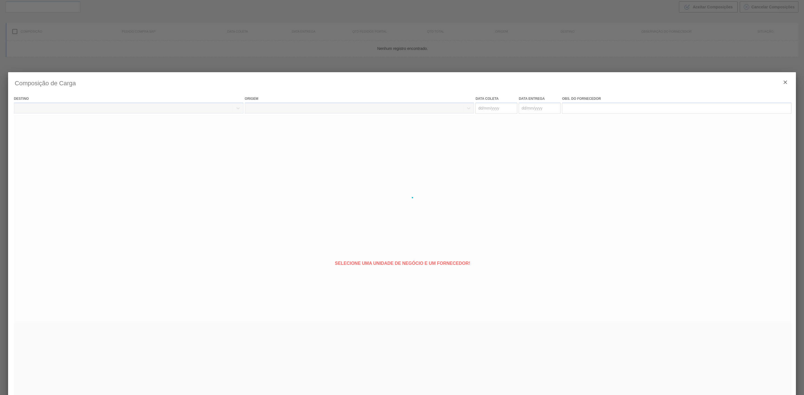
type coleta "[DATE]"
type entrega "[DATE]"
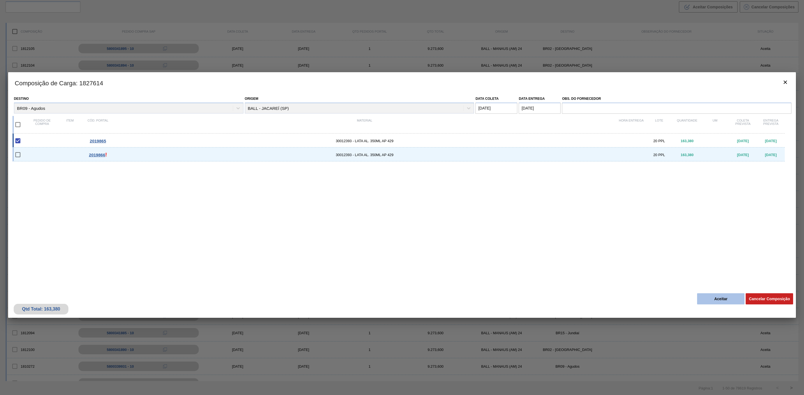
click at [714, 297] on button "Aceitar" at bounding box center [720, 299] width 47 height 11
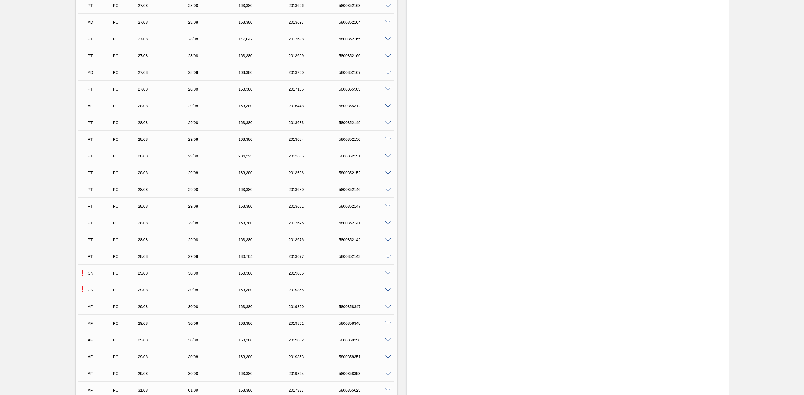
scroll to position [1046, 0]
click at [390, 193] on span at bounding box center [387, 192] width 7 height 4
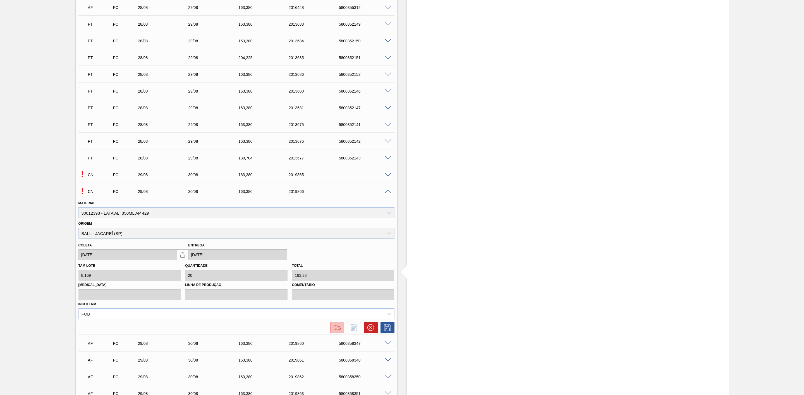
click at [339, 329] on img at bounding box center [337, 328] width 9 height 7
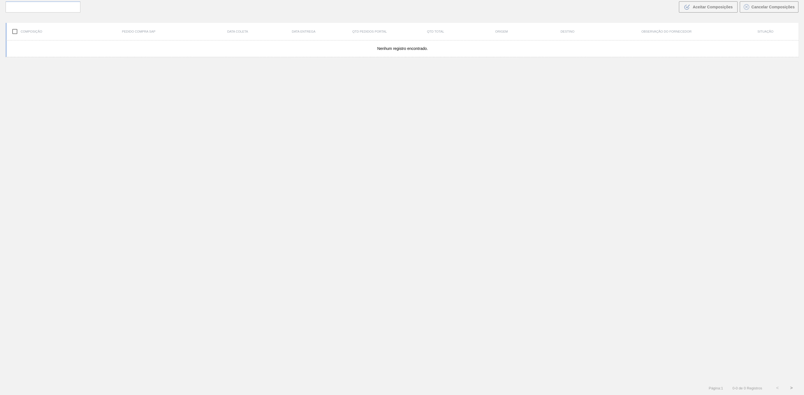
scroll to position [40, 0]
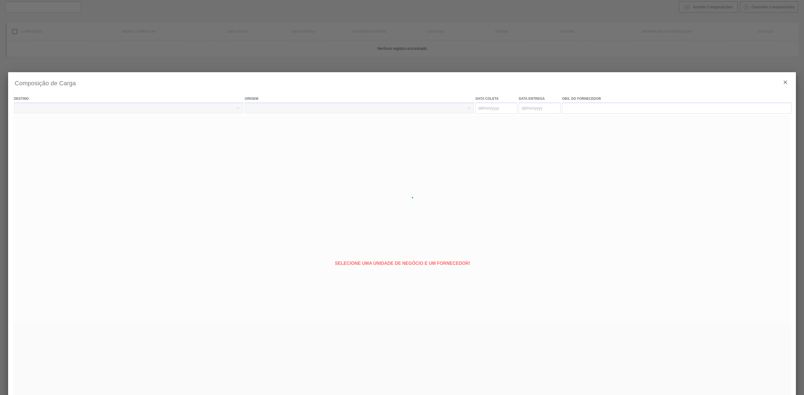
type coleta "[DATE]"
type entrega "[DATE]"
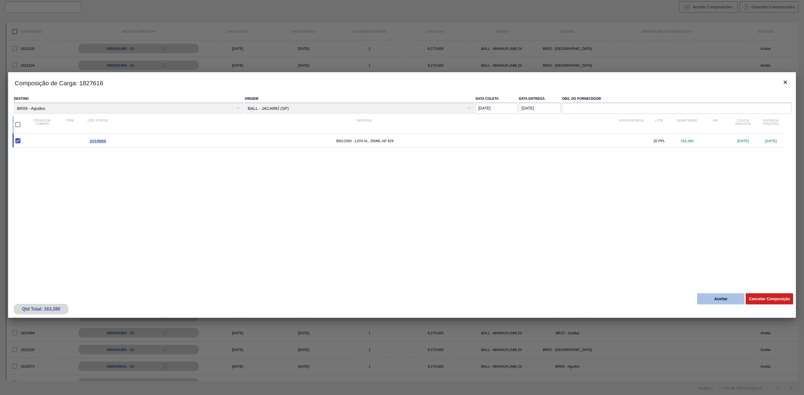
click at [720, 296] on button "Aceitar" at bounding box center [720, 299] width 47 height 11
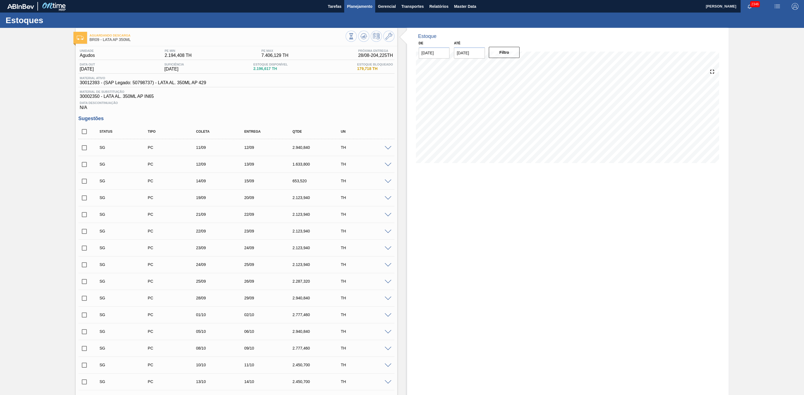
click at [355, 6] on span "Planejamento" at bounding box center [359, 6] width 25 height 7
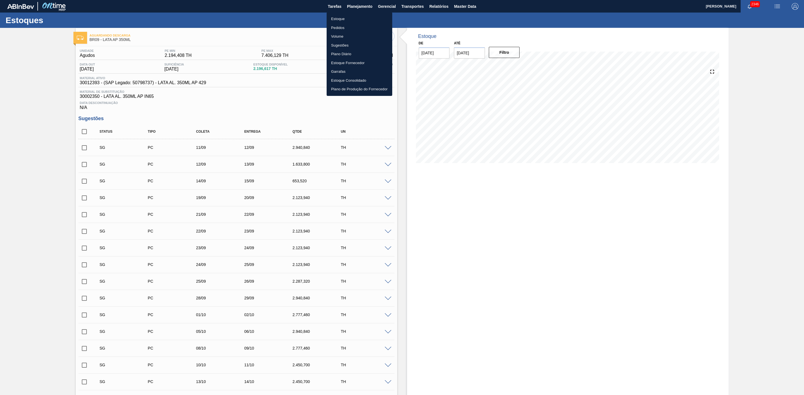
click at [335, 18] on li "Estoque" at bounding box center [359, 19] width 66 height 9
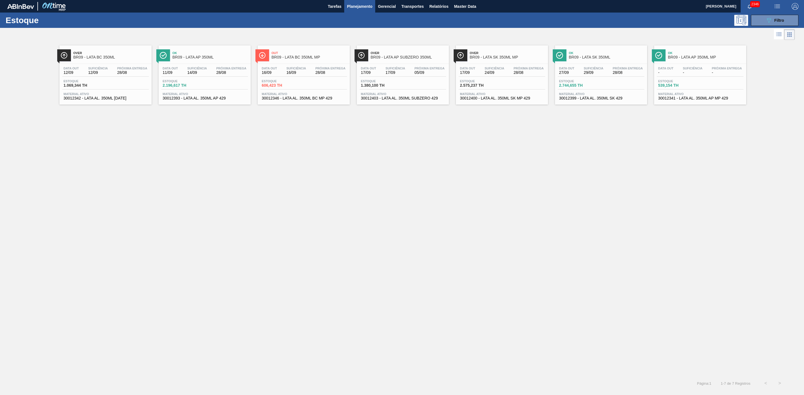
click at [595, 53] on span "Ok" at bounding box center [606, 52] width 75 height 3
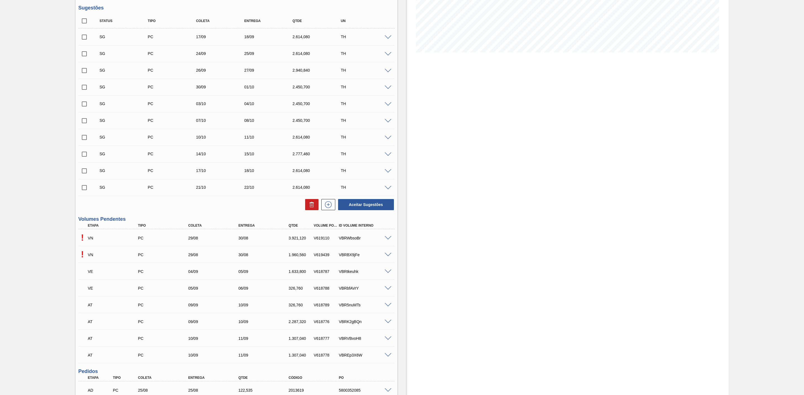
scroll to position [126, 0]
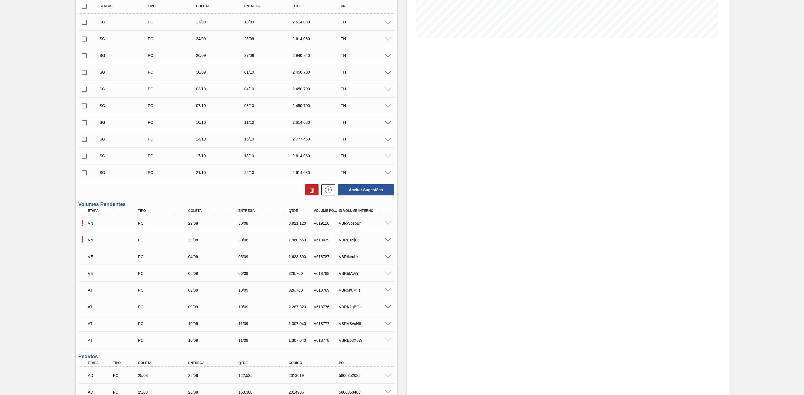
click at [389, 226] on span at bounding box center [387, 224] width 7 height 4
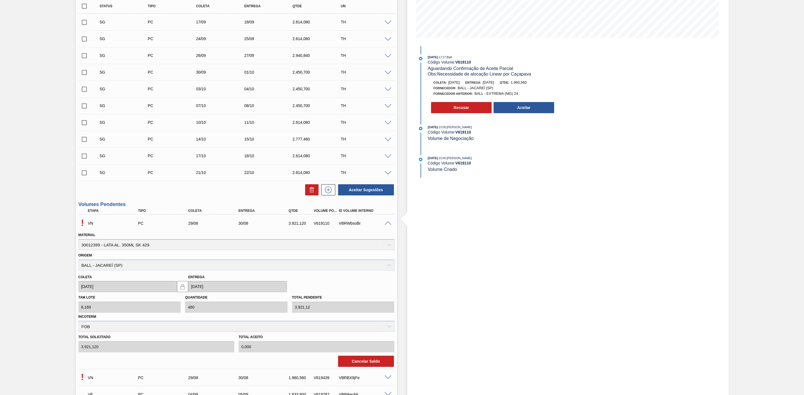
scroll to position [167, 0]
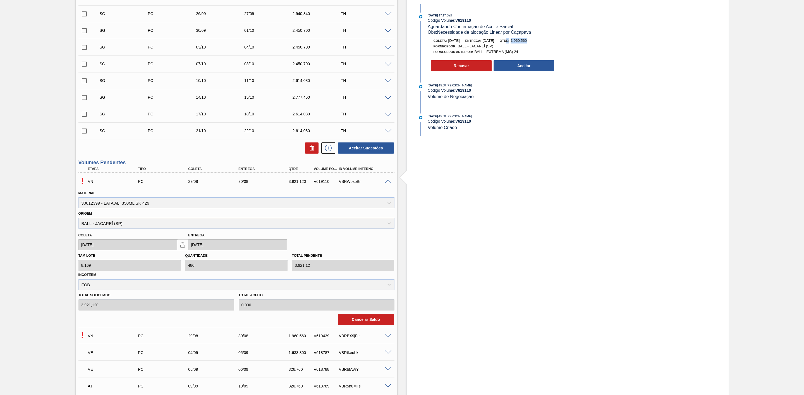
drag, startPoint x: 542, startPoint y: 41, endPoint x: 520, endPoint y: 40, distance: 22.0
click at [520, 40] on div "Coleta: 29/08/2025 Entrega: 30/08/2025 Qtde: 1.960,560" at bounding box center [494, 41] width 133 height 6
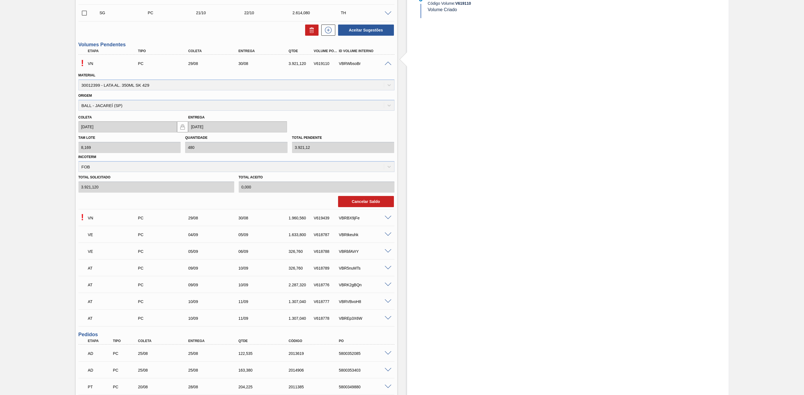
scroll to position [293, 0]
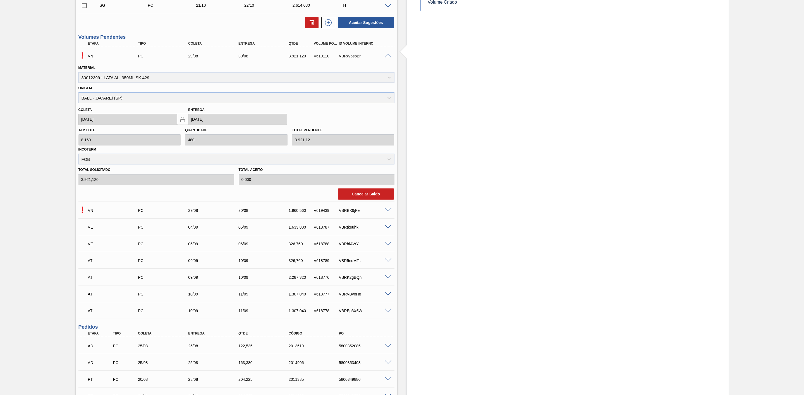
click at [388, 213] on span at bounding box center [387, 210] width 7 height 4
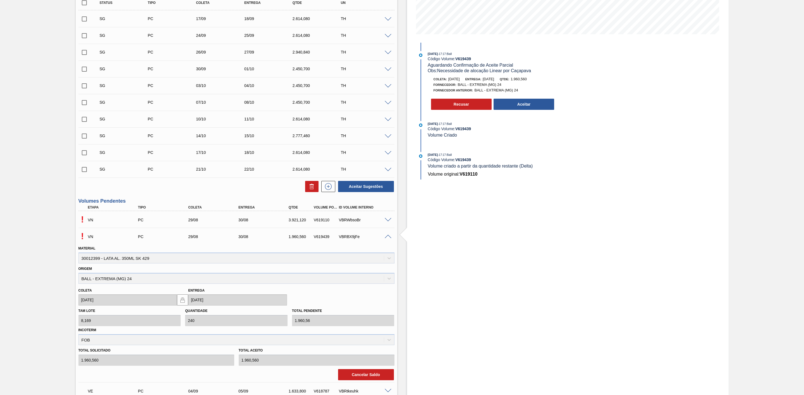
scroll to position [126, 0]
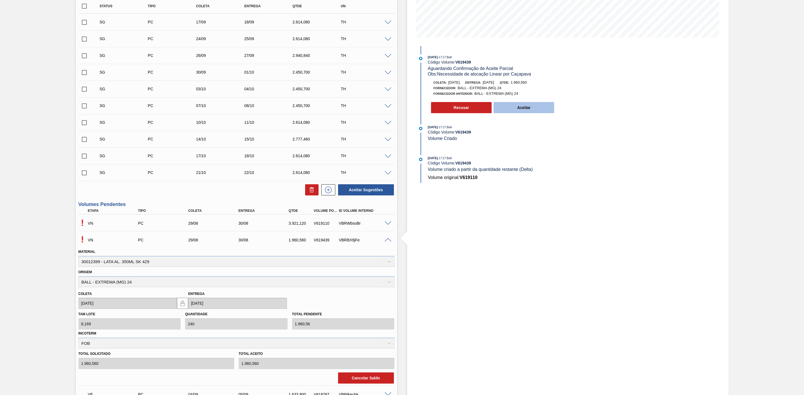
click at [519, 109] on button "Aceitar" at bounding box center [523, 107] width 61 height 11
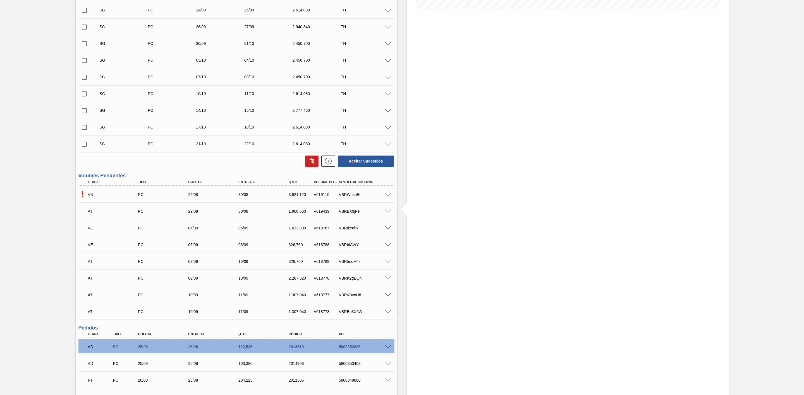
scroll to position [167, 0]
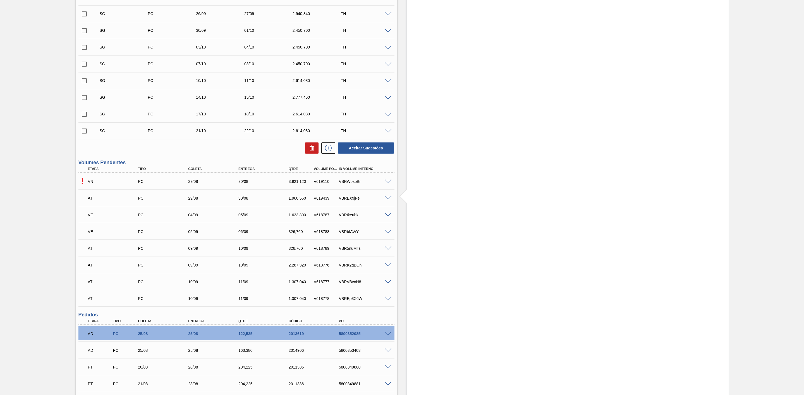
click at [388, 184] on span at bounding box center [387, 182] width 7 height 4
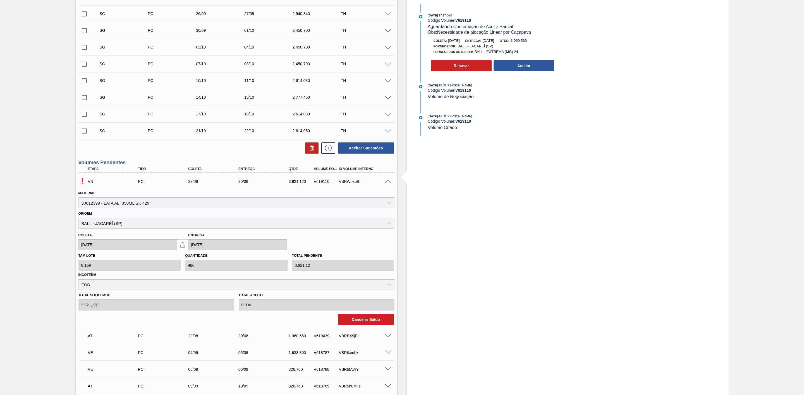
click at [388, 184] on span at bounding box center [387, 182] width 7 height 4
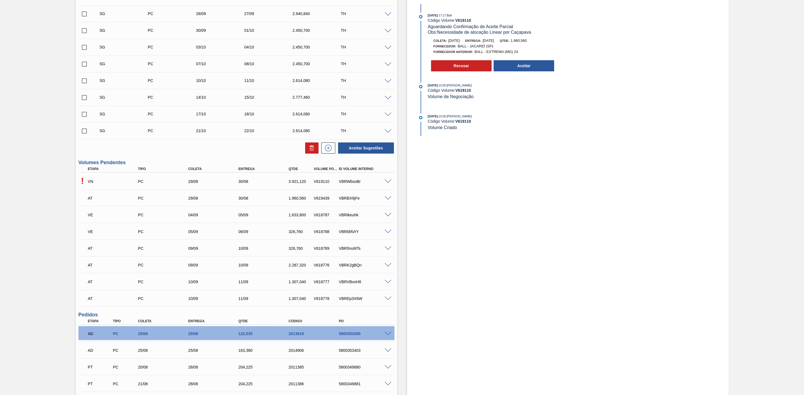
click at [387, 201] on span at bounding box center [387, 198] width 7 height 4
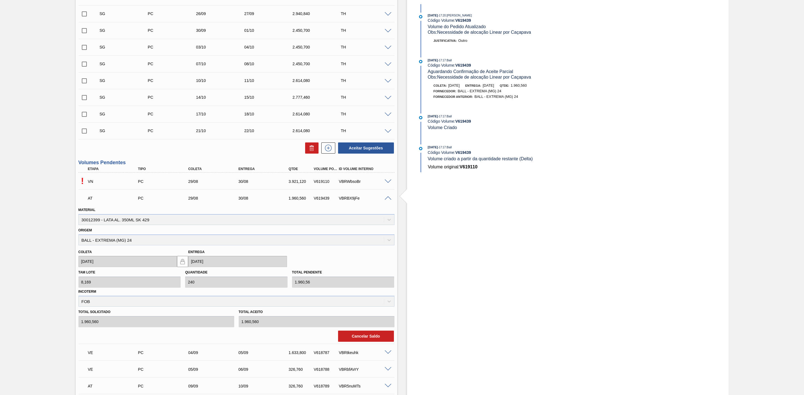
click at [388, 184] on span at bounding box center [387, 182] width 7 height 4
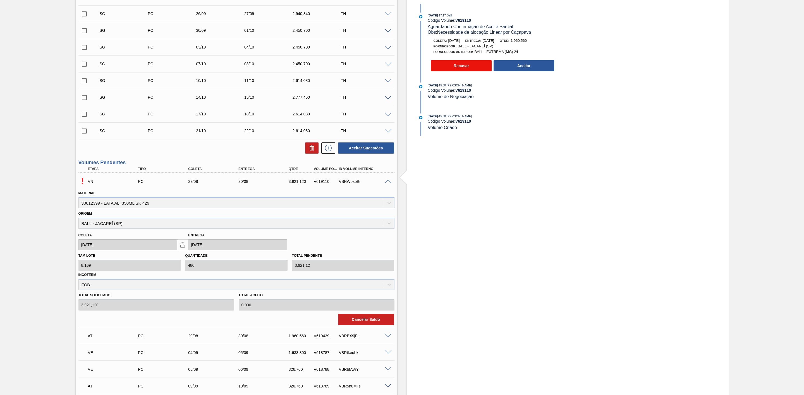
click at [465, 68] on button "Recusar" at bounding box center [461, 65] width 61 height 11
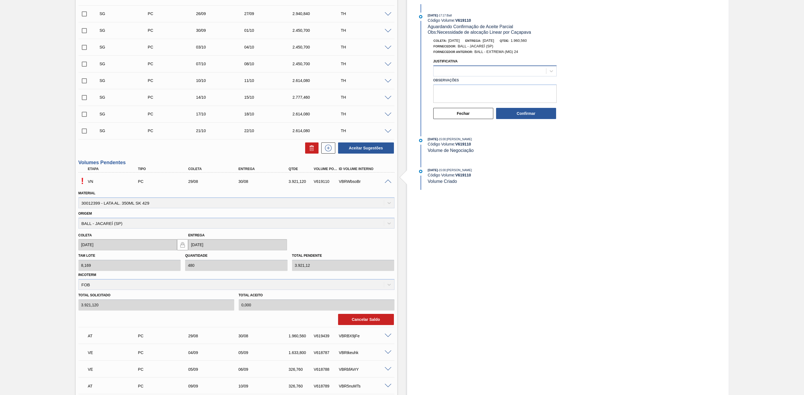
click at [467, 72] on div at bounding box center [489, 71] width 112 height 8
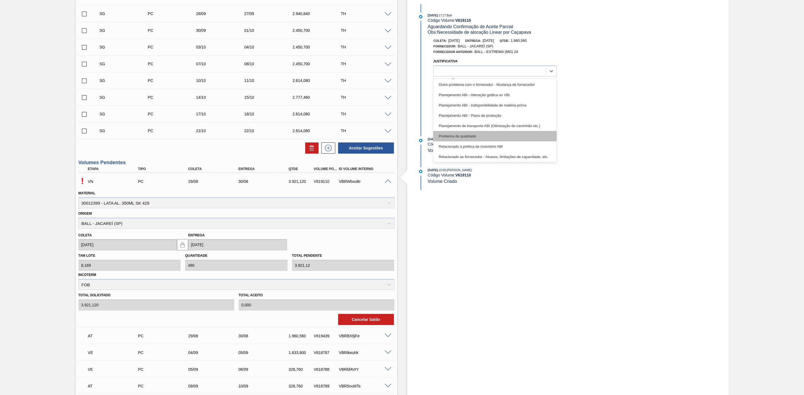
scroll to position [0, 0]
click at [451, 134] on div "Outro" at bounding box center [494, 136] width 123 height 10
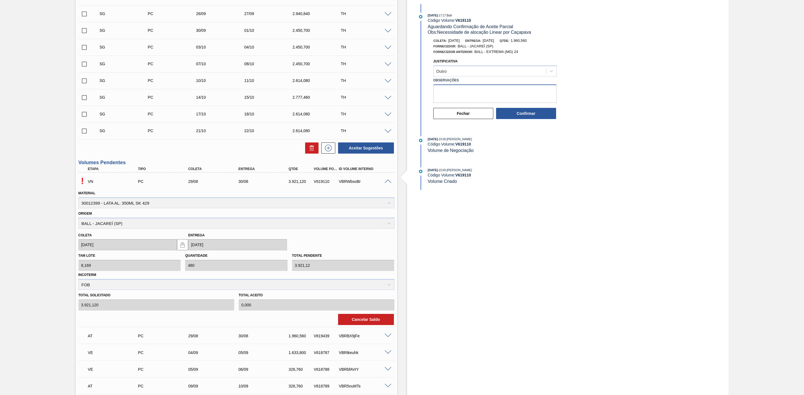
click at [448, 90] on textarea "Observações" at bounding box center [494, 94] width 123 height 18
type textarea "Data incorreta - volume será ajustado manualmente"
click at [517, 114] on button "Confirmar" at bounding box center [526, 113] width 60 height 11
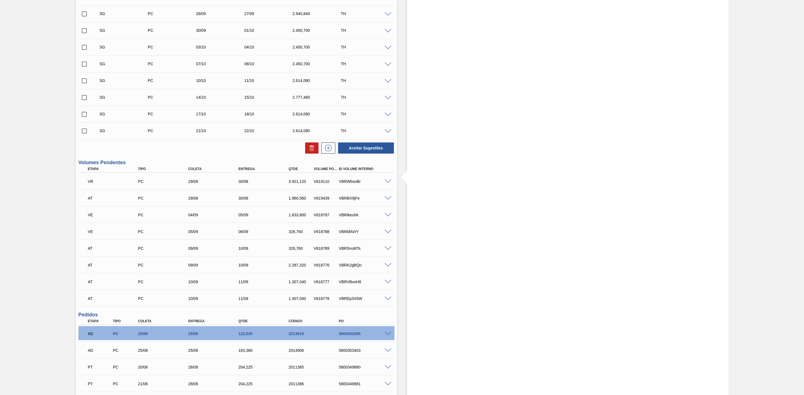
click at [386, 183] on span at bounding box center [387, 182] width 7 height 4
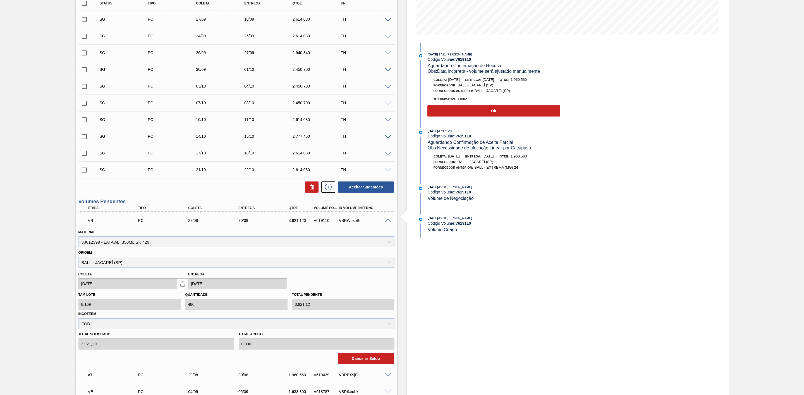
scroll to position [42, 0]
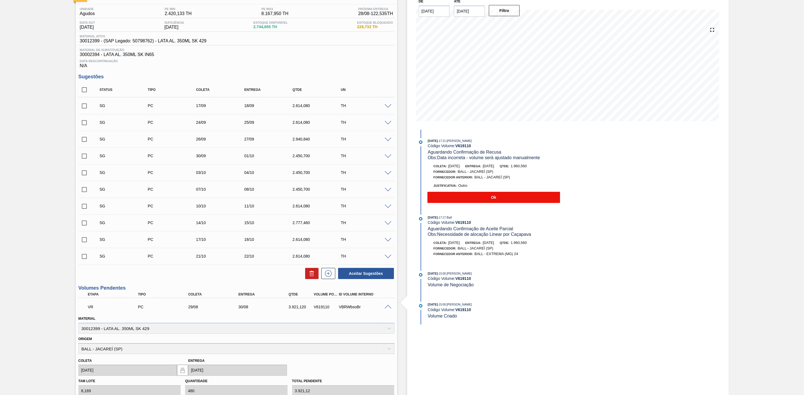
click at [483, 200] on button "Ok" at bounding box center [493, 197] width 133 height 11
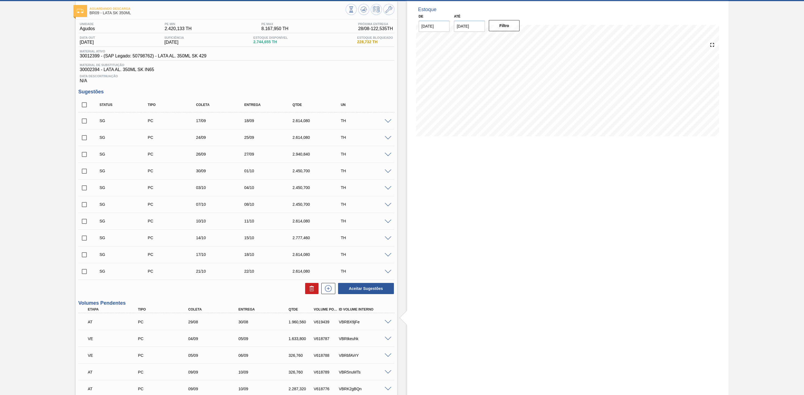
scroll to position [0, 0]
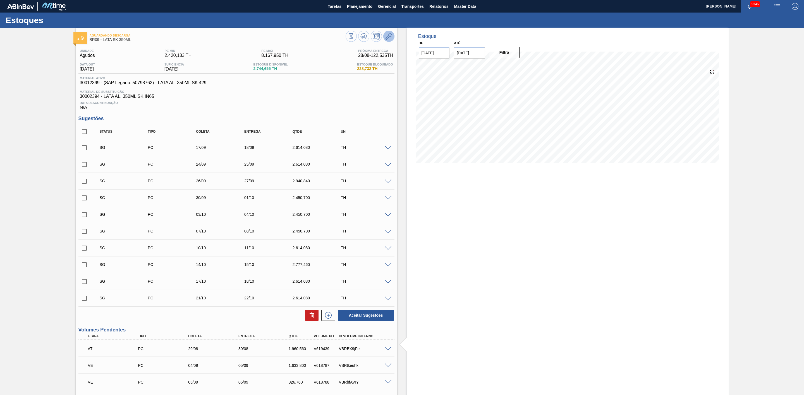
click at [386, 35] on icon at bounding box center [388, 36] width 7 height 7
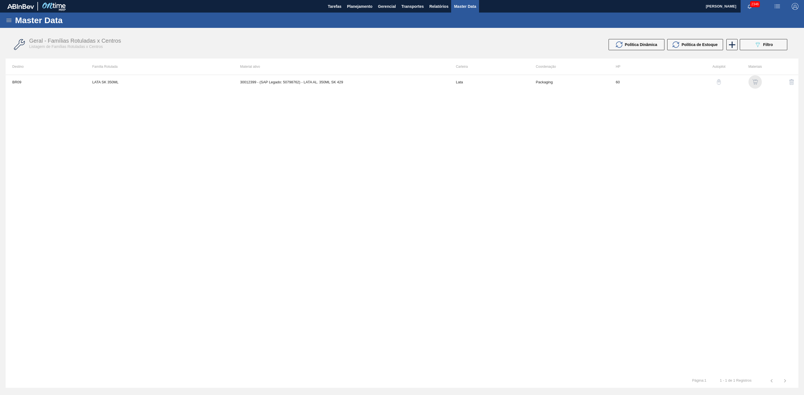
click at [753, 80] on img "button" at bounding box center [755, 82] width 6 height 6
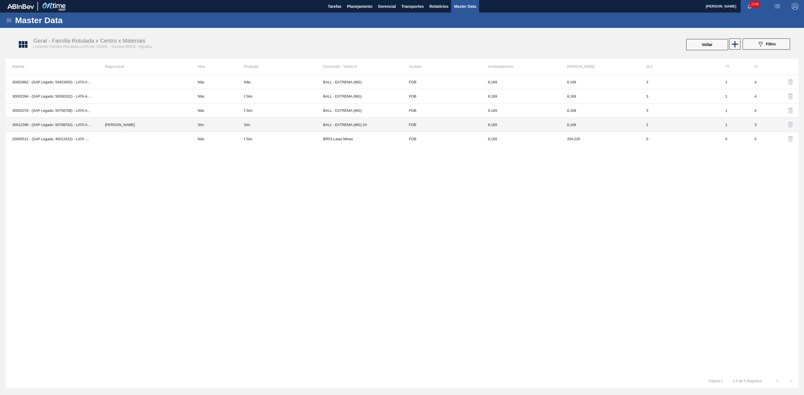
click at [199, 127] on td "Sim" at bounding box center [217, 125] width 53 height 14
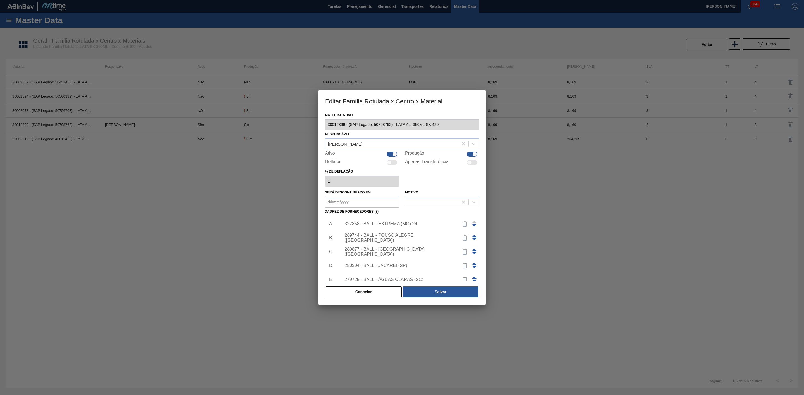
click at [407, 266] on div "280304 - BALL - JACAREÍ (SP)" at bounding box center [398, 265] width 109 height 5
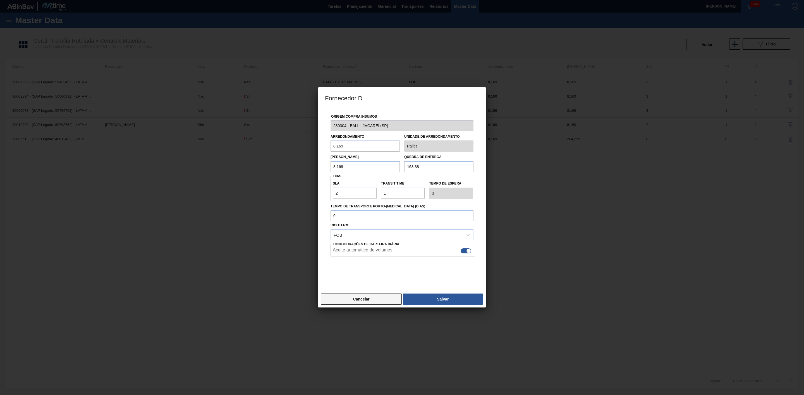
click at [378, 298] on button "Cancelar" at bounding box center [361, 299] width 81 height 11
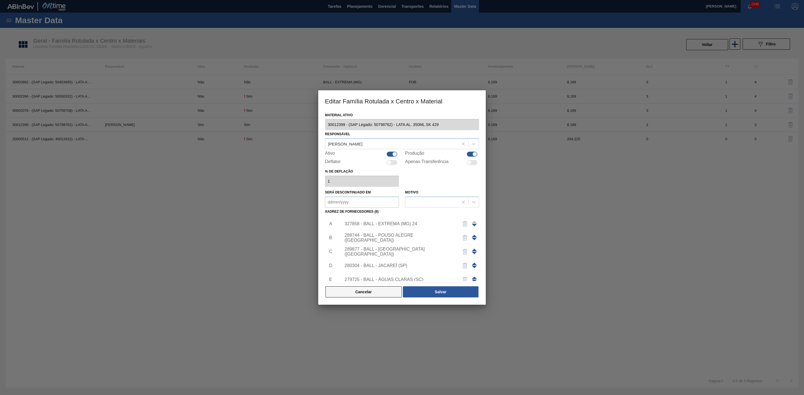
click at [367, 290] on button "Cancelar" at bounding box center [363, 292] width 76 height 11
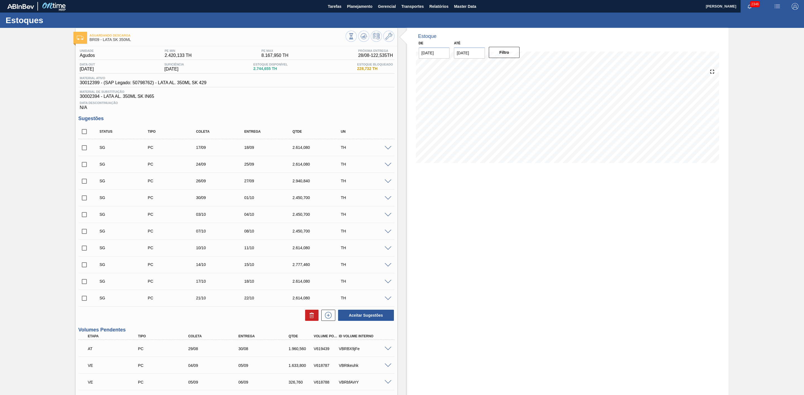
click at [387, 150] on span at bounding box center [387, 148] width 7 height 4
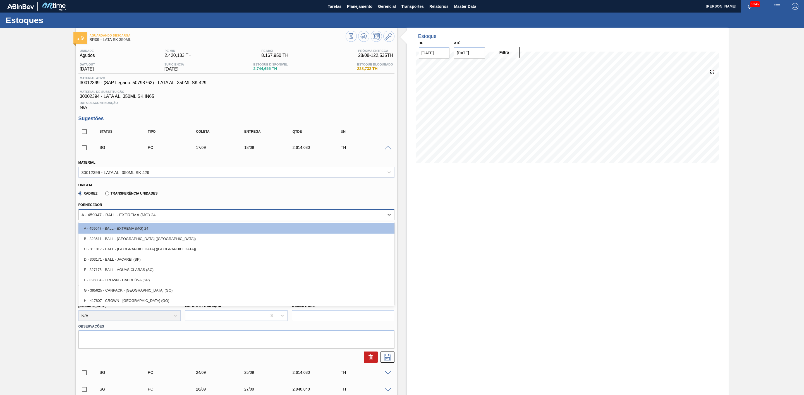
click at [167, 219] on div "A - 459047 - BALL - EXTREMA (MG) 24" at bounding box center [231, 215] width 305 height 8
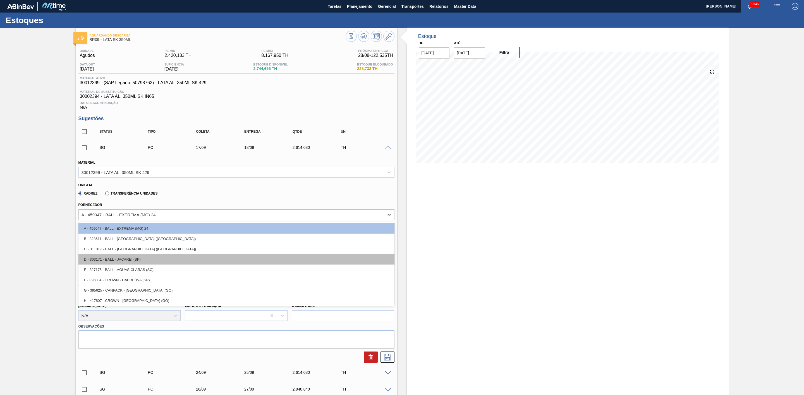
click at [144, 261] on div "D - 303171 - BALL - JACAREÍ (SP)" at bounding box center [236, 259] width 316 height 10
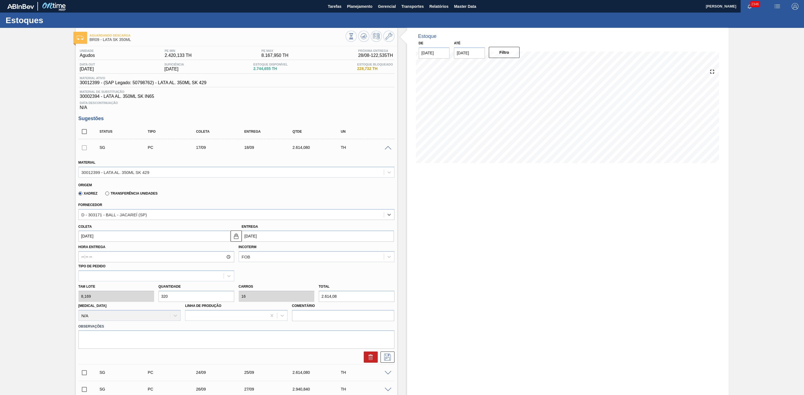
click at [197, 240] on input "17/09/2025" at bounding box center [154, 236] width 152 height 11
click at [105, 308] on div "30" at bounding box center [103, 304] width 8 height 8
type input "[DATE]"
click at [173, 239] on input "[DATE]" at bounding box center [154, 236] width 152 height 11
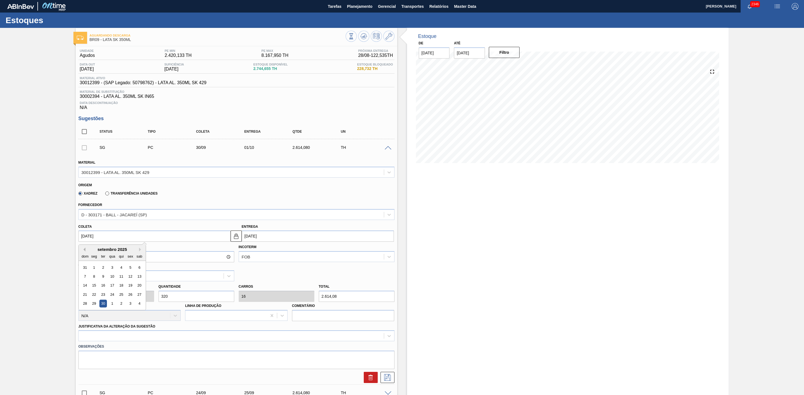
click at [84, 250] on button "Previous Month" at bounding box center [83, 250] width 4 height 4
click at [138, 304] on div "30" at bounding box center [139, 304] width 8 height 8
type input "[DATE]"
click at [138, 294] on div "Tam lote 8,169 Quantidade 320 Carros 16 Total 2.614,08 Doca N/A Linha de Produç…" at bounding box center [236, 302] width 320 height 40
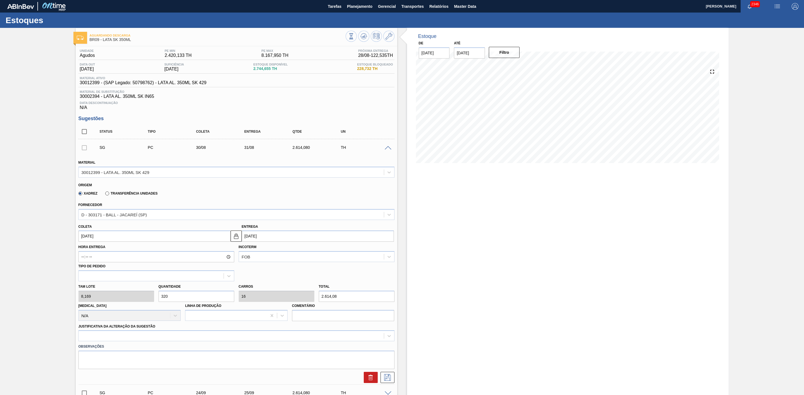
type input "2"
type input "0,1"
type input "16,338"
type input "24"
type input "1,2"
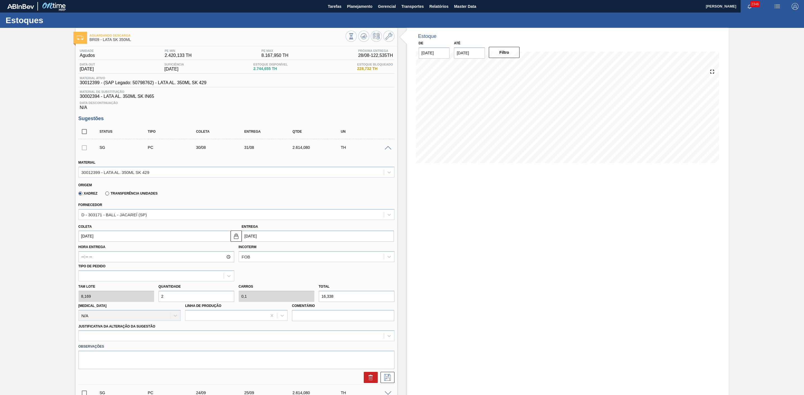
type input "196,056"
type input "240"
type input "12"
type input "1.960,56"
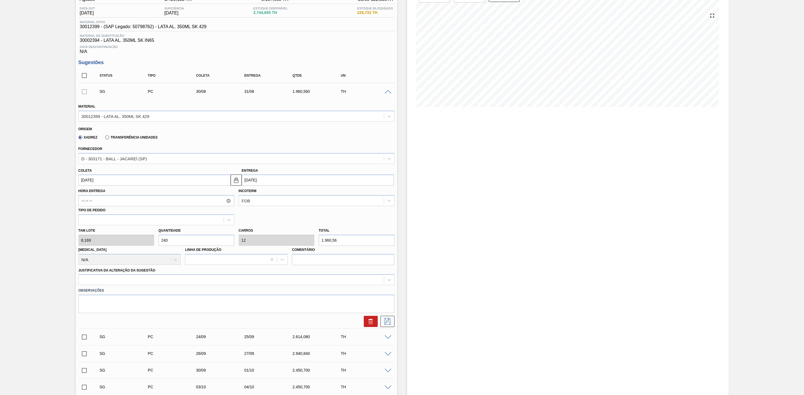
scroll to position [84, 0]
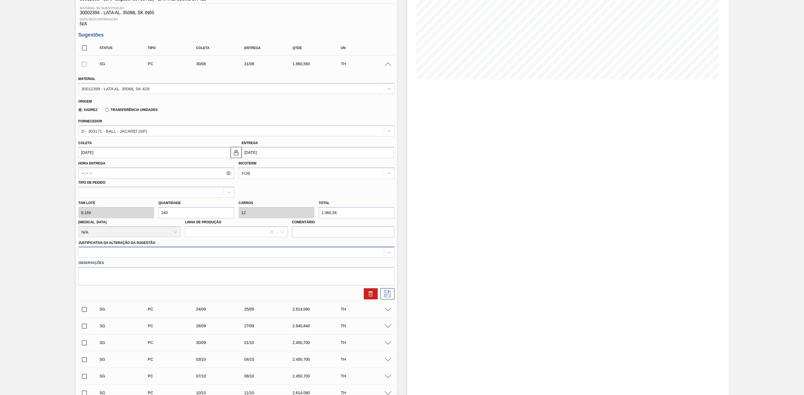
type input "240"
click at [146, 255] on div at bounding box center [231, 253] width 305 height 8
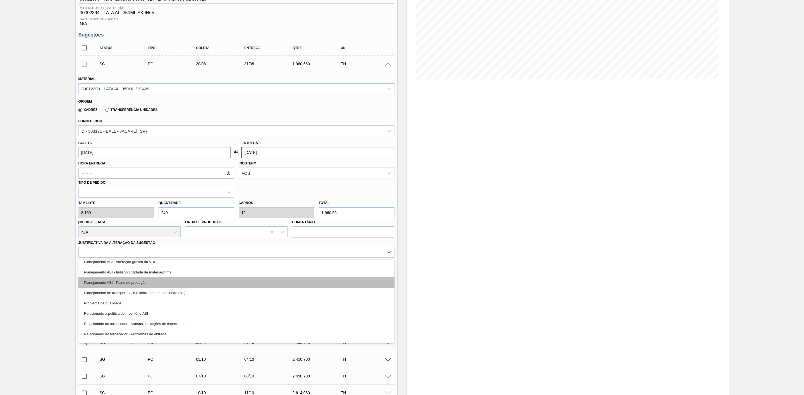
scroll to position [62, 0]
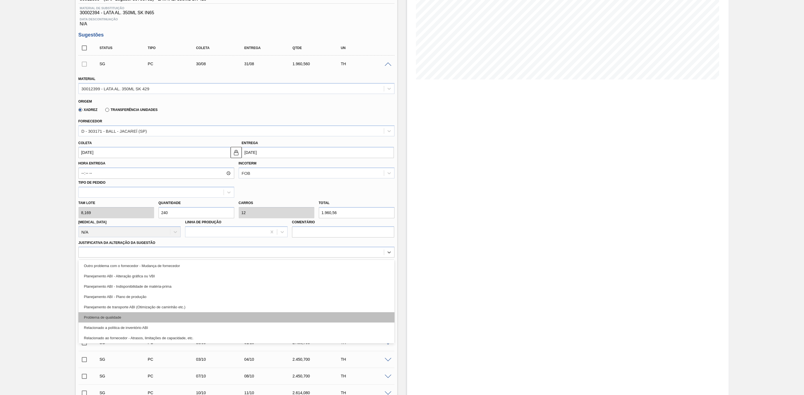
click at [115, 319] on div "Problema de qualidade" at bounding box center [236, 318] width 316 height 10
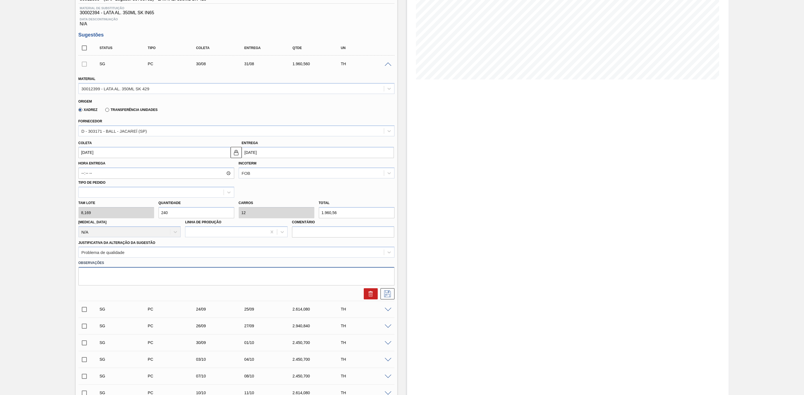
click at [133, 278] on textarea at bounding box center [236, 276] width 316 height 18
type textarea "Falta de lata por problemas de qualidade via BRPD"
click at [388, 297] on icon at bounding box center [387, 294] width 9 height 7
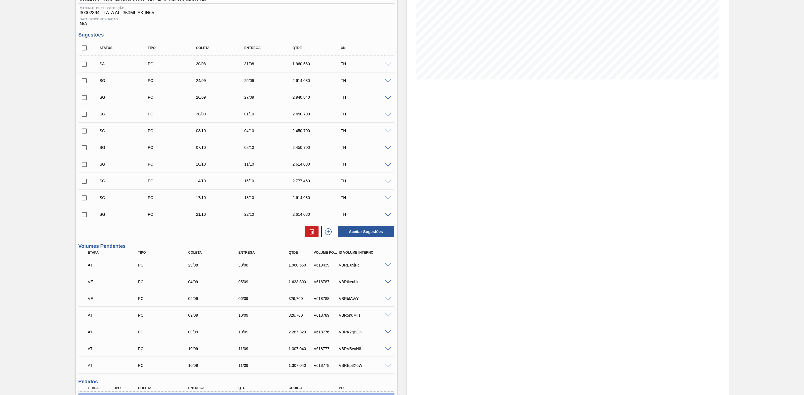
drag, startPoint x: 83, startPoint y: 67, endPoint x: 179, endPoint y: 128, distance: 113.2
click at [83, 67] on input "checkbox" at bounding box center [84, 64] width 12 height 12
click at [354, 233] on button "Aceitar Sugestões" at bounding box center [366, 231] width 56 height 11
checkbox input "false"
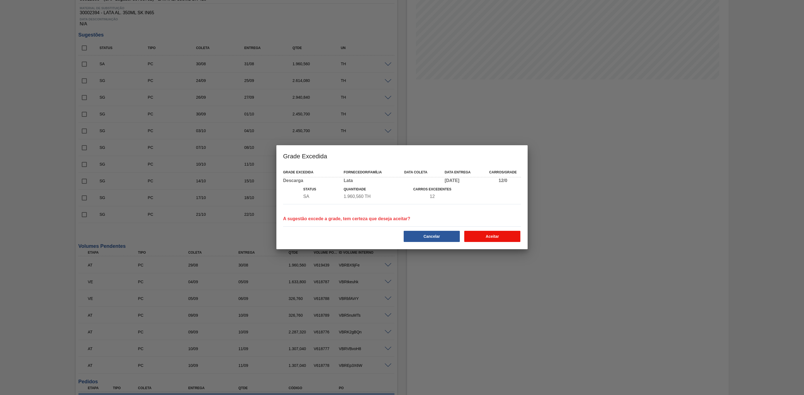
click at [489, 233] on button "Aceitar" at bounding box center [492, 236] width 56 height 11
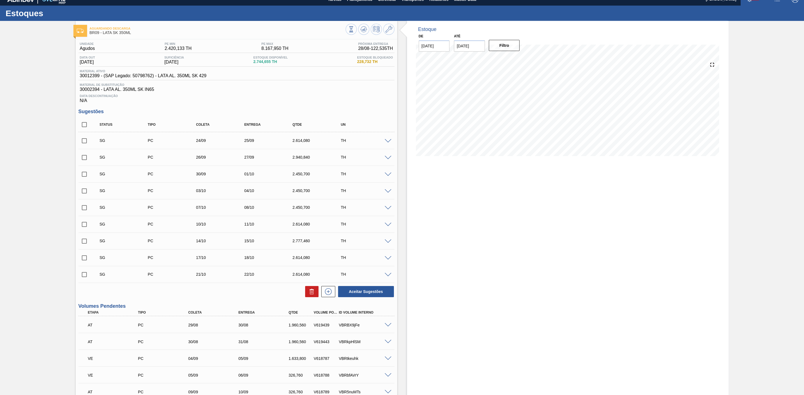
scroll to position [0, 0]
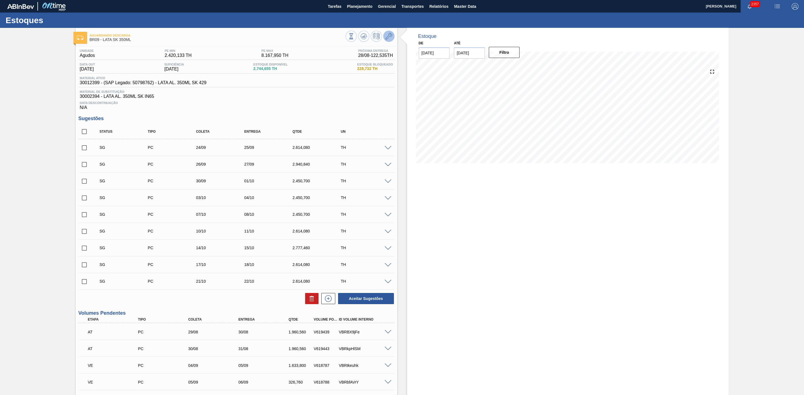
click at [388, 37] on icon at bounding box center [388, 36] width 7 height 7
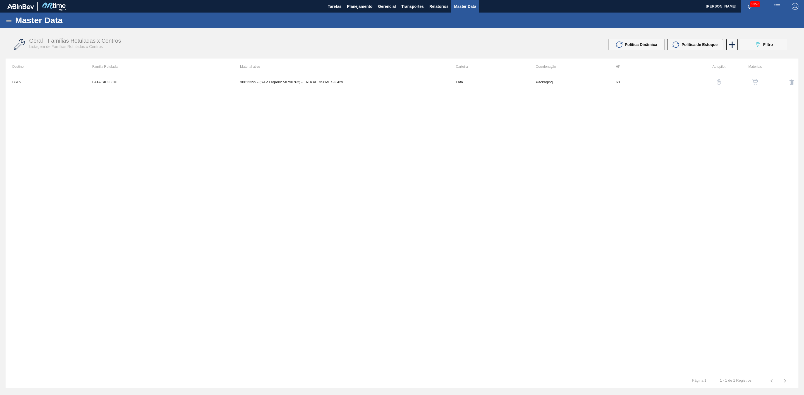
click at [756, 81] on img "button" at bounding box center [755, 82] width 6 height 6
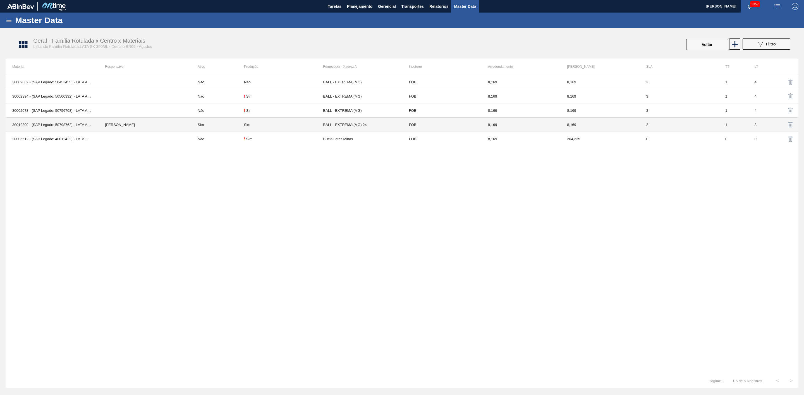
click at [345, 127] on td "BALL - EXTREMA (MG) 24" at bounding box center [362, 125] width 79 height 14
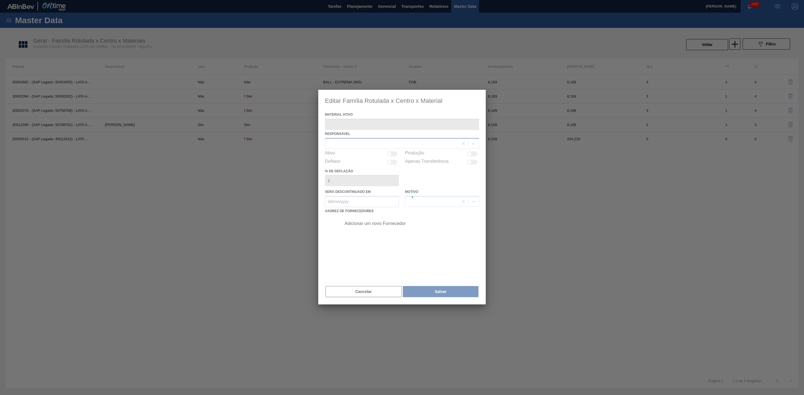
type ativo "30012399 - (SAP Legado: 50798762) - LATA AL. 350ML SK 429"
checkbox input "true"
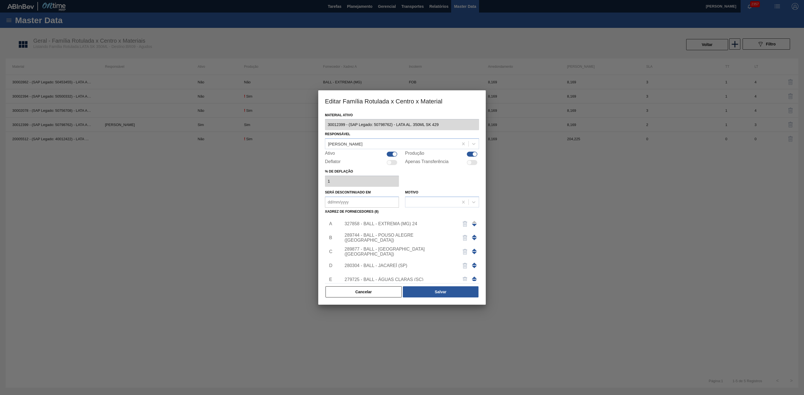
click at [395, 226] on div "327858 - BALL - EXTREMA (MG) 24" at bounding box center [398, 224] width 109 height 5
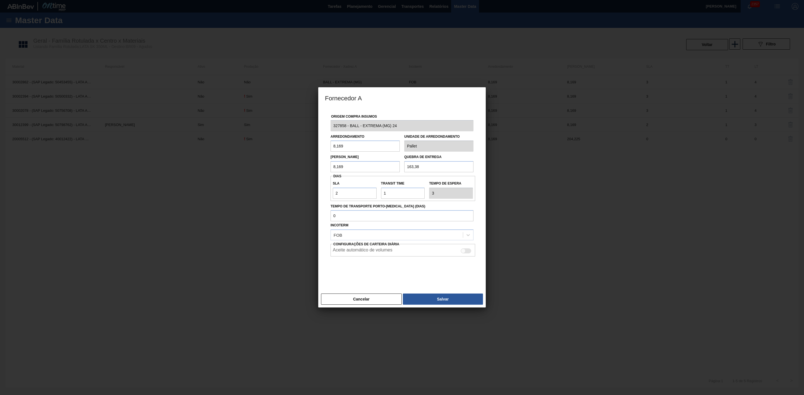
click at [467, 253] on div at bounding box center [465, 251] width 11 height 5
checkbox input "true"
click at [456, 300] on button "Salvar" at bounding box center [443, 299] width 80 height 11
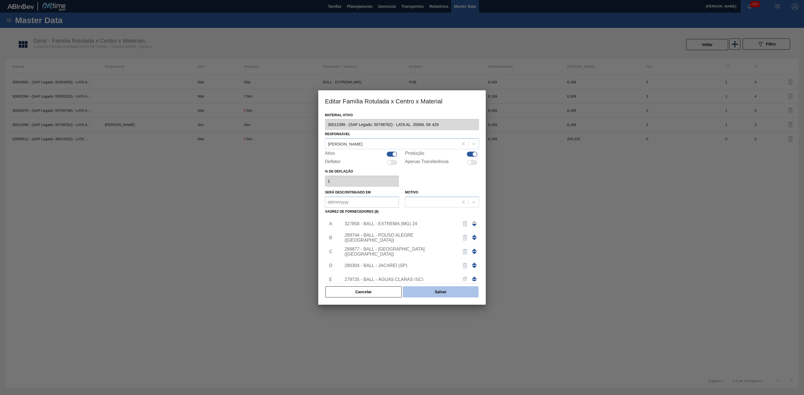
click at [447, 294] on button "Salvar" at bounding box center [441, 292] width 76 height 11
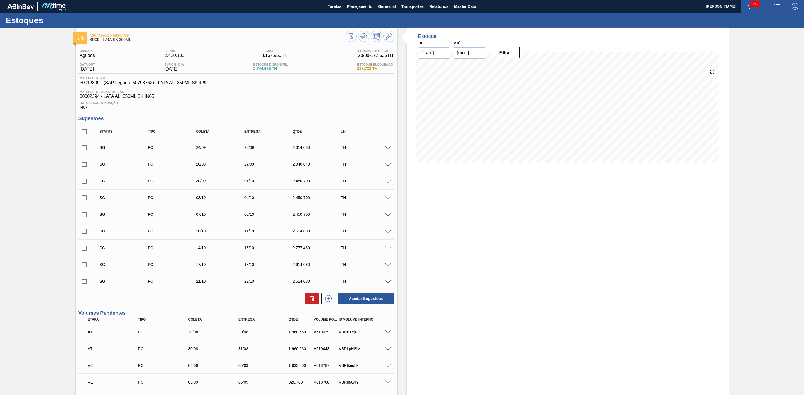
click at [388, 149] on span at bounding box center [387, 148] width 7 height 4
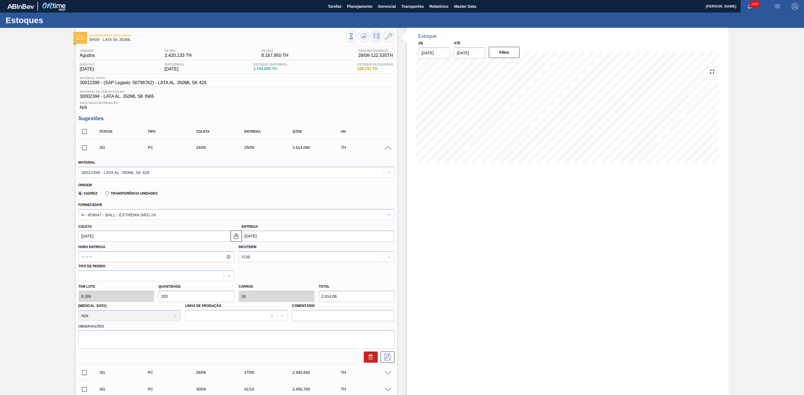
click at [130, 237] on input "24/09/2025" at bounding box center [154, 236] width 152 height 11
click at [85, 268] on div "31" at bounding box center [85, 268] width 8 height 8
type input "[DATE]"
click at [174, 301] on input "320" at bounding box center [196, 296] width 76 height 11
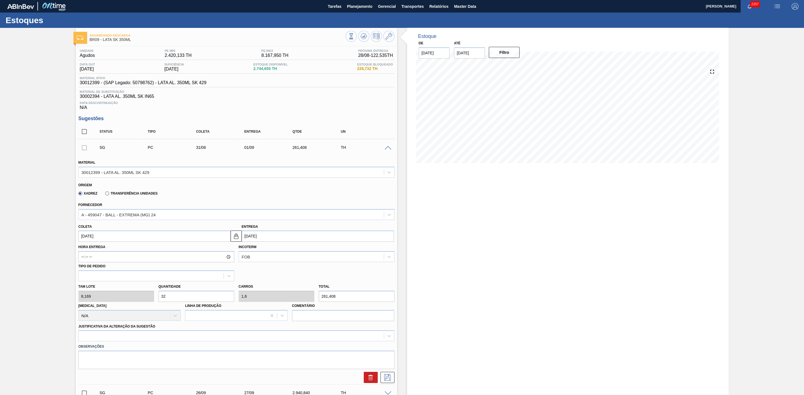
type input "32"
type input "1,6"
type input "261,408"
type input "3"
type input "0,15"
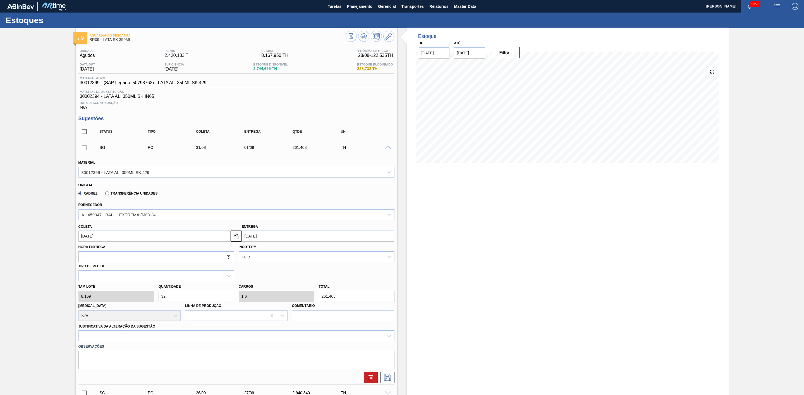
type input "24,507"
type input "0"
type input "2"
type input "0,1"
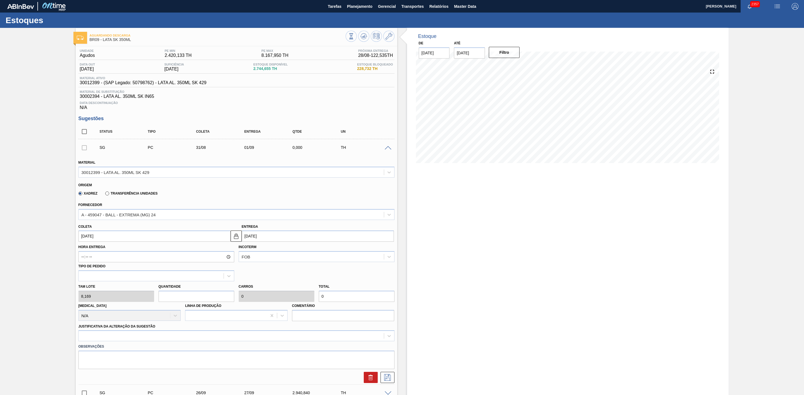
type input "16,338"
type input "28"
type input "1,4"
type input "228,732"
type input "280"
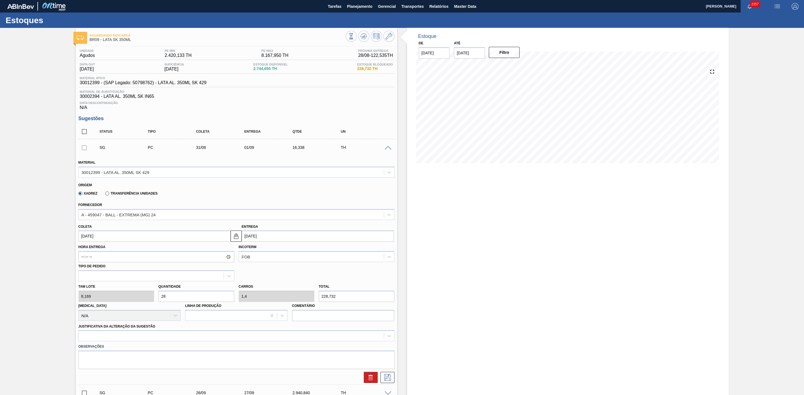
type input "14"
type input "2.287,32"
type input "280"
click at [130, 339] on div "option Aquisição ABI (Preços, contratos, etc.) focused, 1 of 18. 18 results ava…" at bounding box center [236, 336] width 316 height 11
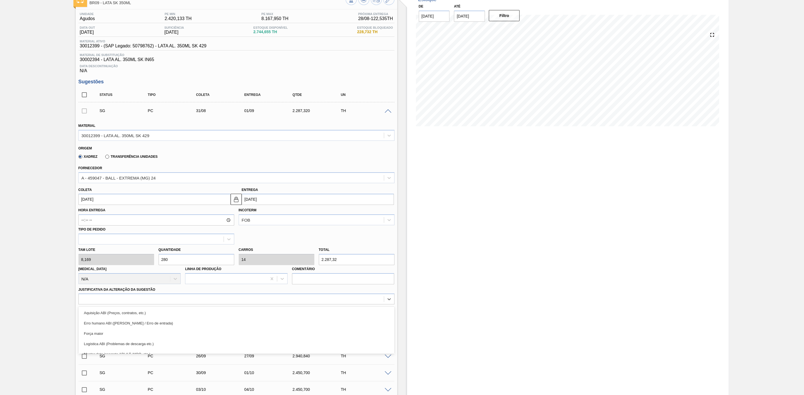
click at [122, 336] on div "Força maior" at bounding box center [236, 334] width 316 height 10
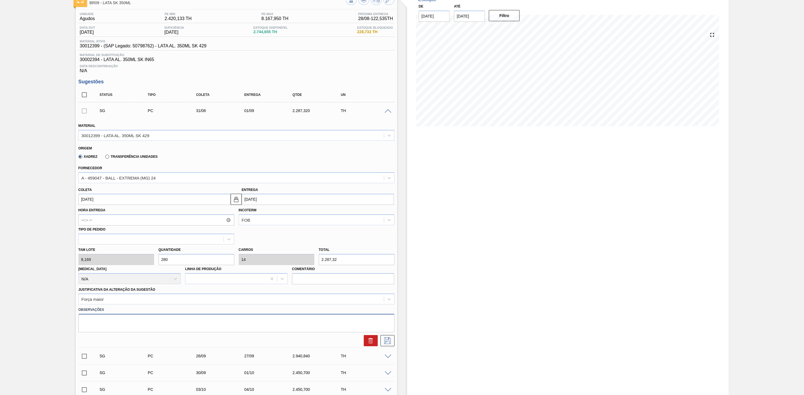
click at [133, 323] on textarea at bounding box center [236, 323] width 316 height 18
type textarea "Virada de planta fornecedor"
click at [147, 302] on div "Força maior" at bounding box center [231, 299] width 305 height 8
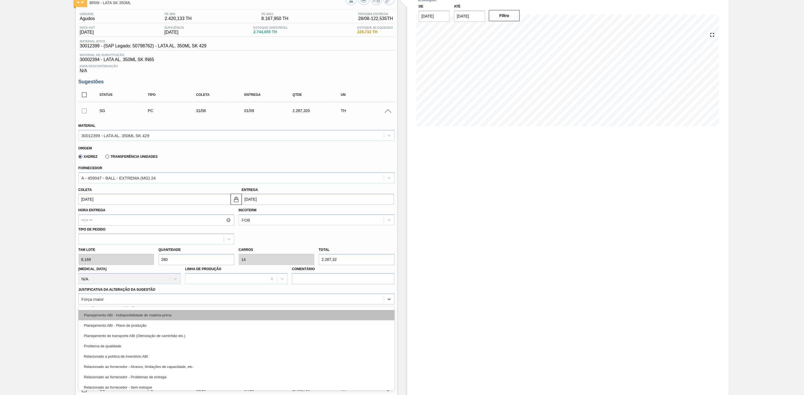
scroll to position [84, 0]
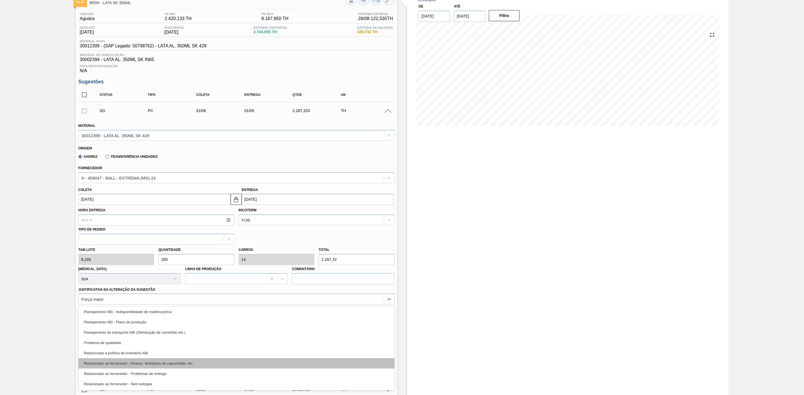
click at [182, 367] on div "Relacionado ao fornecedor - Atrasos, limitações de capacidade, etc." at bounding box center [236, 364] width 316 height 10
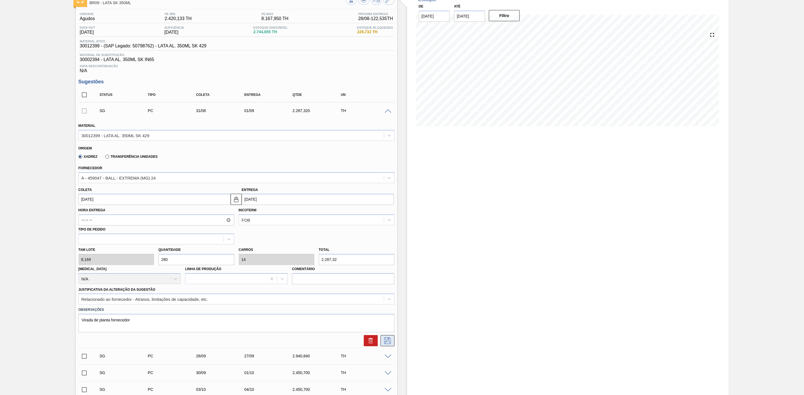
click at [390, 344] on icon at bounding box center [387, 341] width 9 height 7
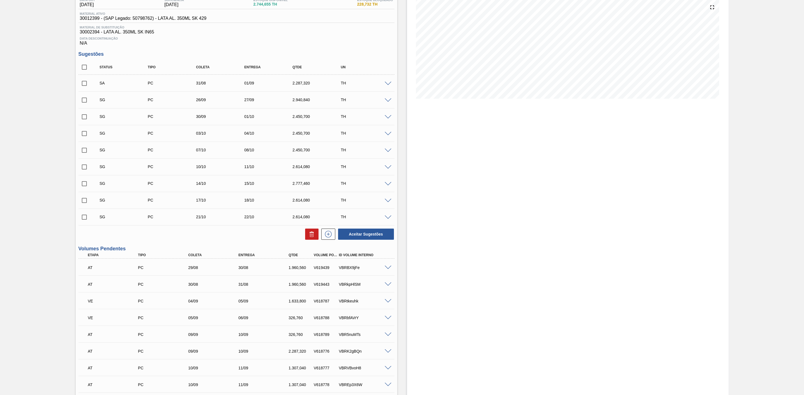
scroll to position [79, 0]
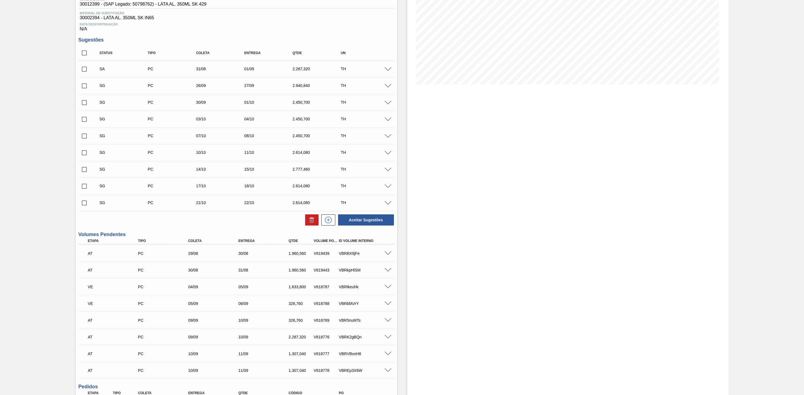
click at [389, 273] on span at bounding box center [387, 270] width 7 height 4
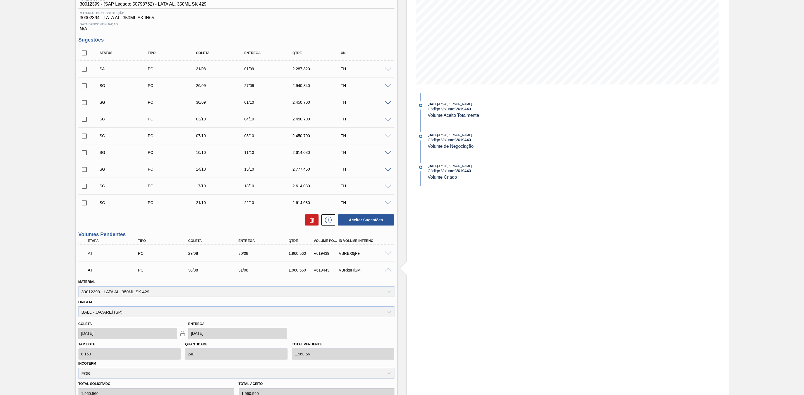
click at [388, 254] on span at bounding box center [387, 254] width 7 height 4
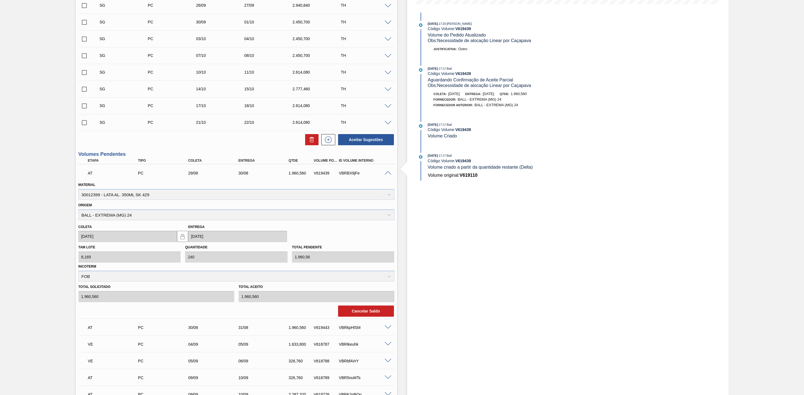
scroll to position [162, 0]
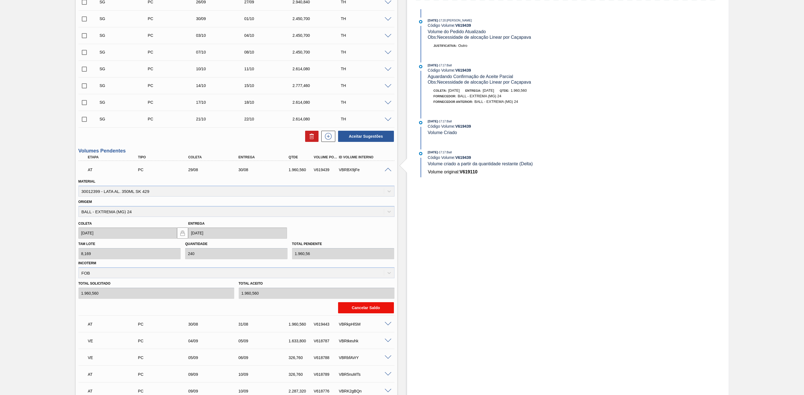
click at [358, 310] on button "Cancelar Saldo" at bounding box center [366, 307] width 56 height 11
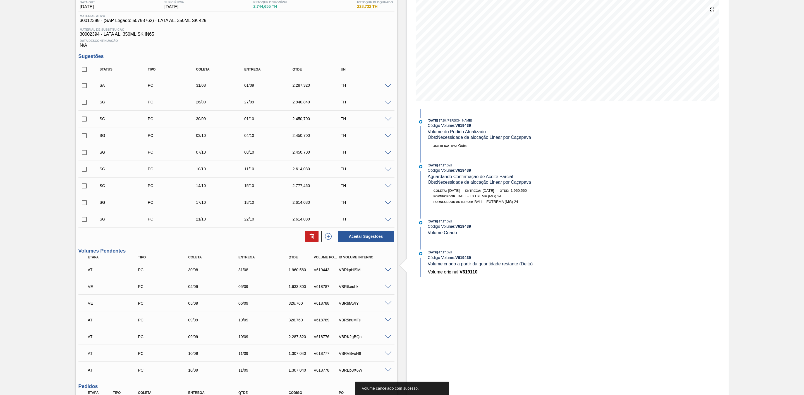
scroll to position [0, 0]
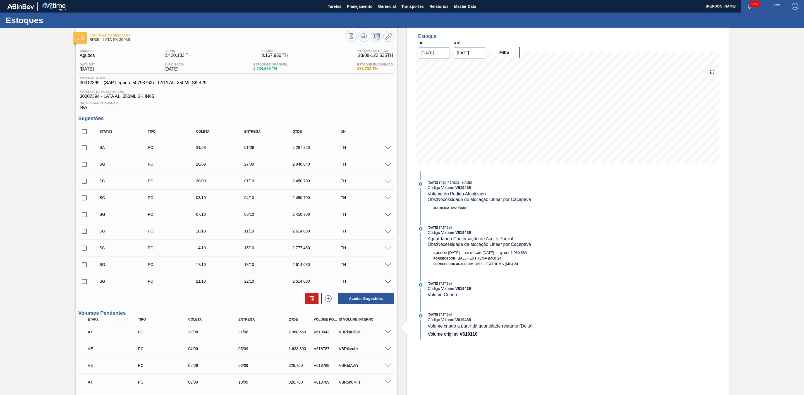
click at [388, 167] on span at bounding box center [387, 165] width 7 height 4
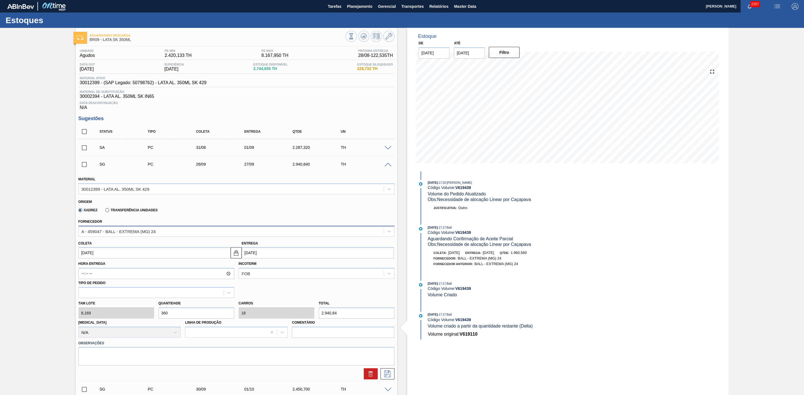
click at [176, 233] on div "A - 459047 - BALL - EXTREMA (MG) 24" at bounding box center [231, 231] width 305 height 8
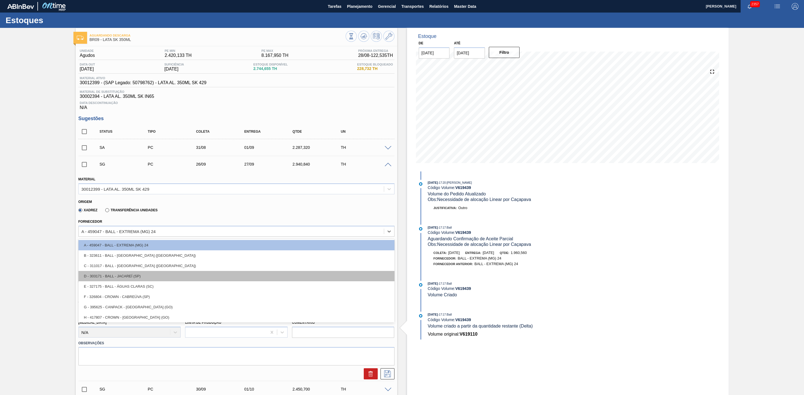
click at [140, 280] on div "D - 303171 - BALL - JACAREÍ (SP)" at bounding box center [236, 276] width 316 height 10
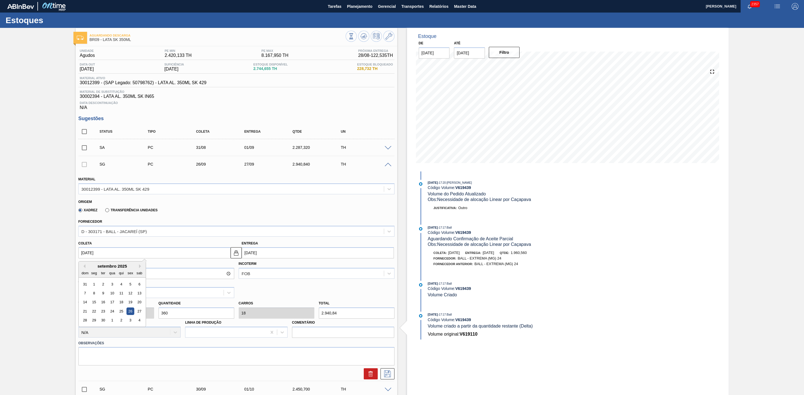
click at [151, 255] on input "26/09/2025" at bounding box center [154, 252] width 152 height 11
click at [83, 267] on button "Previous Month" at bounding box center [83, 267] width 4 height 4
click at [133, 324] on div "29" at bounding box center [130, 321] width 8 height 8
type input "[DATE]"
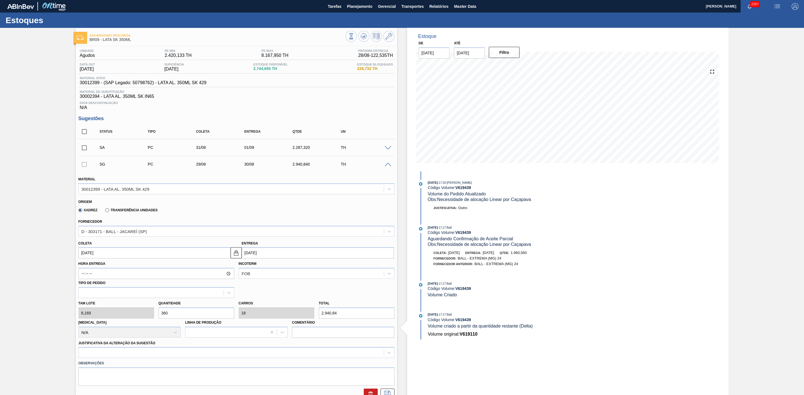
click at [135, 312] on div "Tam lote 8,169 Quantidade 360 Carros 18 Total 2.940,84 Doca N/A Linha de Produç…" at bounding box center [236, 318] width 320 height 40
type input "2"
type input "0,1"
type input "16,338"
type input "24"
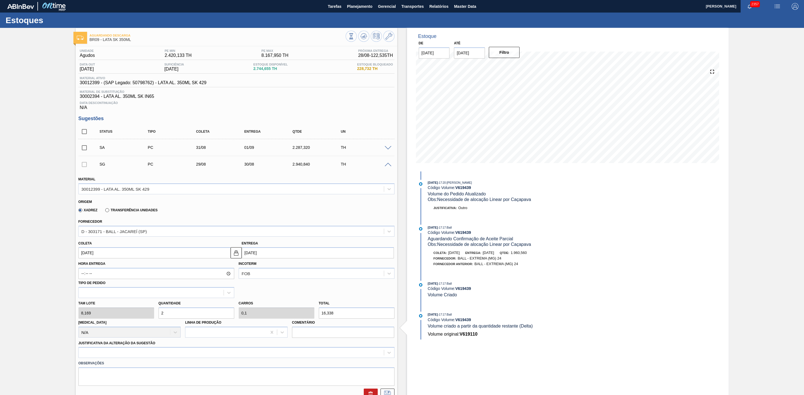
type input "1,2"
type input "196,056"
type input "240"
type input "12"
type input "1.960,56"
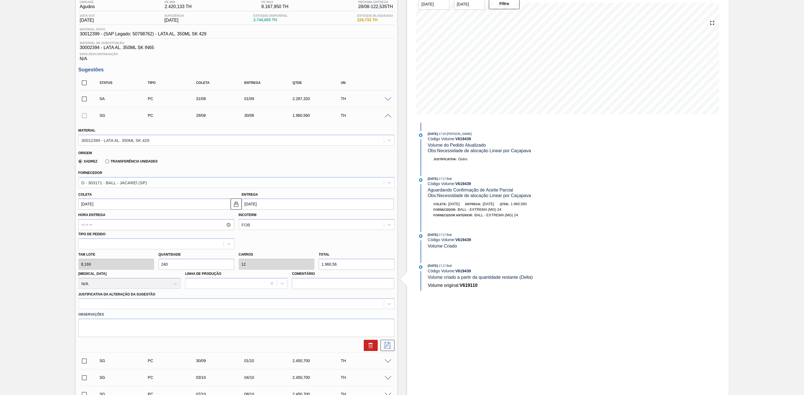
scroll to position [126, 0]
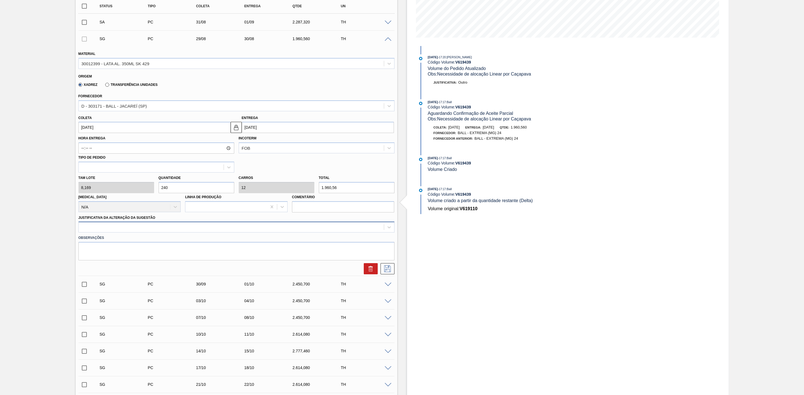
type input "240"
click at [102, 232] on div at bounding box center [231, 227] width 305 height 8
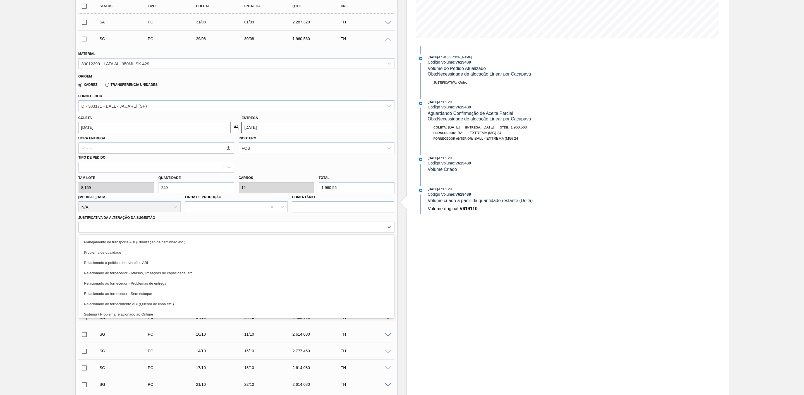
scroll to position [104, 0]
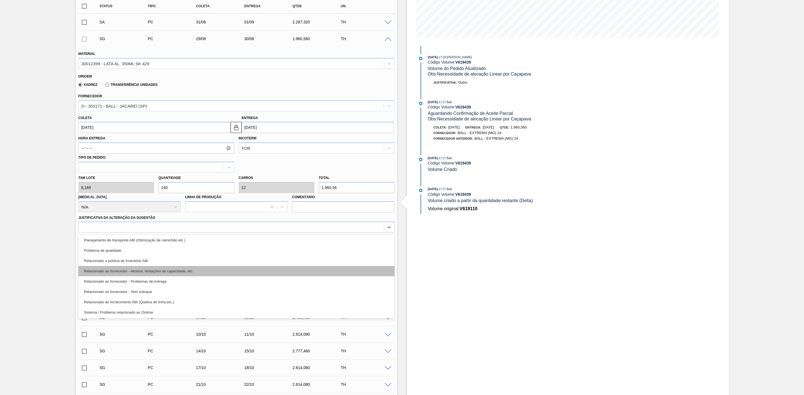
click at [162, 275] on div "Relacionado ao fornecedor - Atrasos, limitações de capacidade, etc." at bounding box center [236, 271] width 316 height 10
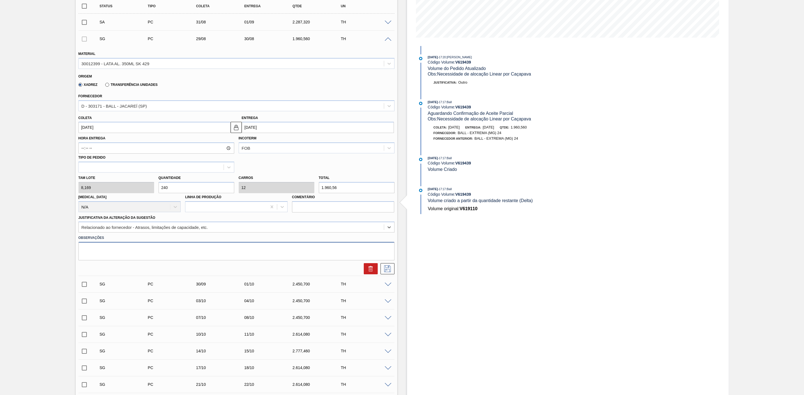
click at [141, 252] on textarea at bounding box center [236, 251] width 316 height 18
type textarea "Virada por problemas de qualidade com latas via BRPD"
click at [388, 270] on icon at bounding box center [387, 269] width 7 height 7
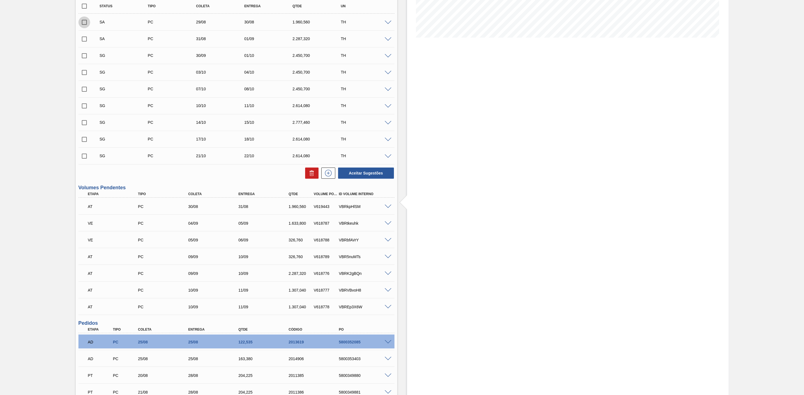
click at [86, 26] on input "checkbox" at bounding box center [84, 22] width 12 height 12
checkbox input "true"
click at [85, 42] on input "checkbox" at bounding box center [84, 39] width 12 height 12
checkbox input "true"
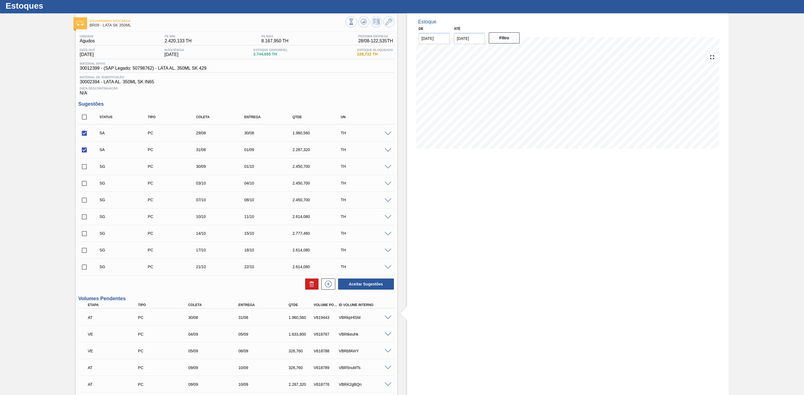
scroll to position [0, 0]
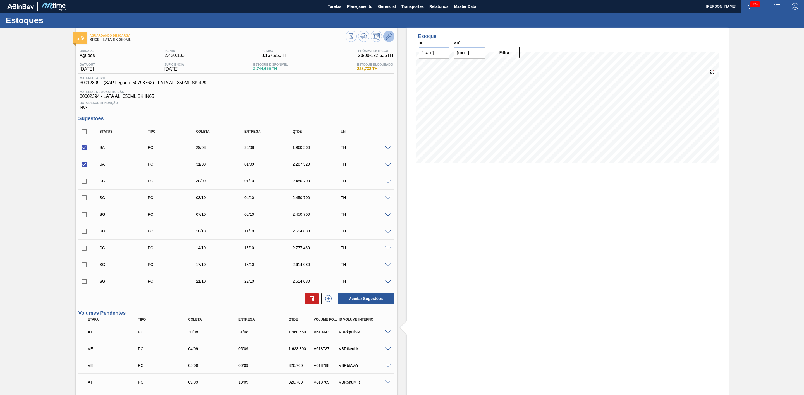
click at [390, 36] on icon at bounding box center [388, 36] width 7 height 7
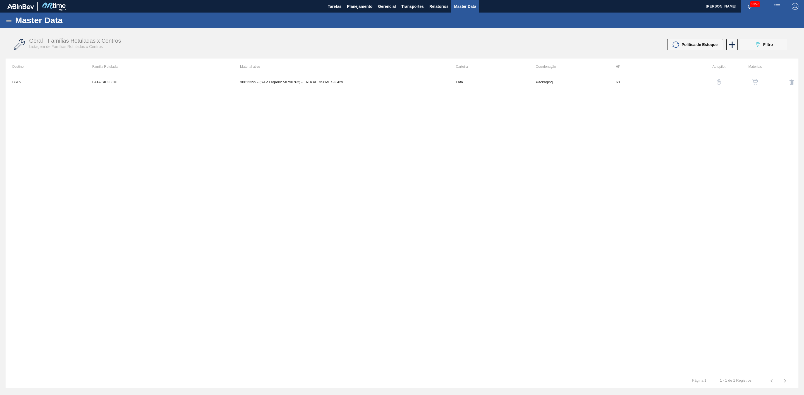
click at [753, 78] on button "button" at bounding box center [754, 81] width 13 height 13
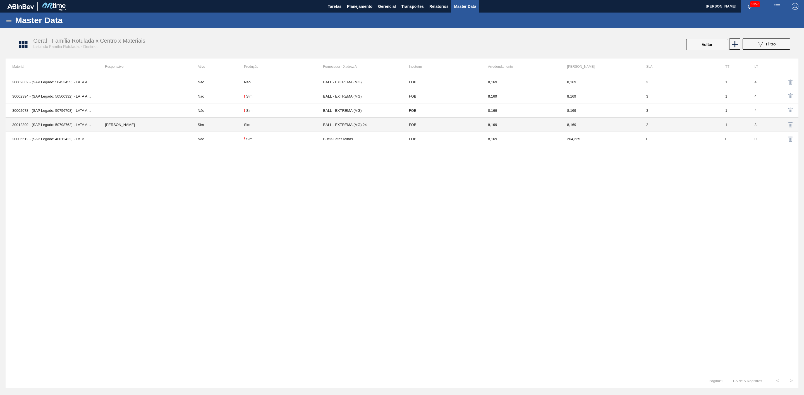
click at [217, 128] on td "Sim" at bounding box center [217, 125] width 53 height 14
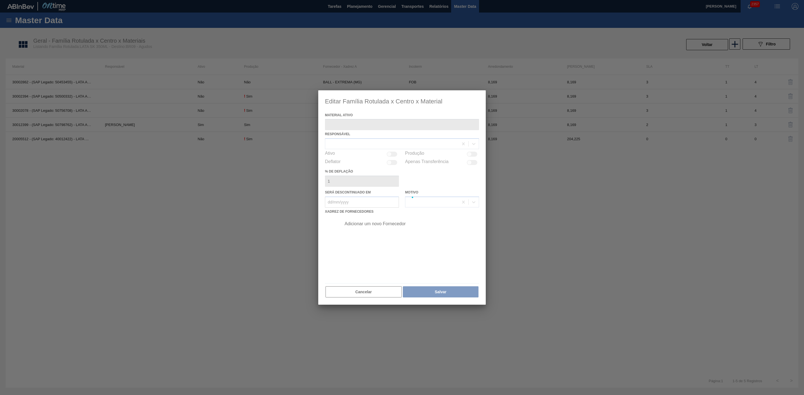
type ativo "30012399 - (SAP Legado: 50798762) - LATA AL. 350ML SK 429"
checkbox input "true"
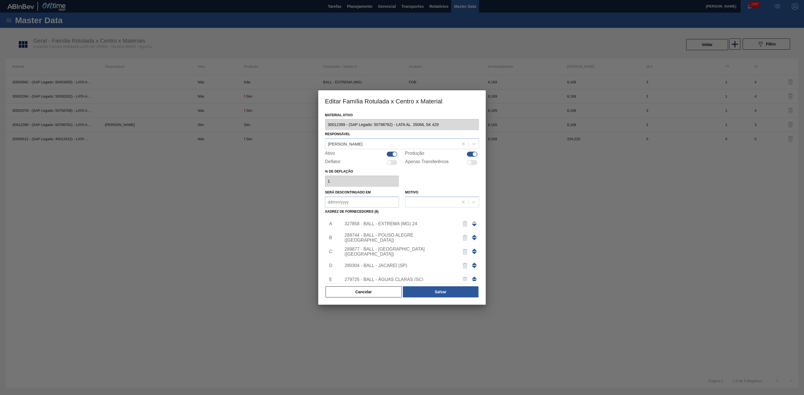
click at [424, 226] on div "327858 - BALL - EXTREMA (MG) 24" at bounding box center [398, 224] width 109 height 5
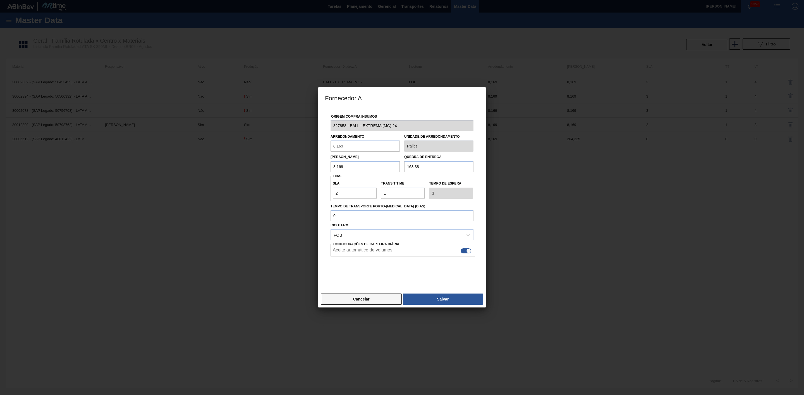
click at [375, 297] on button "Cancelar" at bounding box center [361, 299] width 81 height 11
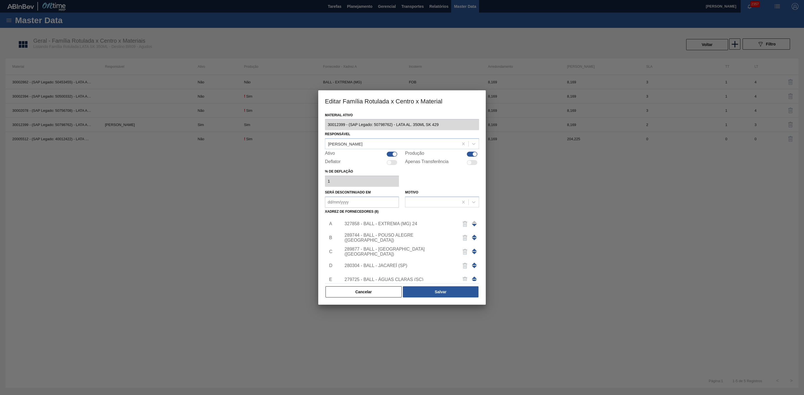
click at [395, 266] on div "280304 - BALL - JACAREÍ (SP)" at bounding box center [398, 265] width 109 height 5
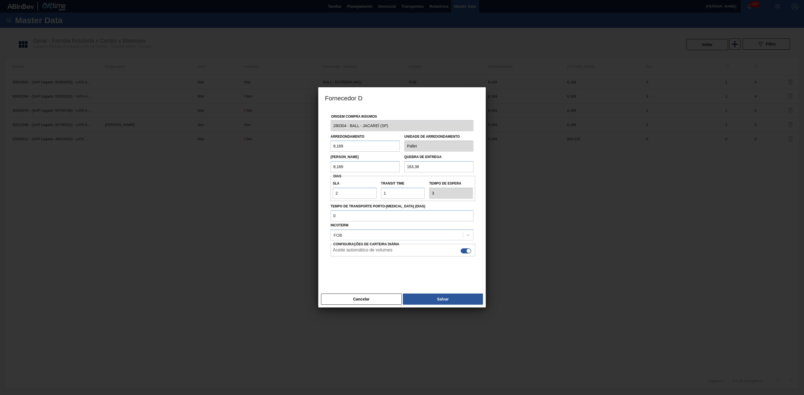
click at [383, 300] on button "Cancelar" at bounding box center [361, 299] width 81 height 11
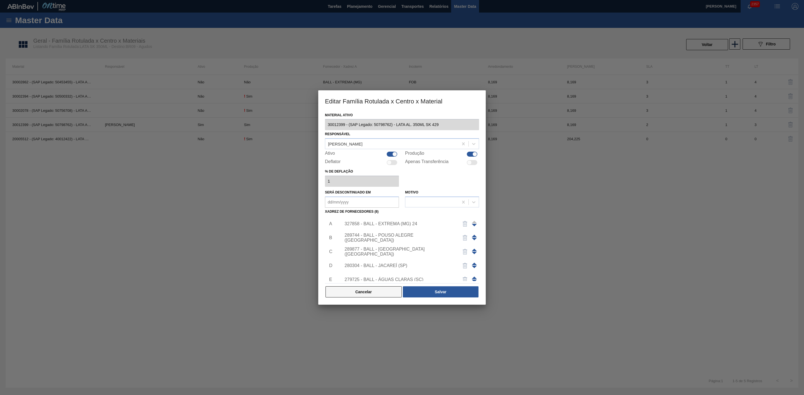
click at [352, 292] on button "Cancelar" at bounding box center [363, 292] width 76 height 11
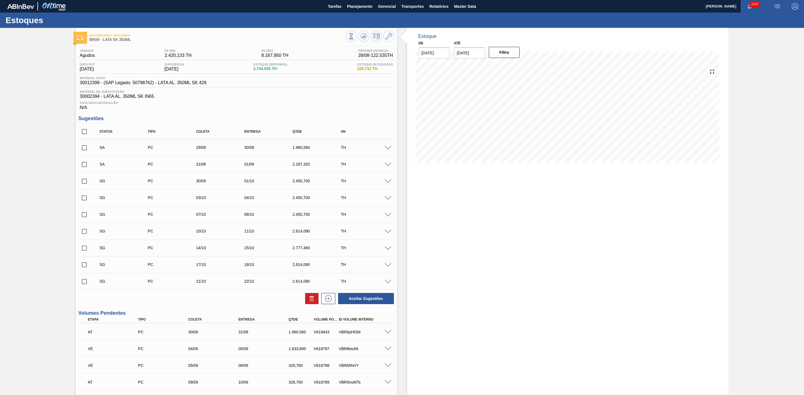
click at [85, 153] on input "checkbox" at bounding box center [84, 148] width 12 height 12
checkbox input "true"
click at [84, 169] on input "checkbox" at bounding box center [84, 165] width 12 height 12
checkbox input "true"
click at [362, 299] on button "Aceitar Sugestões" at bounding box center [366, 298] width 56 height 11
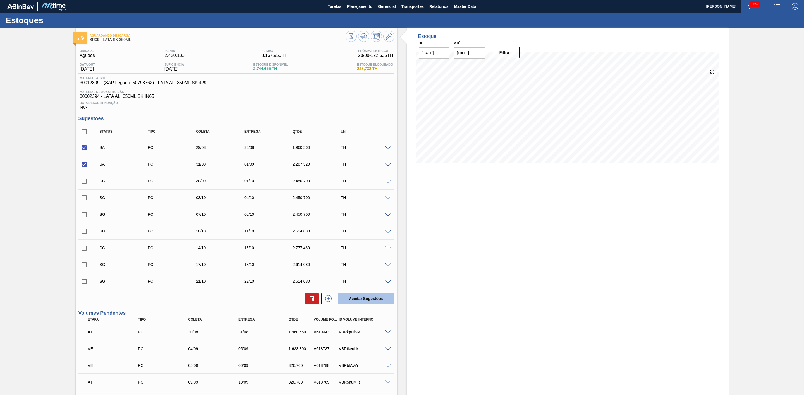
checkbox input "false"
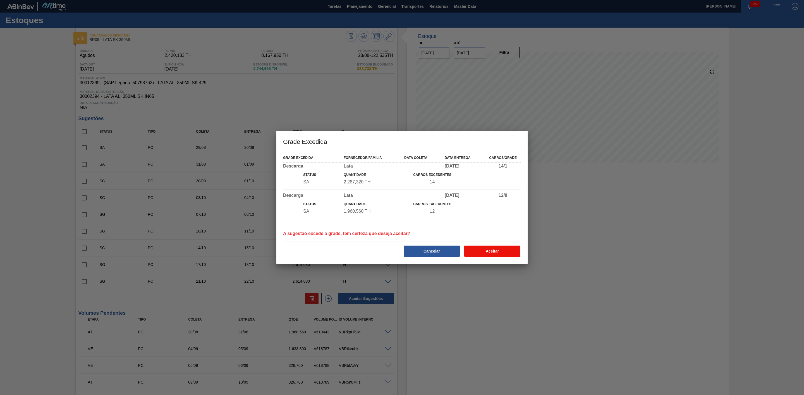
click at [480, 248] on button "Aceitar" at bounding box center [492, 251] width 56 height 11
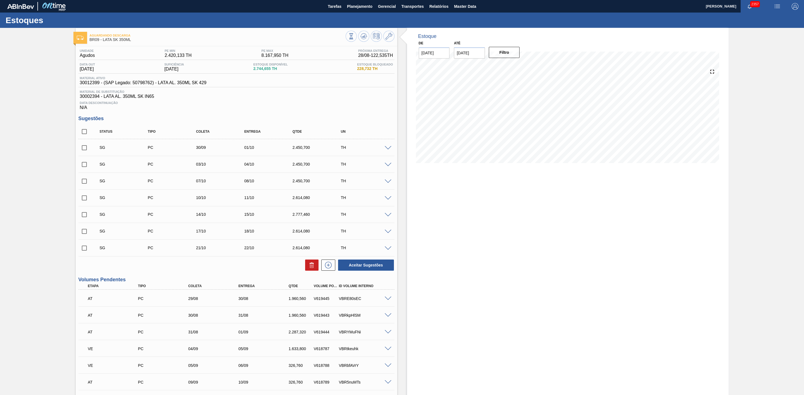
click at [324, 301] on div "V619445" at bounding box center [326, 299] width 28 height 4
copy div "V619445"
click at [321, 316] on div "V619443" at bounding box center [326, 315] width 28 height 4
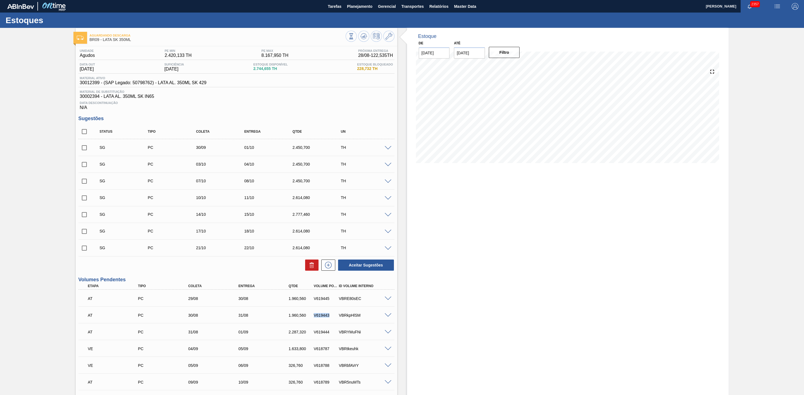
copy div "V619443"
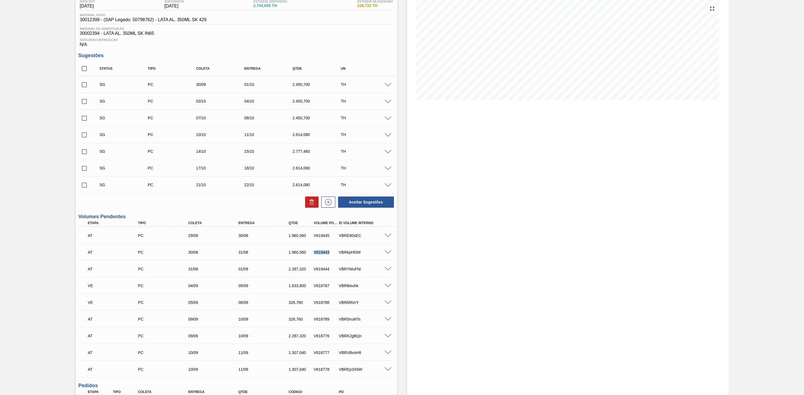
scroll to position [84, 0]
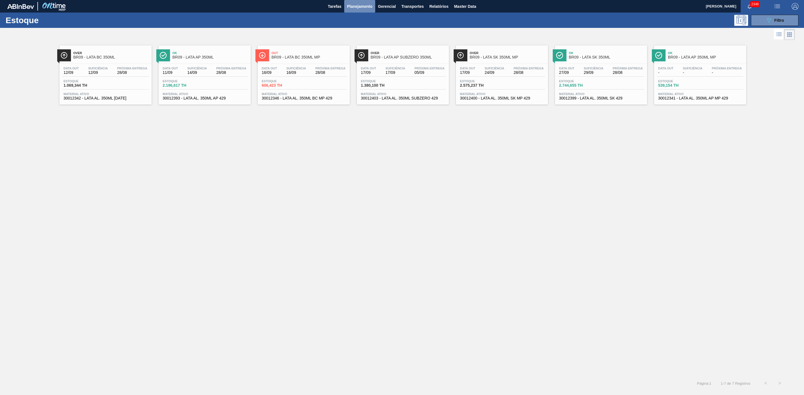
click at [359, 4] on span "Planejamento" at bounding box center [359, 6] width 25 height 7
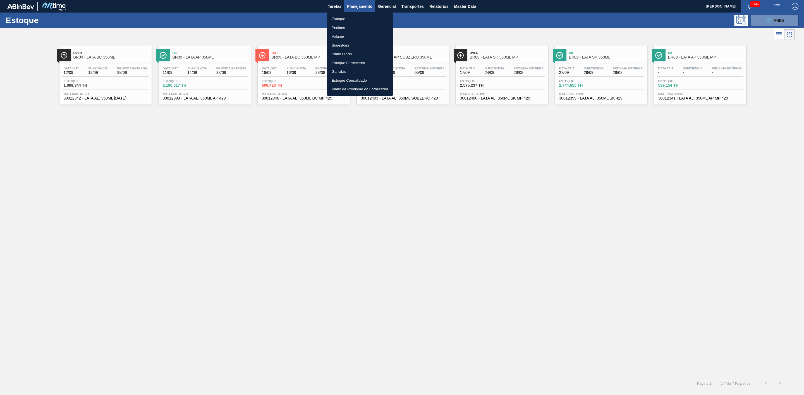
click at [336, 27] on li "Pedidos" at bounding box center [360, 27] width 66 height 9
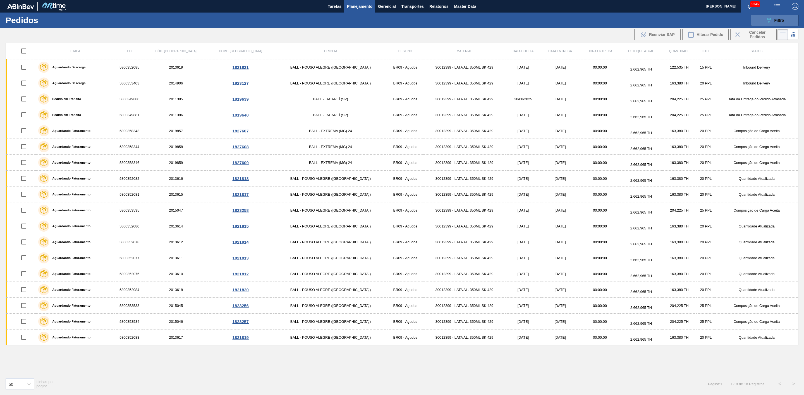
click at [775, 24] on button "089F7B8B-B2A5-4AFE-B5C0-19BA573D28AC Filtro" at bounding box center [774, 20] width 47 height 11
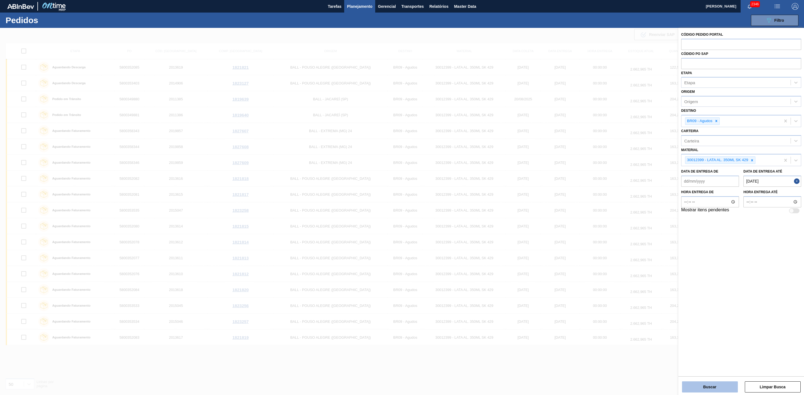
click at [712, 387] on button "Buscar" at bounding box center [710, 387] width 56 height 11
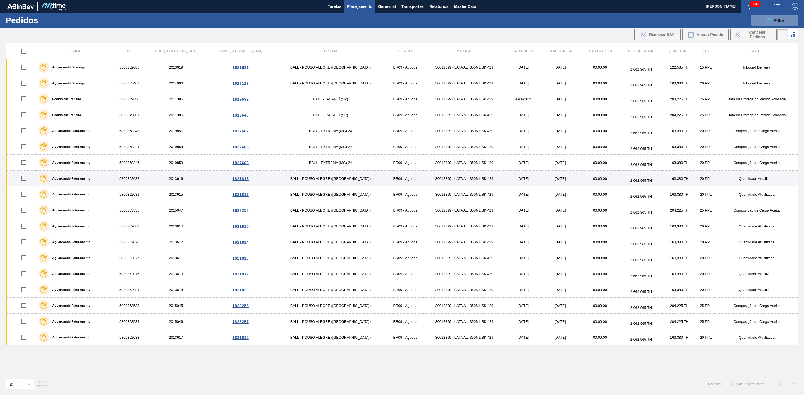
click at [23, 178] on input "checkbox" at bounding box center [24, 179] width 12 height 12
checkbox input "true"
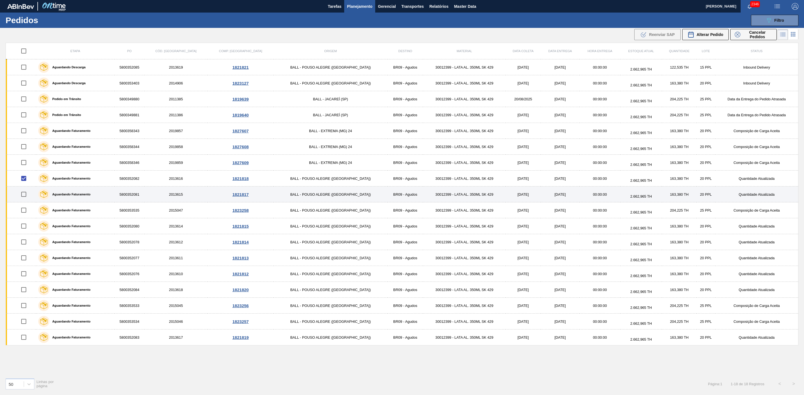
click at [25, 194] on input "checkbox" at bounding box center [24, 195] width 12 height 12
checkbox input "true"
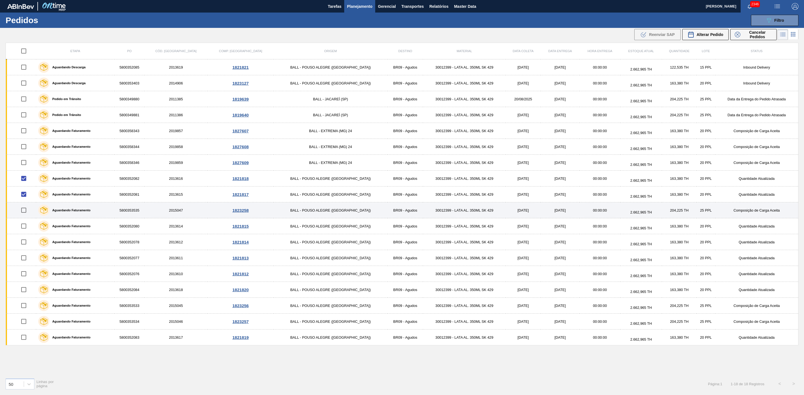
click at [27, 211] on input "checkbox" at bounding box center [24, 211] width 12 height 12
checkbox input "true"
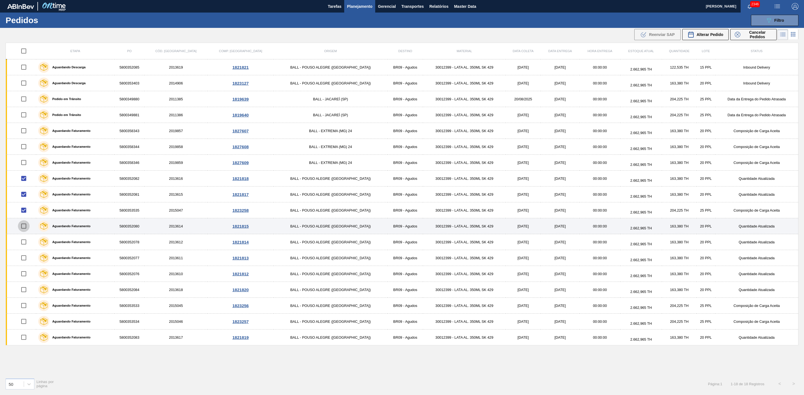
drag, startPoint x: 25, startPoint y: 228, endPoint x: 27, endPoint y: 231, distance: 3.9
click at [25, 228] on input "checkbox" at bounding box center [24, 226] width 12 height 12
checkbox input "true"
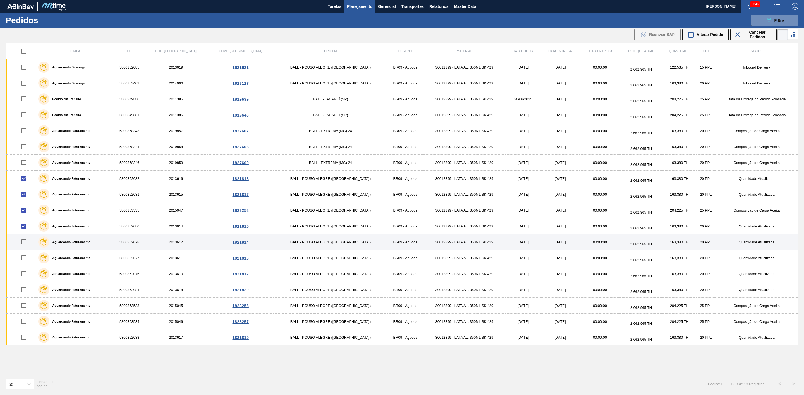
click at [27, 243] on input "checkbox" at bounding box center [24, 242] width 12 height 12
checkbox input "true"
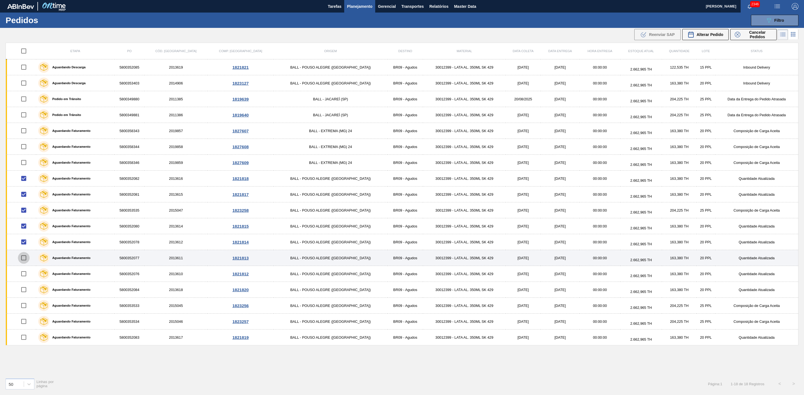
click at [27, 259] on input "checkbox" at bounding box center [24, 258] width 12 height 12
checkbox input "true"
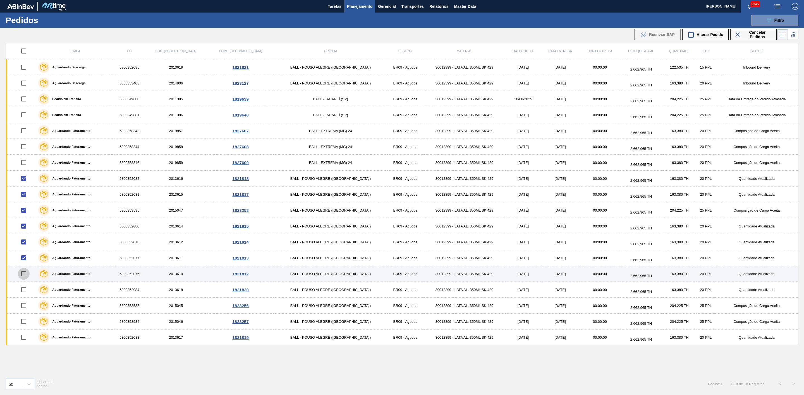
click at [26, 279] on input "checkbox" at bounding box center [24, 274] width 12 height 12
checkbox input "true"
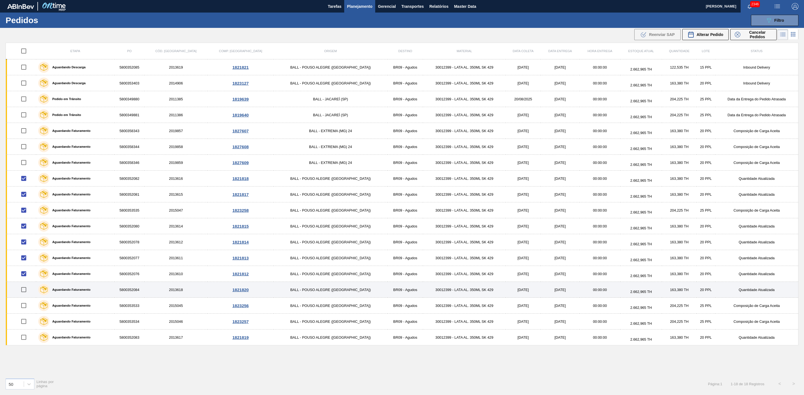
click at [27, 291] on input "checkbox" at bounding box center [24, 290] width 12 height 12
checkbox input "true"
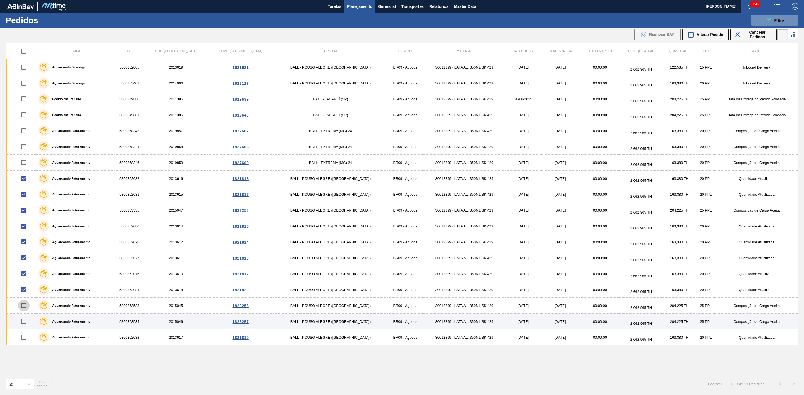
drag, startPoint x: 26, startPoint y: 306, endPoint x: 27, endPoint y: 318, distance: 12.3
click at [27, 307] on input "checkbox" at bounding box center [24, 306] width 12 height 12
checkbox input "true"
click at [28, 324] on input "checkbox" at bounding box center [24, 322] width 12 height 12
checkbox input "true"
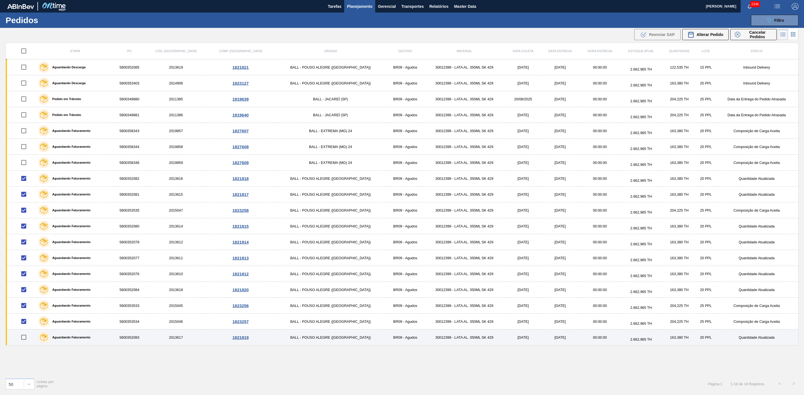
click at [25, 340] on input "checkbox" at bounding box center [24, 338] width 12 height 12
checkbox input "true"
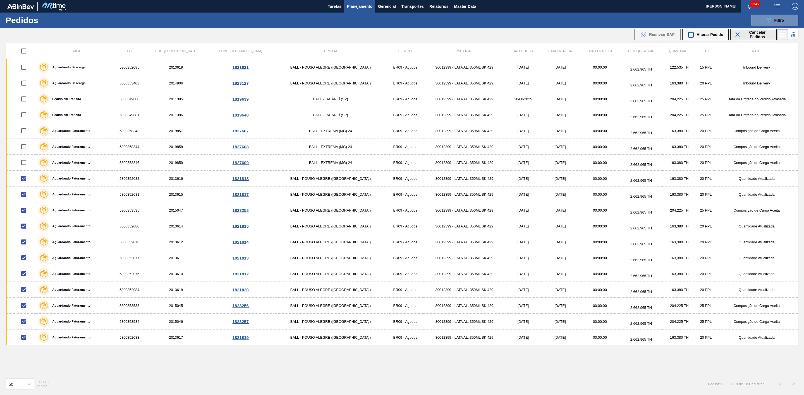
click at [742, 32] on span "Cancelar Pedidos" at bounding box center [757, 34] width 30 height 9
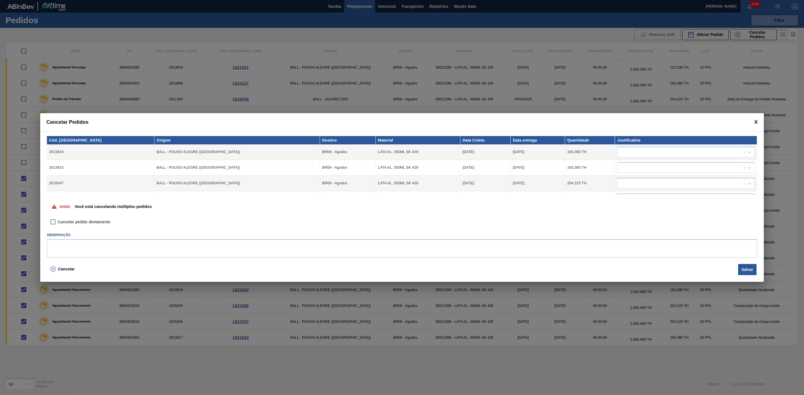
click at [88, 223] on span "Cancelar pedido diretamente" at bounding box center [84, 222] width 52 height 6
click at [58, 223] on input "Cancelar pedido diretamente" at bounding box center [52, 222] width 9 height 9
checkbox input "true"
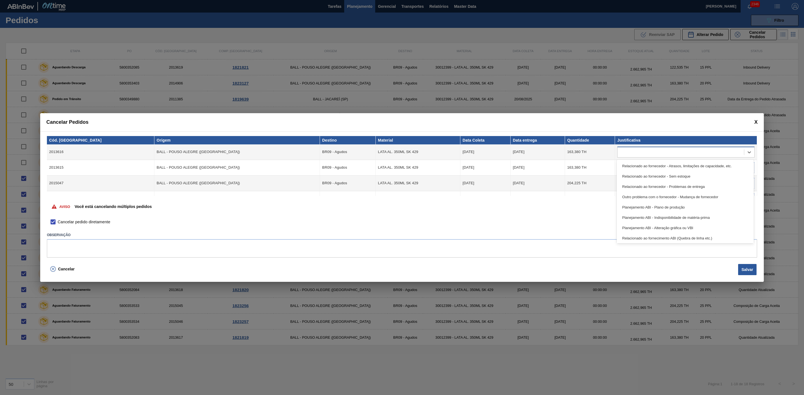
click at [655, 152] on div at bounding box center [680, 152] width 126 height 8
click at [644, 225] on div "Problema de qualidade" at bounding box center [684, 227] width 137 height 10
click at [647, 165] on div at bounding box center [680, 168] width 126 height 8
click at [649, 241] on div "Problema de qualidade" at bounding box center [684, 243] width 137 height 10
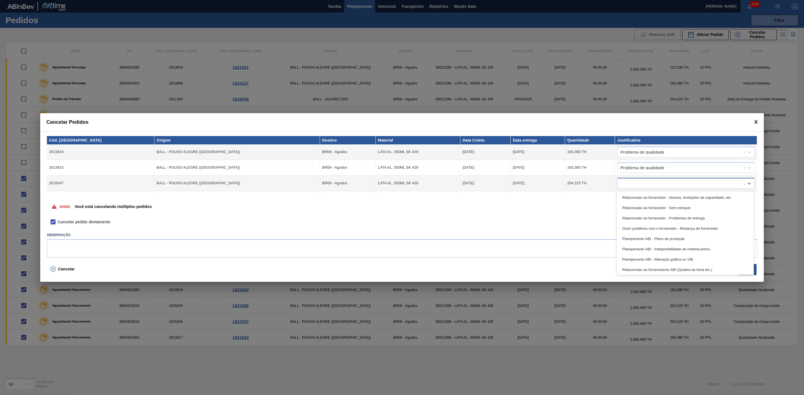
click at [646, 182] on div at bounding box center [680, 183] width 126 height 8
click at [653, 256] on div "Problema de qualidade" at bounding box center [684, 259] width 137 height 10
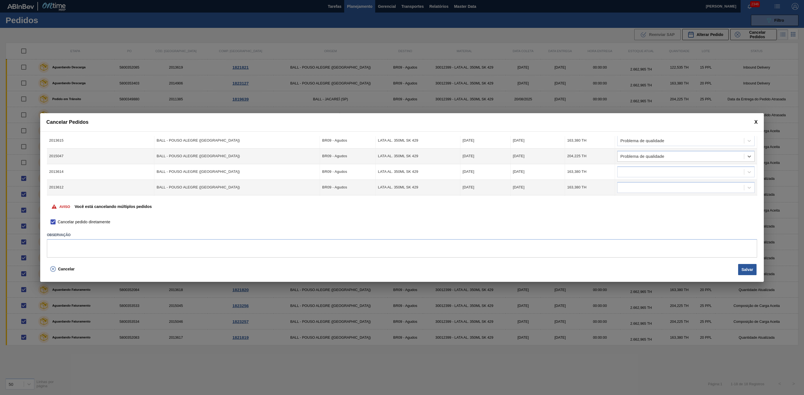
scroll to position [42, 0]
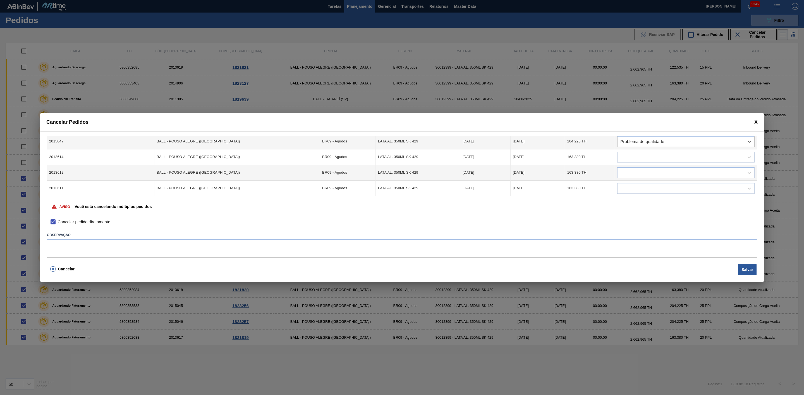
click at [644, 157] on div at bounding box center [680, 157] width 126 height 8
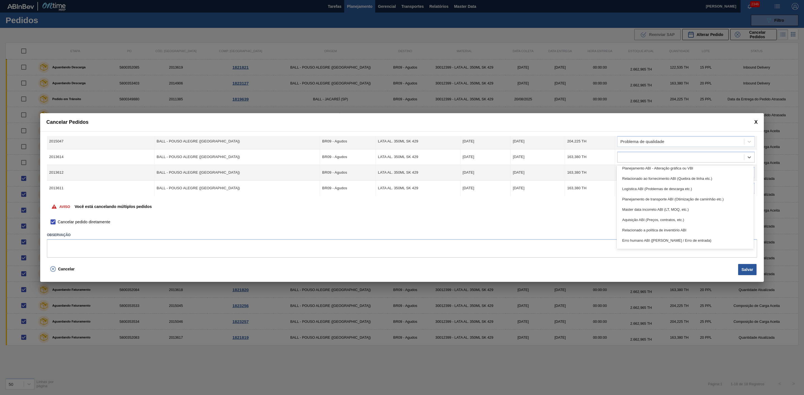
scroll to position [104, 0]
click at [645, 232] on div "Problema de qualidade" at bounding box center [684, 233] width 137 height 10
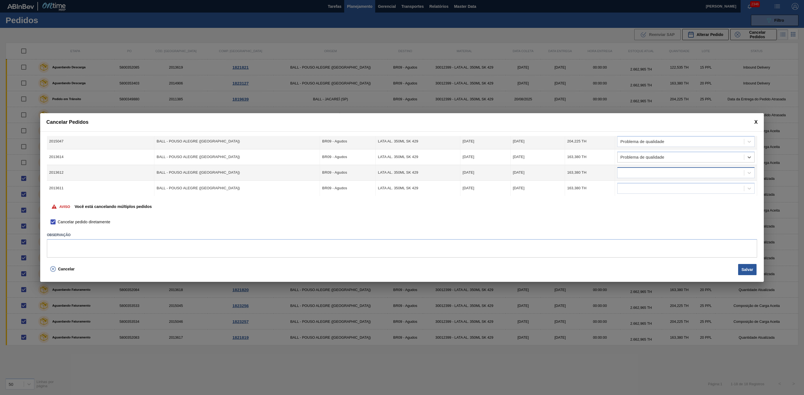
click at [646, 172] on div at bounding box center [680, 173] width 126 height 8
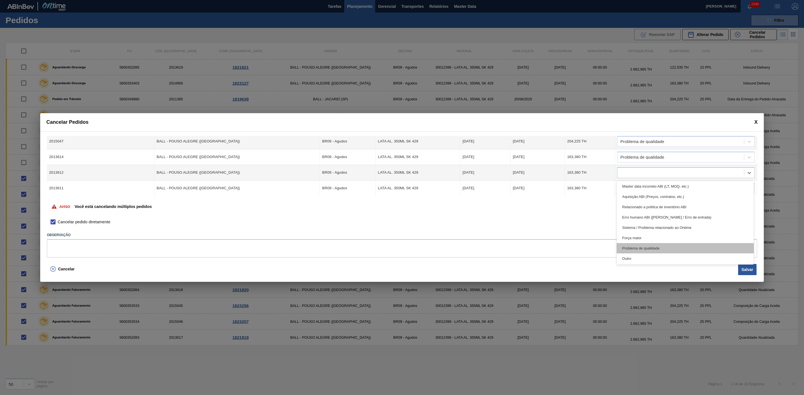
click at [642, 244] on div "Problema de qualidade" at bounding box center [684, 248] width 137 height 10
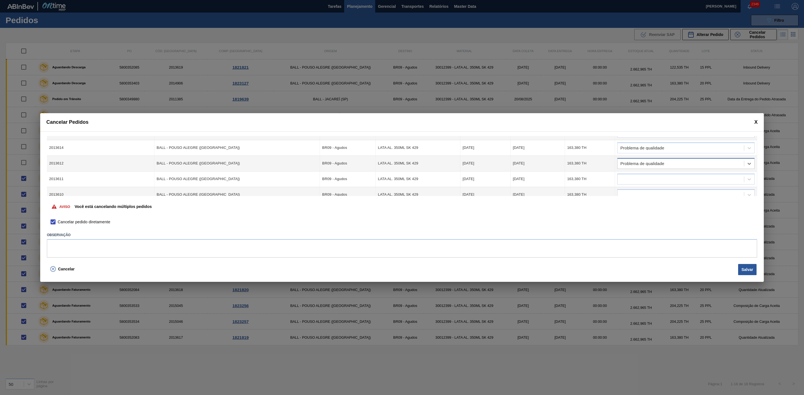
scroll to position [42, 0]
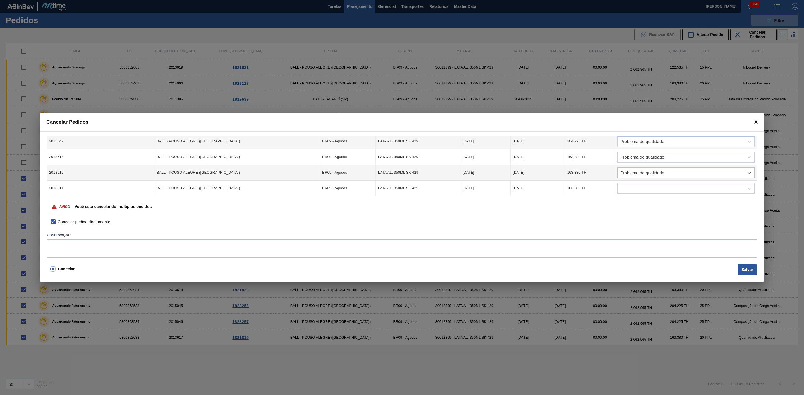
click at [642, 187] on div at bounding box center [680, 188] width 126 height 8
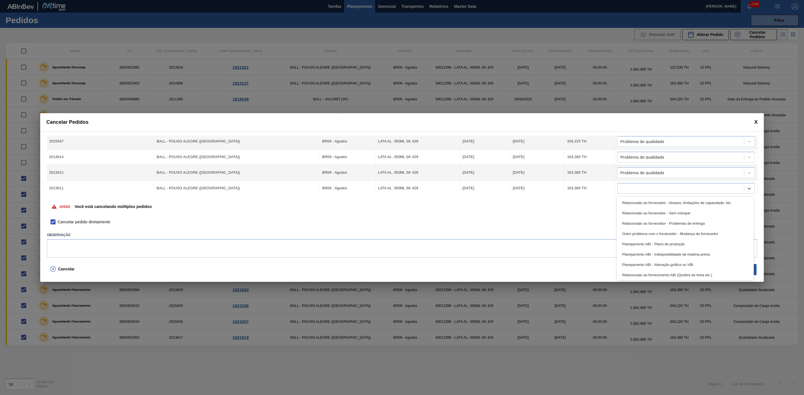
scroll to position [104, 0]
click at [644, 262] on div "Problema de qualidade" at bounding box center [684, 264] width 137 height 10
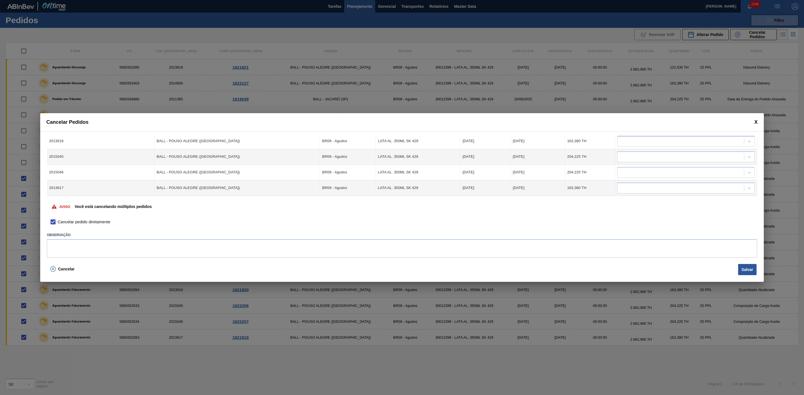
scroll to position [80, 0]
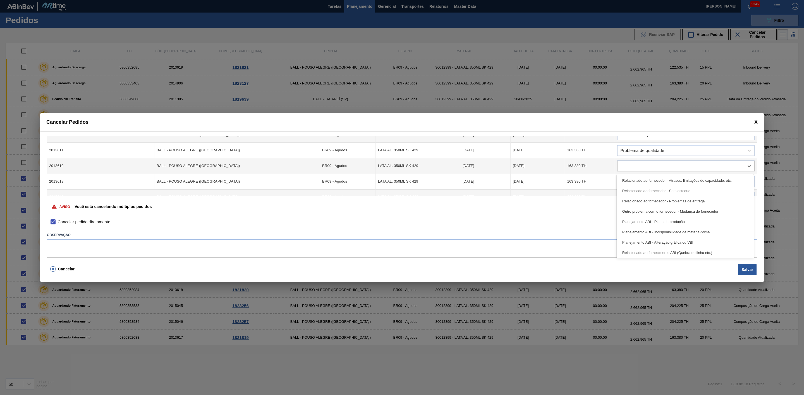
click at [641, 166] on div at bounding box center [680, 166] width 126 height 8
click at [644, 242] on div "Problema de qualidade" at bounding box center [684, 242] width 137 height 10
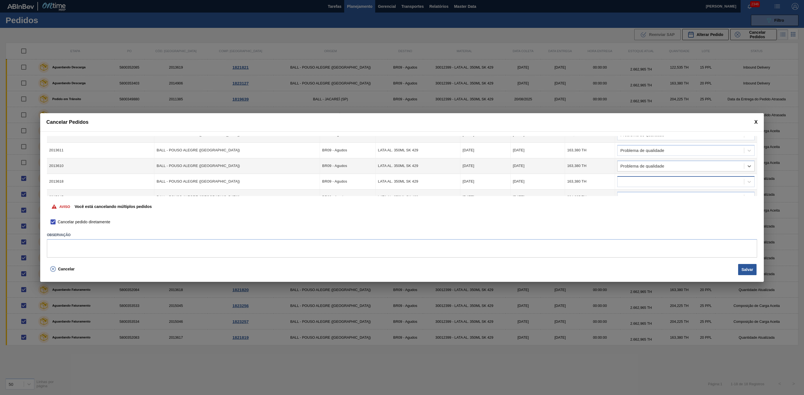
click at [647, 184] on div at bounding box center [680, 182] width 126 height 8
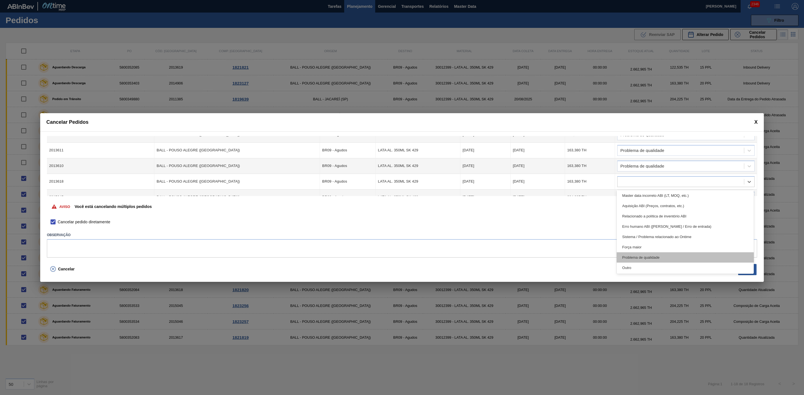
click at [652, 253] on div "Problema de qualidade" at bounding box center [684, 258] width 137 height 10
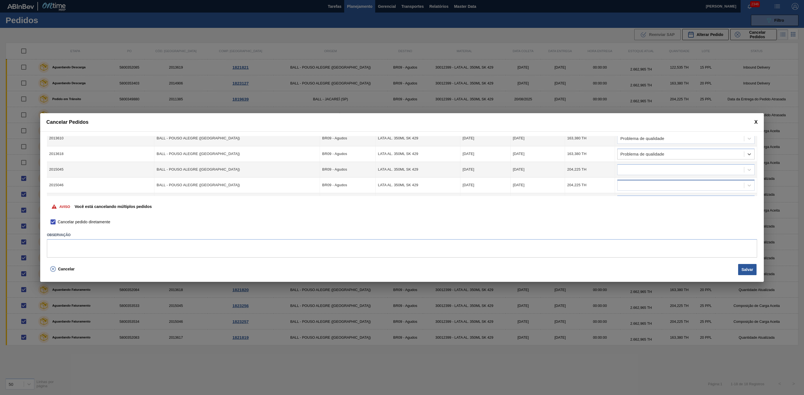
scroll to position [122, 0]
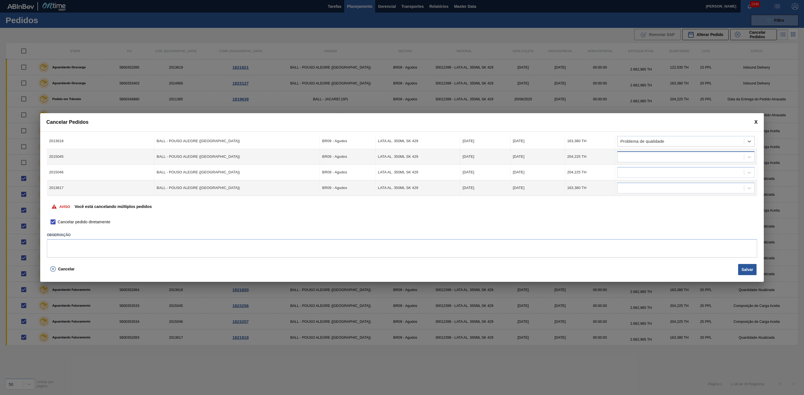
click at [648, 156] on div at bounding box center [680, 157] width 126 height 8
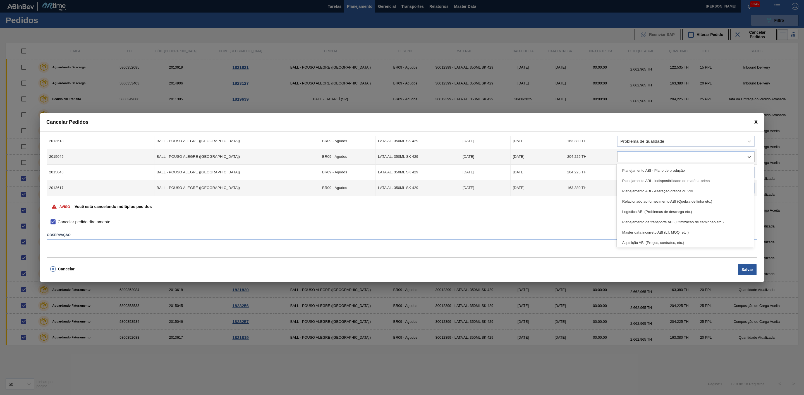
scroll to position [104, 0]
click at [646, 229] on div "Problema de qualidade" at bounding box center [684, 231] width 137 height 10
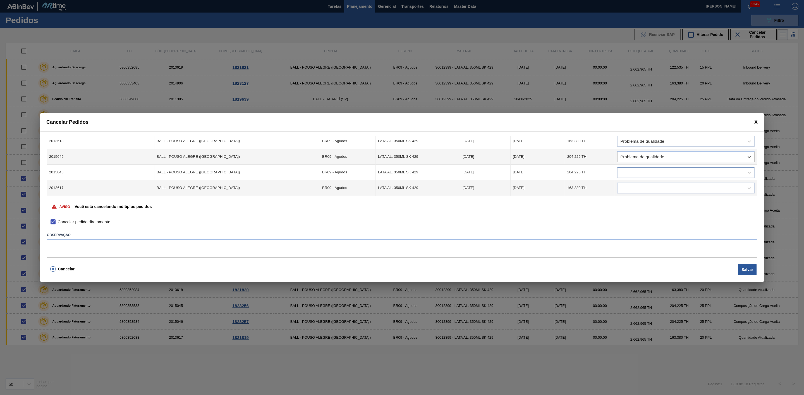
click at [643, 175] on div at bounding box center [680, 173] width 126 height 8
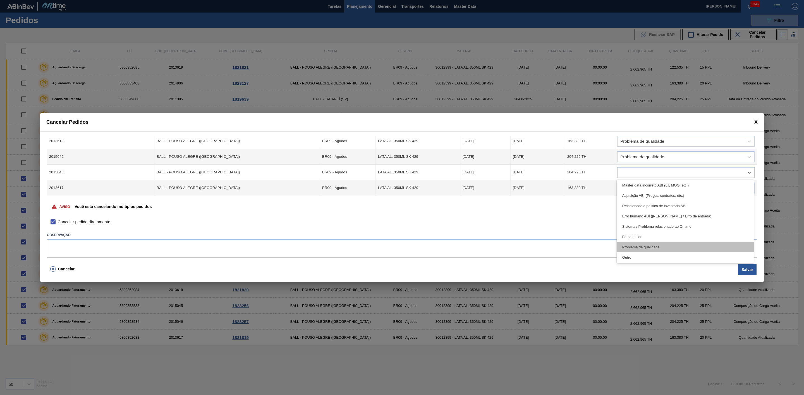
click at [650, 246] on div "Problema de qualidade" at bounding box center [684, 247] width 137 height 10
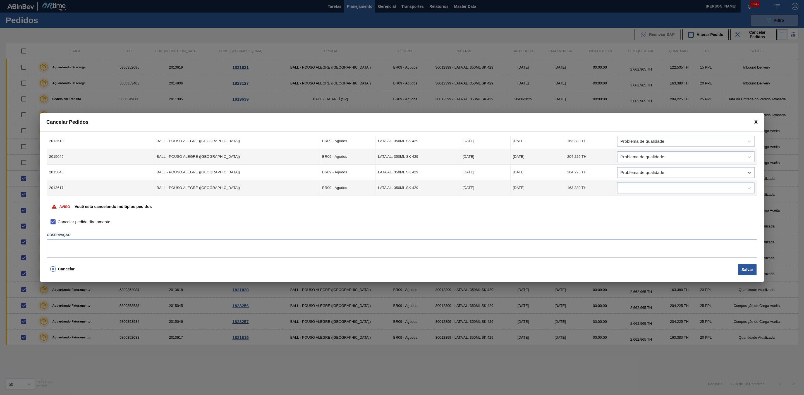
click at [648, 188] on div at bounding box center [680, 188] width 126 height 8
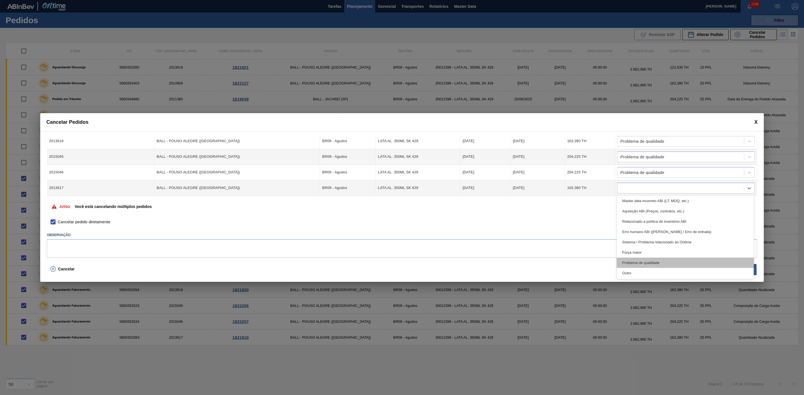
click at [642, 258] on div "Problema de qualidade" at bounding box center [684, 263] width 137 height 10
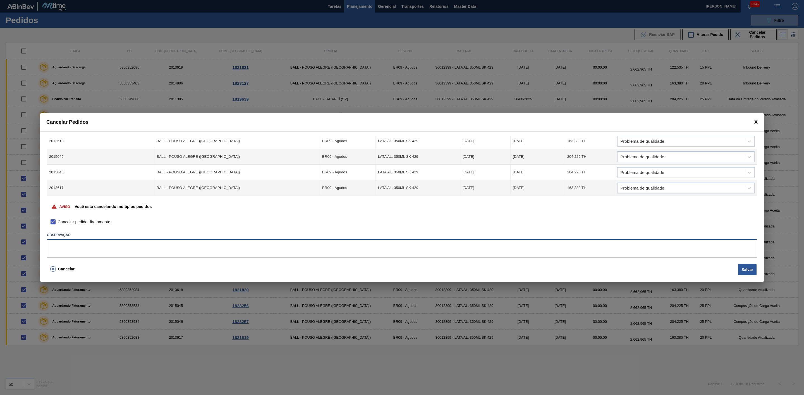
click at [469, 247] on textarea at bounding box center [402, 248] width 710 height 18
click at [55, 245] on textarea "Viarada de planta por conta de problemas de qualidade com latas via BRPD" at bounding box center [402, 248] width 710 height 18
type textarea "Virada de planta por conta de problemas de qualidade com latas via BRPD"
click at [749, 268] on button "Salvar" at bounding box center [747, 269] width 18 height 11
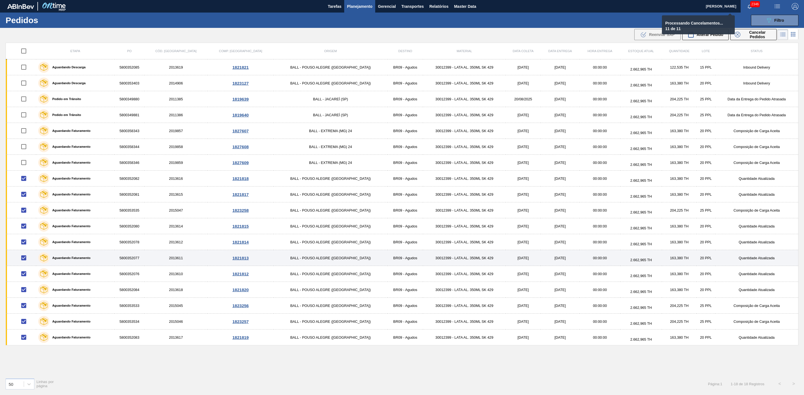
checkbox input "false"
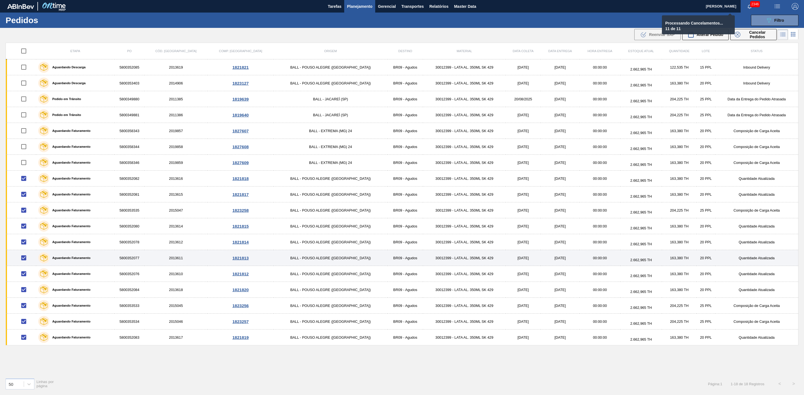
checkbox input "false"
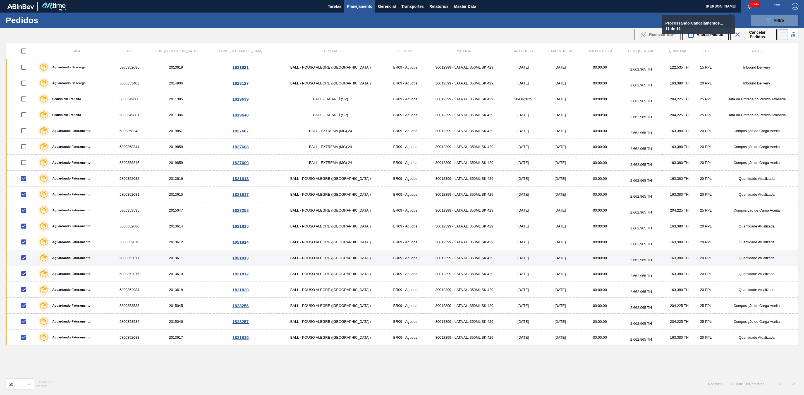
checkbox input "false"
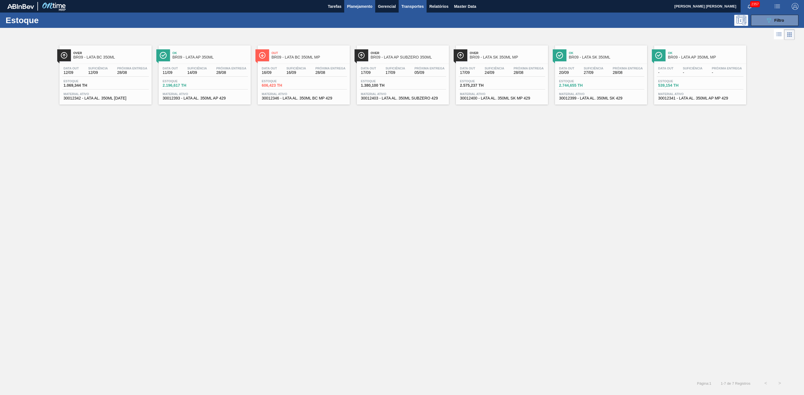
click at [410, 4] on span "Transportes" at bounding box center [412, 6] width 22 height 7
click at [415, 28] on li "Otimização de Carga" at bounding box center [413, 27] width 46 height 9
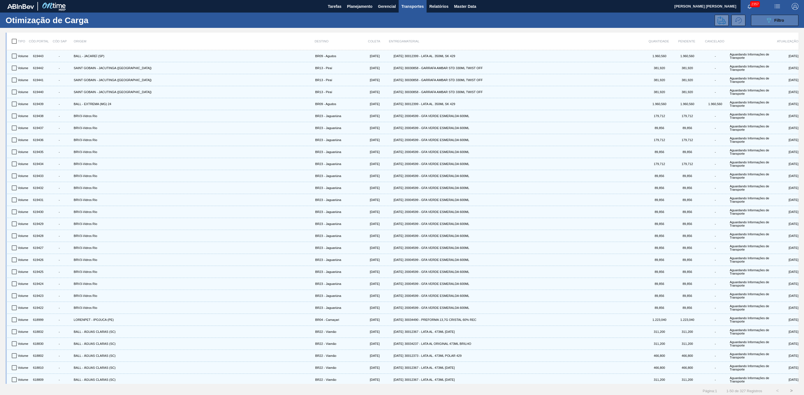
click at [758, 20] on button "089F7B8B-B2A5-4AFE-B5C0-19BA573D28AC Filtro" at bounding box center [774, 20] width 47 height 11
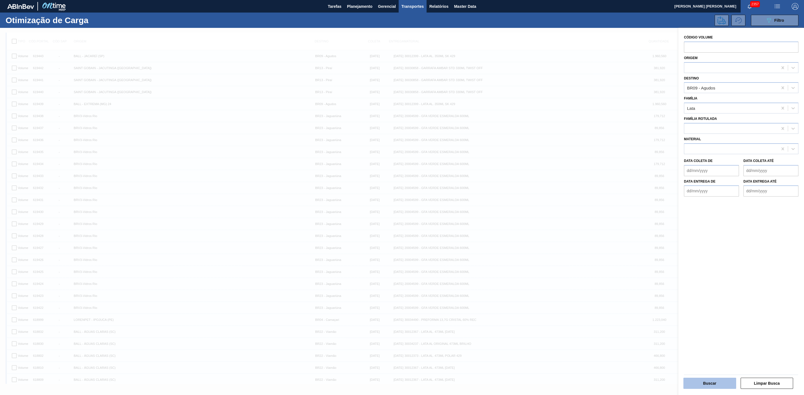
click at [707, 384] on button "Buscar" at bounding box center [709, 383] width 53 height 11
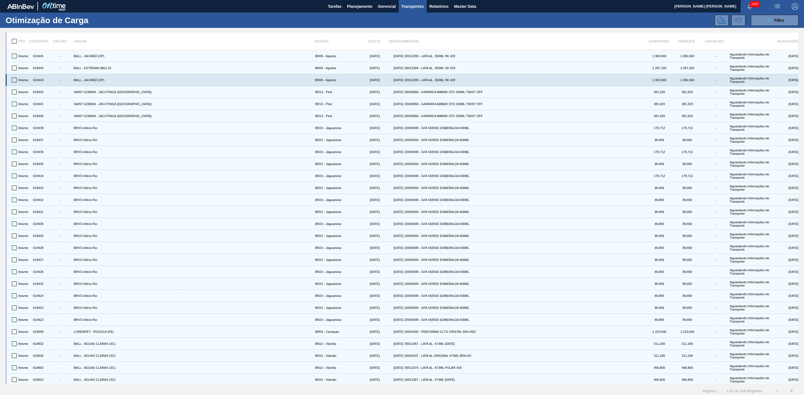
click at [13, 79] on input "checkbox" at bounding box center [14, 80] width 12 height 12
checkbox input "true"
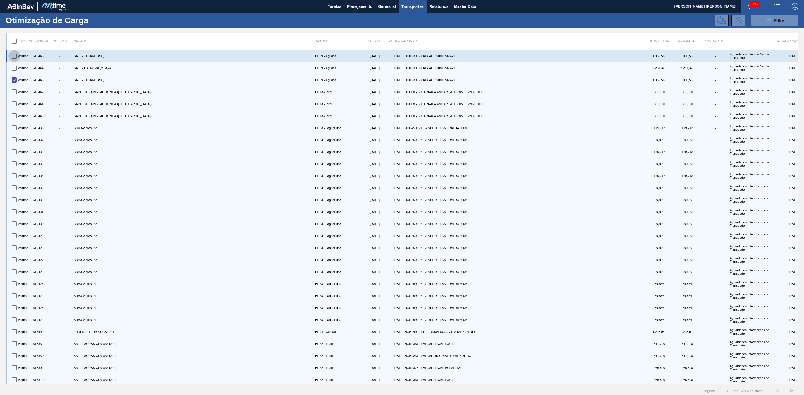
click at [13, 54] on input "checkbox" at bounding box center [14, 56] width 12 height 12
checkbox input "true"
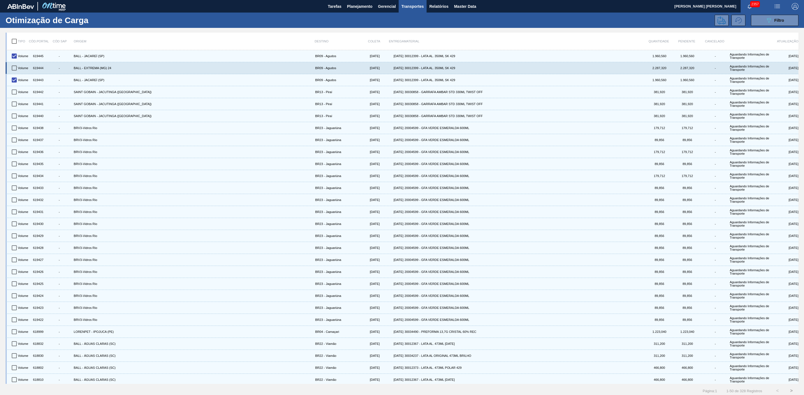
click at [13, 68] on input "checkbox" at bounding box center [14, 68] width 12 height 12
checkbox input "true"
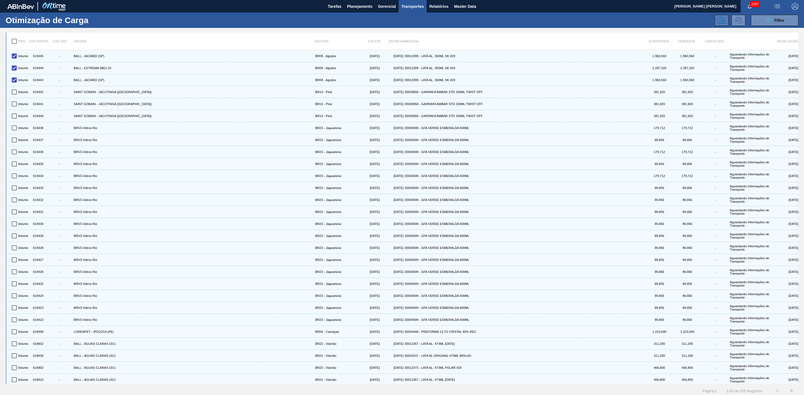
click at [718, 19] on icon at bounding box center [721, 20] width 8 height 8
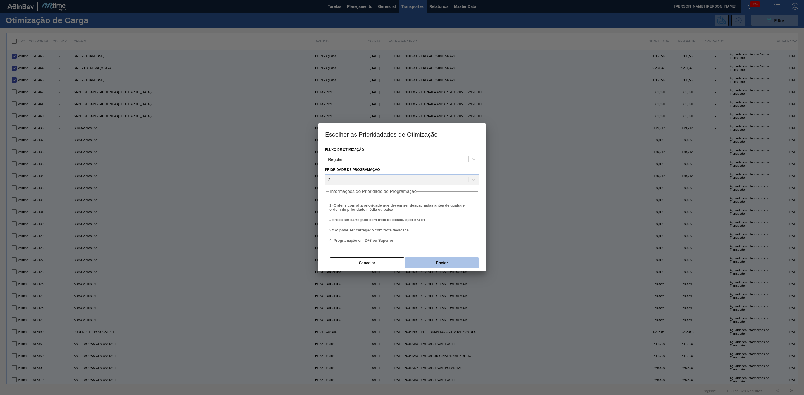
click at [449, 263] on button "Enviar" at bounding box center [442, 263] width 74 height 11
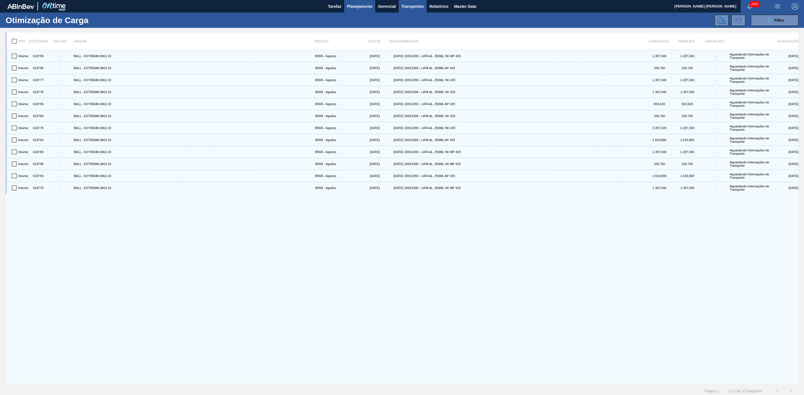
click at [365, 5] on span "Planejamento" at bounding box center [359, 6] width 25 height 7
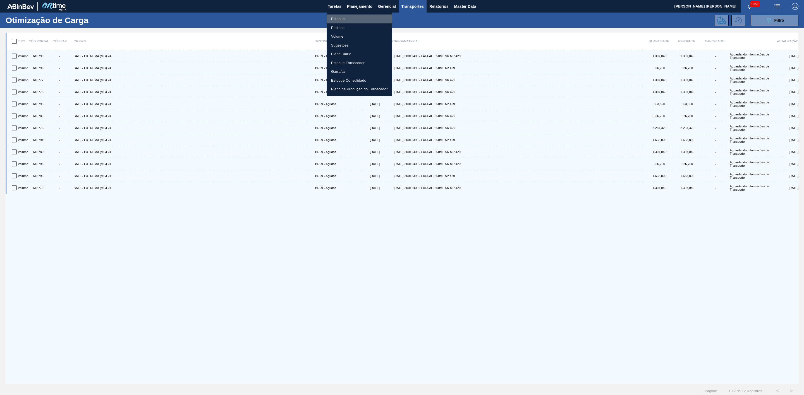
click at [341, 17] on li "Estoque" at bounding box center [359, 19] width 66 height 9
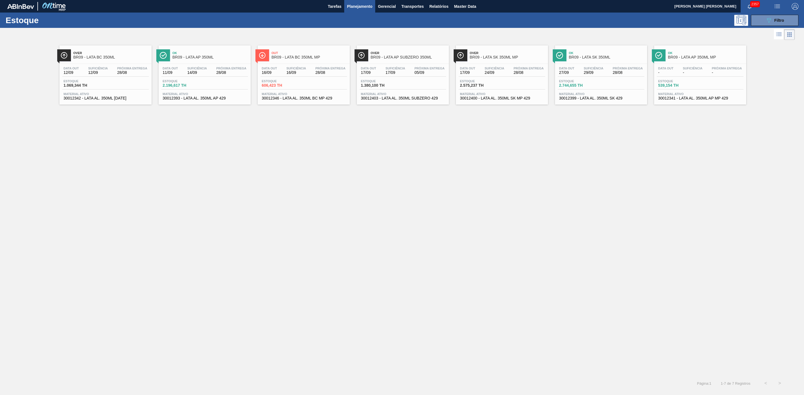
click at [684, 165] on div "Over BR09 - LATA BC 350ML Data out 12/09 Suficiência 12/09 Próxima Entrega 28/0…" at bounding box center [402, 208] width 804 height 335
click at [345, 8] on button "Planejamento" at bounding box center [359, 6] width 31 height 13
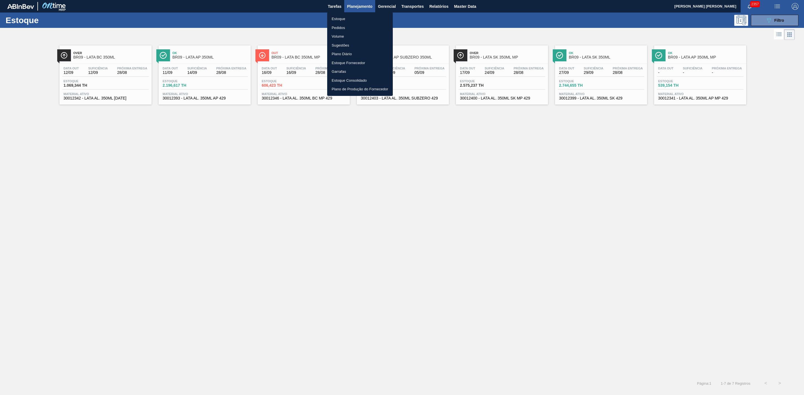
click at [337, 20] on li "Estoque" at bounding box center [360, 19] width 66 height 9
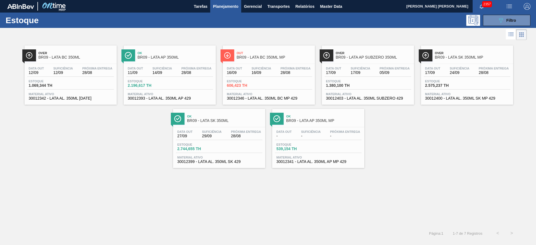
drag, startPoint x: 231, startPoint y: 117, endPoint x: 221, endPoint y: 121, distance: 10.1
click at [230, 117] on span "Ok" at bounding box center [224, 116] width 75 height 3
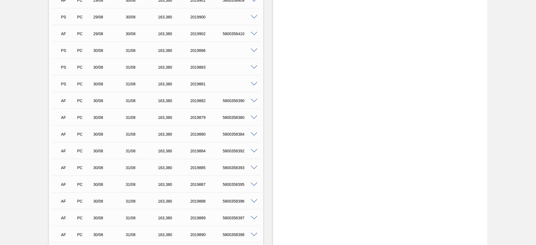
scroll to position [662, 0]
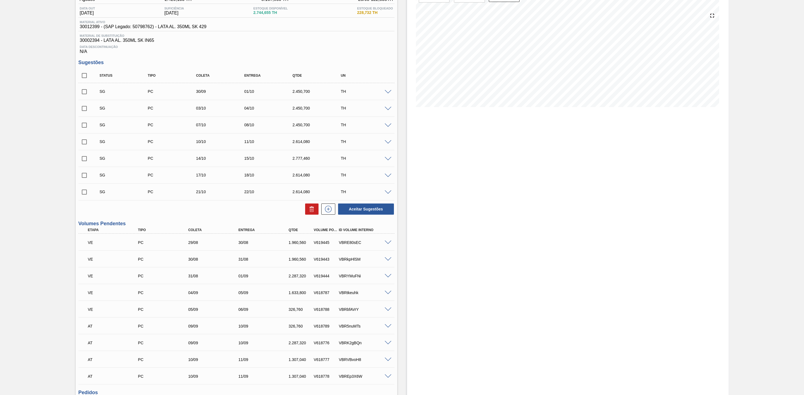
scroll to position [126, 0]
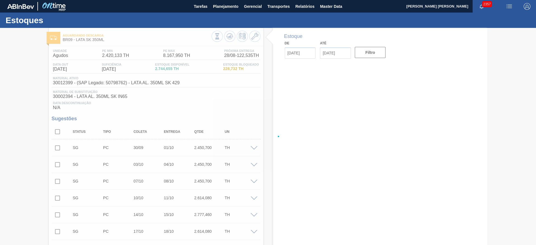
type input "[DATE]"
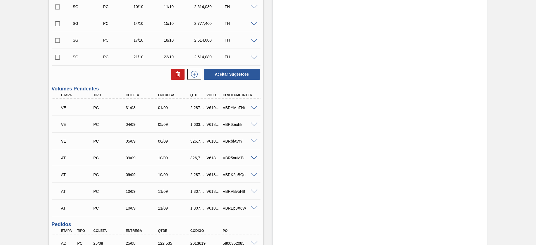
scroll to position [209, 0]
